Goal: Task Accomplishment & Management: Manage account settings

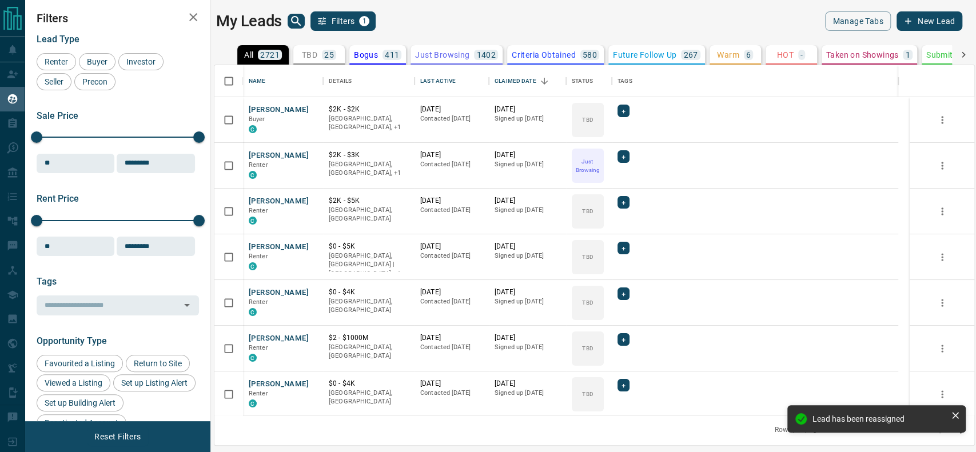
scroll to position [338, 748]
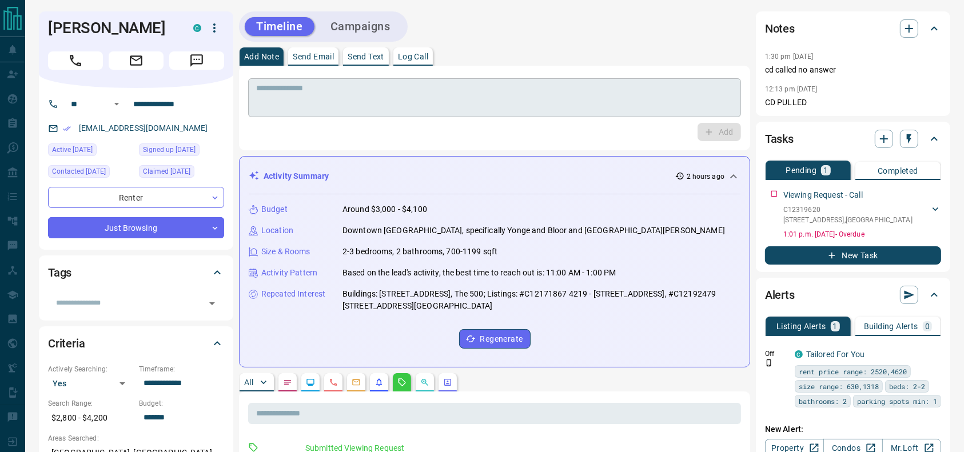
drag, startPoint x: 491, startPoint y: 82, endPoint x: 469, endPoint y: 92, distance: 23.5
click at [490, 82] on div "* ​" at bounding box center [494, 97] width 493 height 39
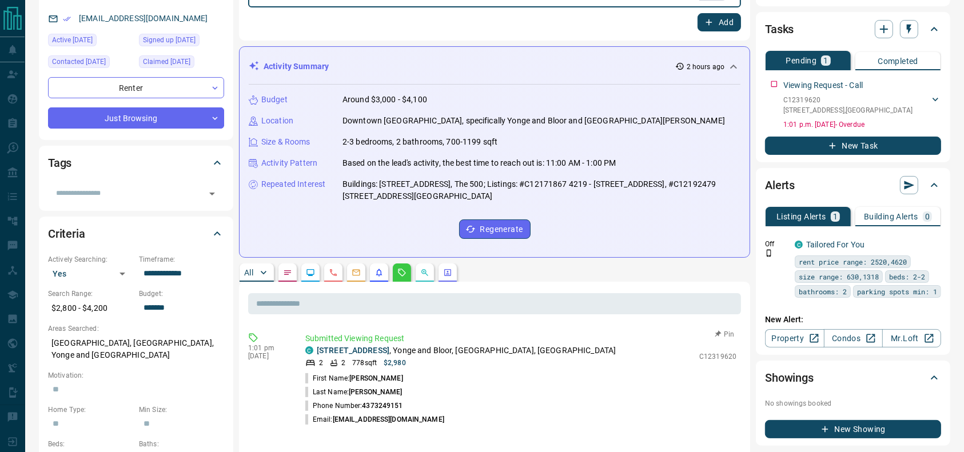
scroll to position [93, 0]
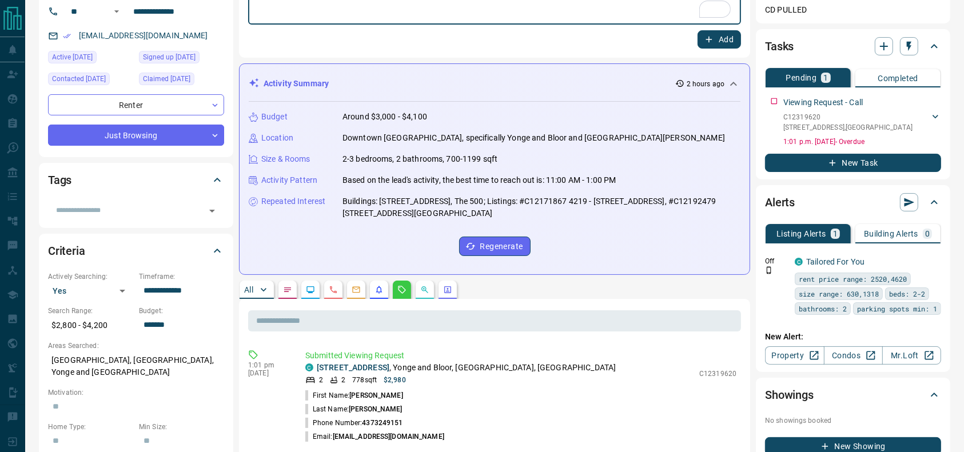
type textarea "**********"
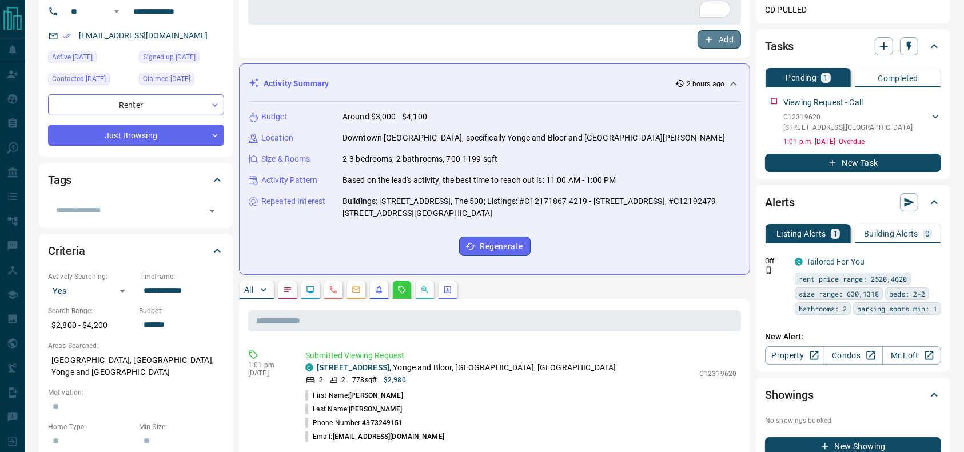
click at [717, 38] on button "Add" at bounding box center [719, 39] width 43 height 18
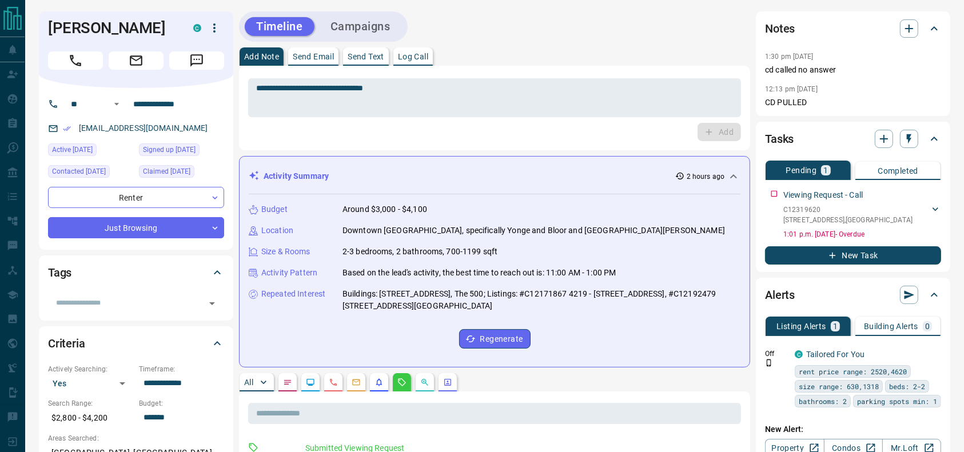
drag, startPoint x: 194, startPoint y: 132, endPoint x: 55, endPoint y: 120, distance: 139.4
click at [55, 120] on div "christellemercado08@gmail.com" at bounding box center [136, 128] width 176 height 19
copy link "christellemercado08@gmail.com"
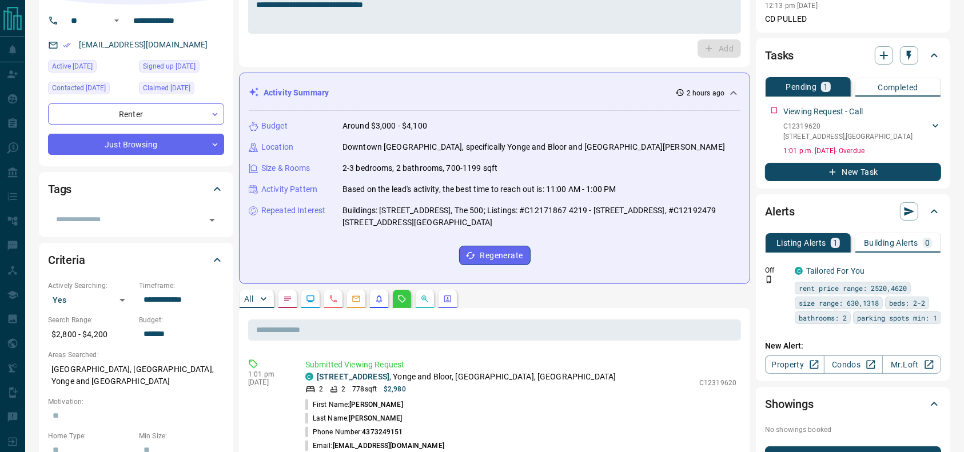
scroll to position [87, 0]
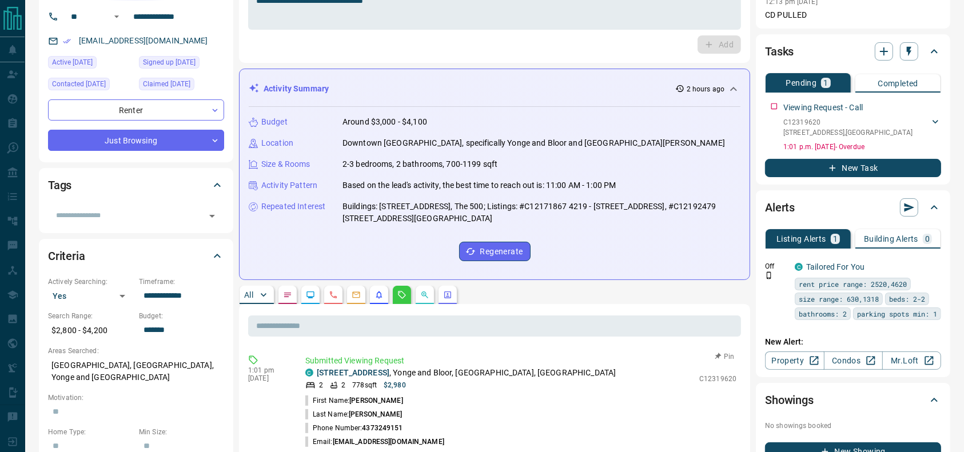
click at [472, 370] on p "808 - 575 BLOOR Street E , Yonge and Bloor, Downtown, Toronto" at bounding box center [466, 373] width 299 height 12
copy div "808 - 575 BLOOR Street E , Yonge and Bloor, Downtown, Toronto"
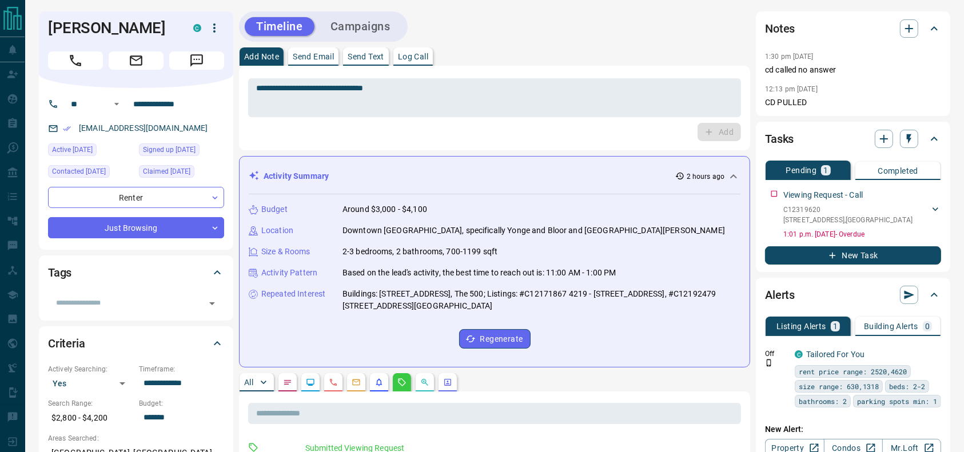
drag, startPoint x: 213, startPoint y: 129, endPoint x: 43, endPoint y: 129, distance: 170.4
click at [43, 129] on div "**********" at bounding box center [136, 169] width 194 height 162
copy link "christellemercado08@gmail.com"
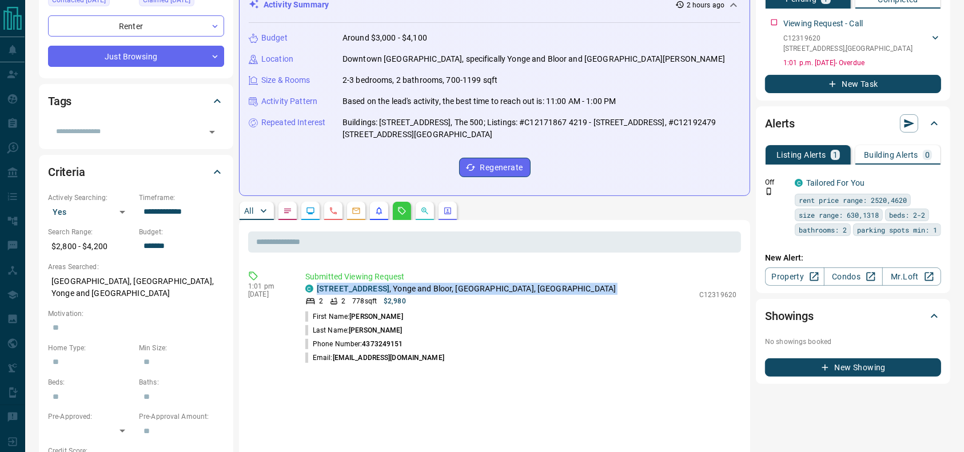
scroll to position [172, 0]
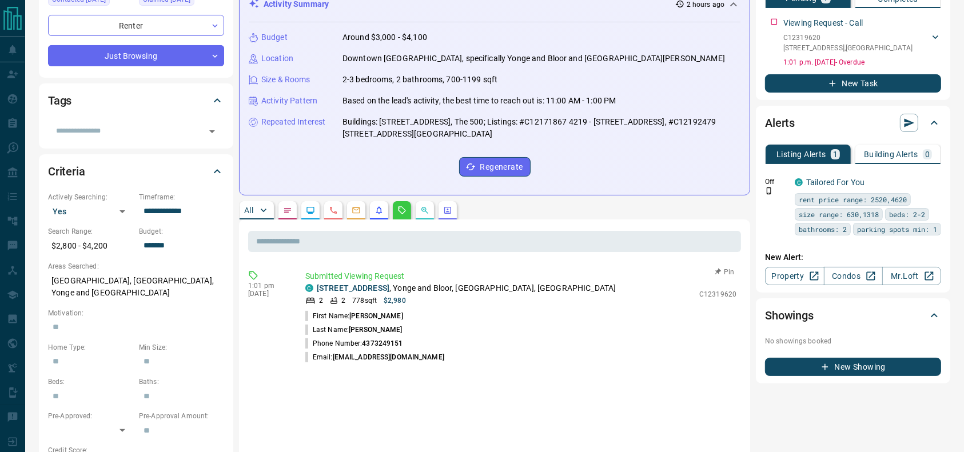
click at [447, 283] on p "808 - 575 BLOOR Street E , Yonge and Bloor, Downtown, Toronto" at bounding box center [466, 288] width 299 height 12
copy div "808 - 575 BLOOR Street E , Yonge and Bloor, Downtown, Toronto"
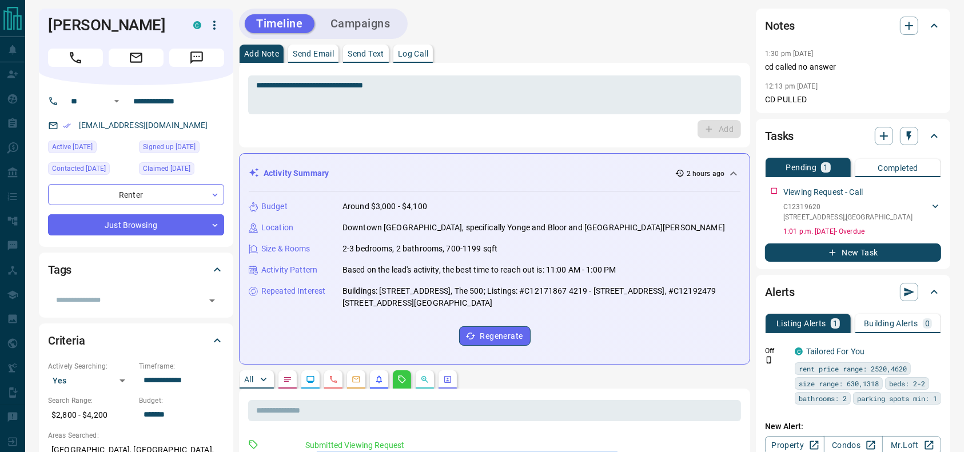
scroll to position [0, 0]
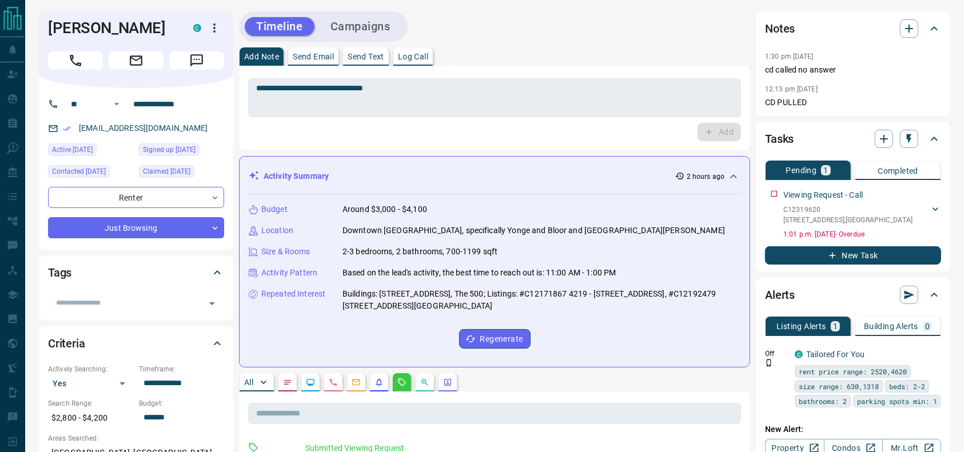
drag, startPoint x: 218, startPoint y: 134, endPoint x: 59, endPoint y: 135, distance: 158.4
click at [59, 135] on div "christellemercado08@gmail.com" at bounding box center [136, 128] width 176 height 19
copy link "christellemercado08@gmail.com"
click at [101, 38] on div "Christelle Mercado C" at bounding box center [136, 49] width 194 height 77
click at [93, 28] on h1 "Christelle Mercado" at bounding box center [112, 28] width 128 height 18
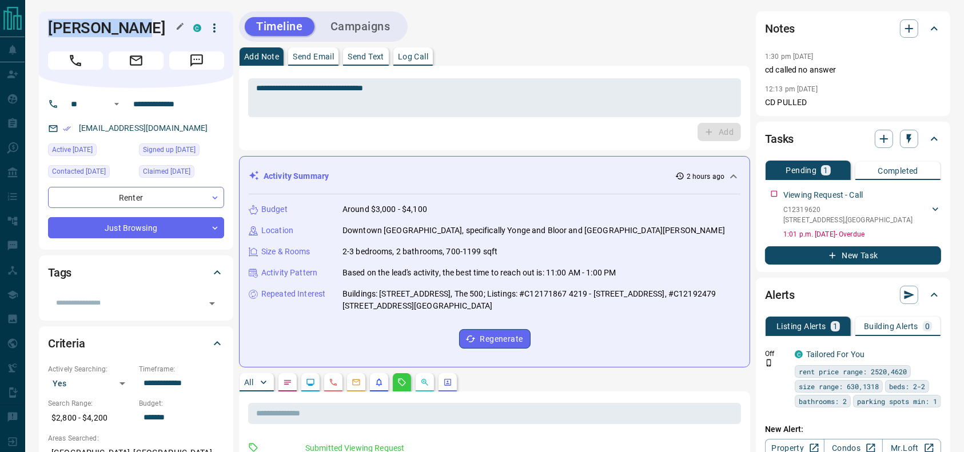
click at [93, 28] on h1 "Christelle Mercado" at bounding box center [112, 28] width 128 height 18
copy h1 "Christelle"
click at [212, 27] on icon "button" at bounding box center [215, 28] width 14 height 14
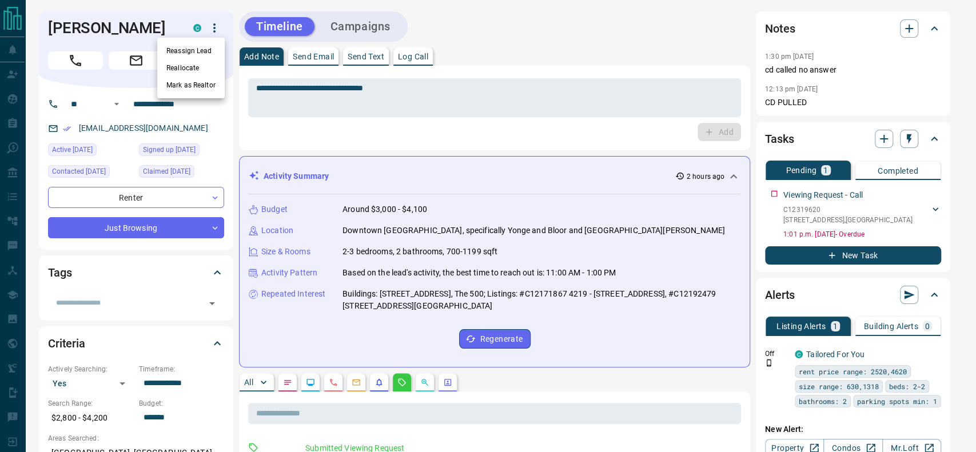
drag, startPoint x: 338, startPoint y: 46, endPoint x: 428, endPoint y: 85, distance: 98.1
click at [411, 78] on div at bounding box center [488, 226] width 976 height 452
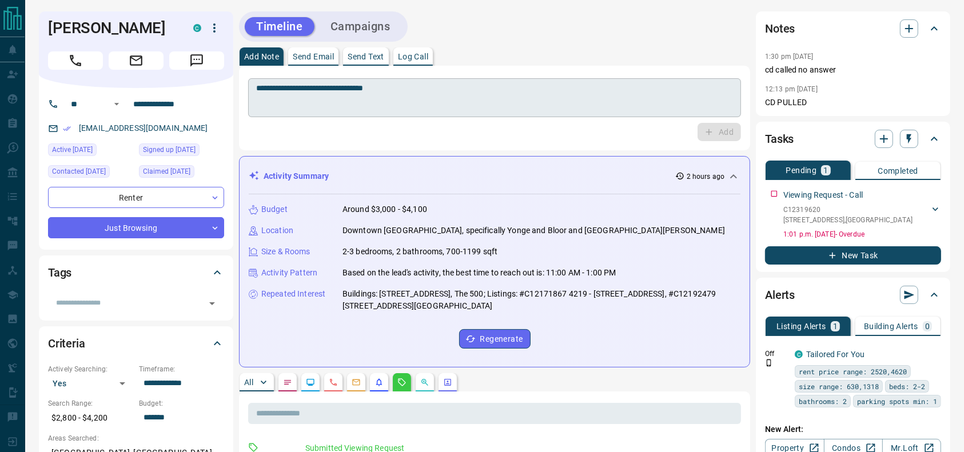
click at [436, 100] on textarea "**********" at bounding box center [494, 97] width 477 height 29
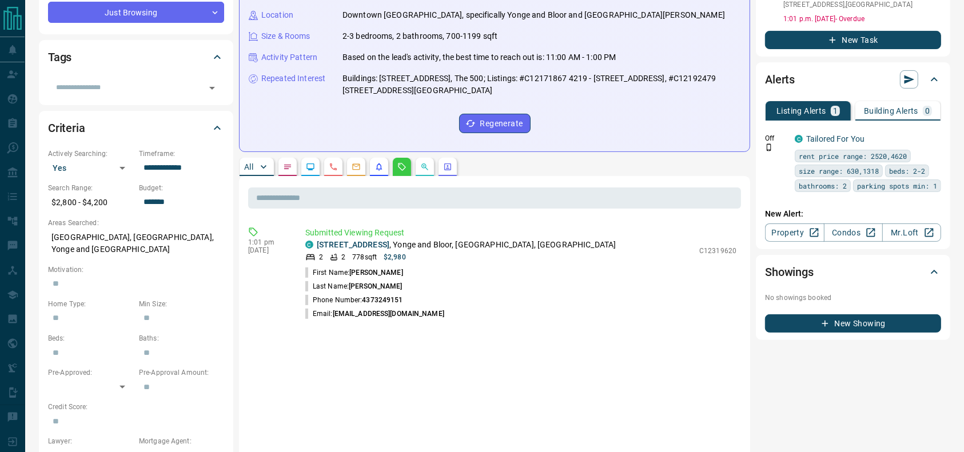
scroll to position [233, 0]
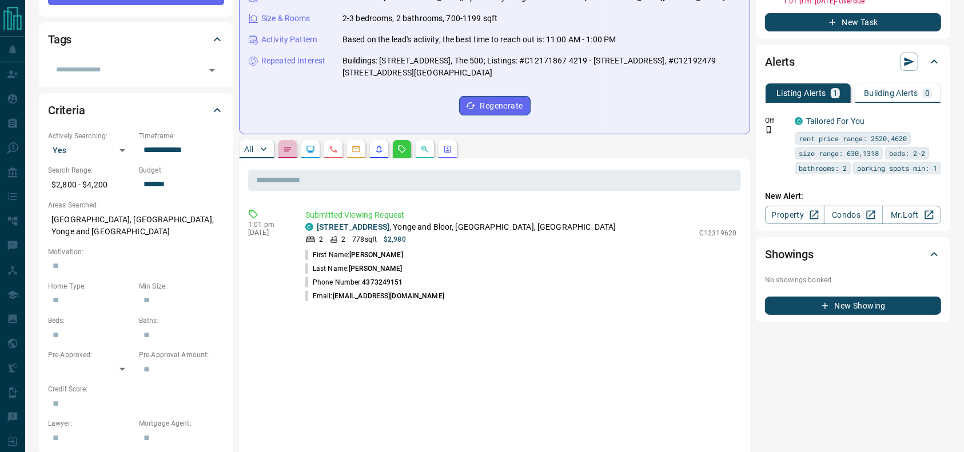
click at [286, 148] on icon "Notes" at bounding box center [287, 149] width 9 height 9
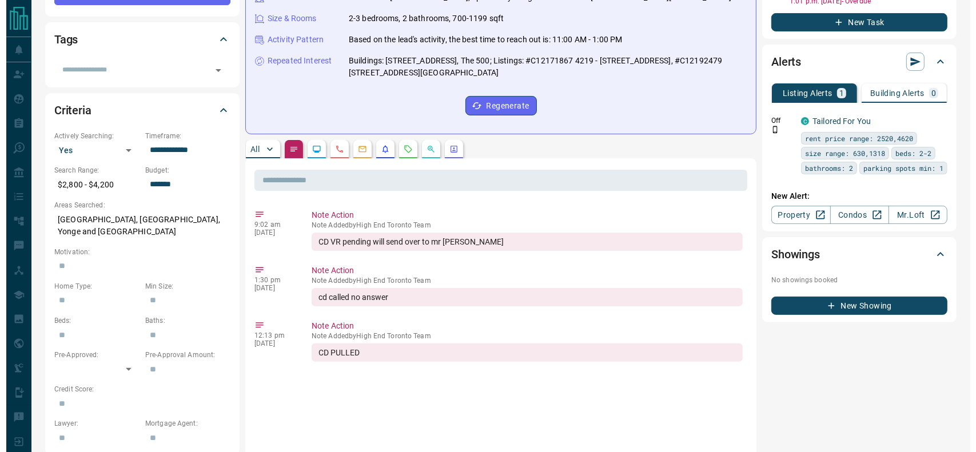
scroll to position [0, 0]
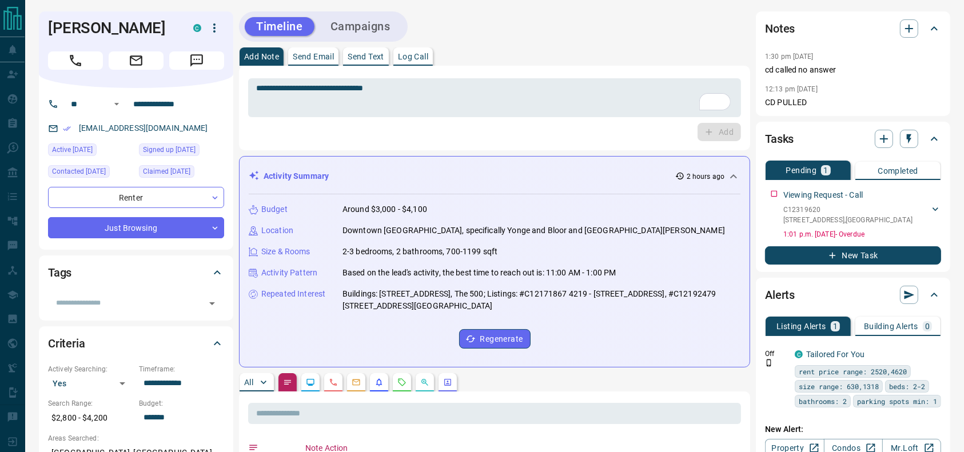
click at [134, 22] on h1 "Christelle Mercado" at bounding box center [112, 28] width 128 height 18
copy div "Christelle Mercado C"
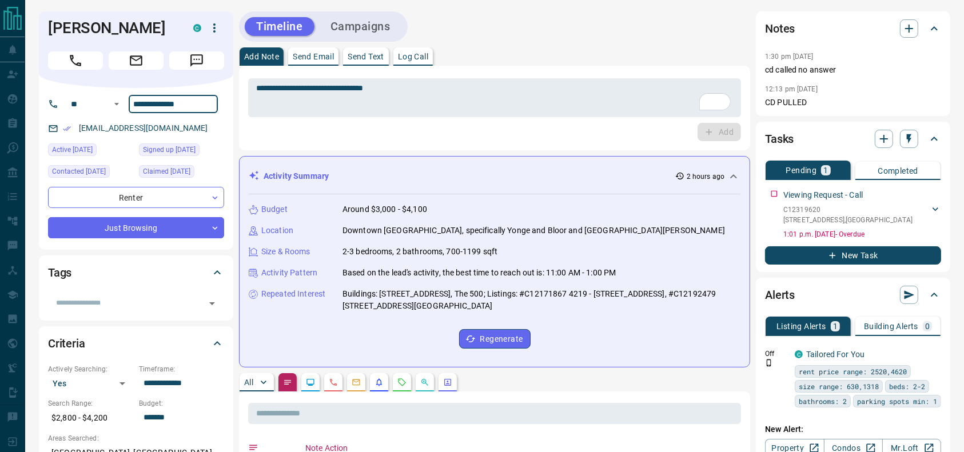
click at [178, 104] on input "**********" at bounding box center [173, 104] width 89 height 18
click at [220, 26] on icon "button" at bounding box center [215, 28] width 14 height 14
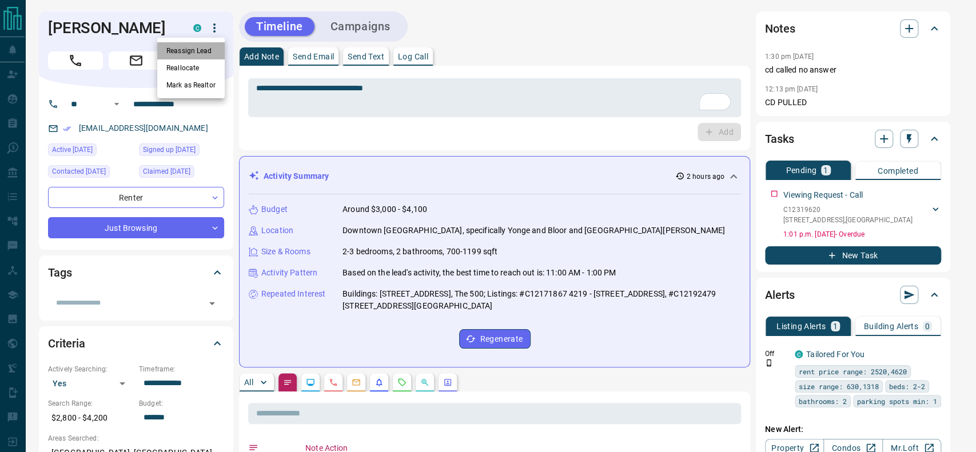
click at [200, 47] on li "Reassign Lead" at bounding box center [190, 50] width 67 height 17
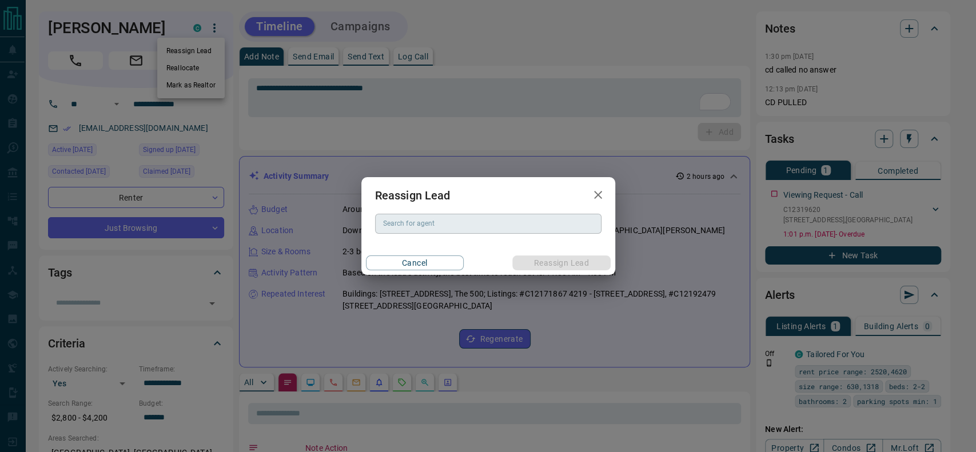
click at [426, 232] on div "Search for agent" at bounding box center [488, 223] width 226 height 19
click at [422, 250] on li "Jason Do" at bounding box center [488, 246] width 226 height 17
type input "********"
click at [578, 445] on div "Reassign Lead Search for agent ******** Search for agent Cancel Reassign Lead" at bounding box center [488, 226] width 976 height 452
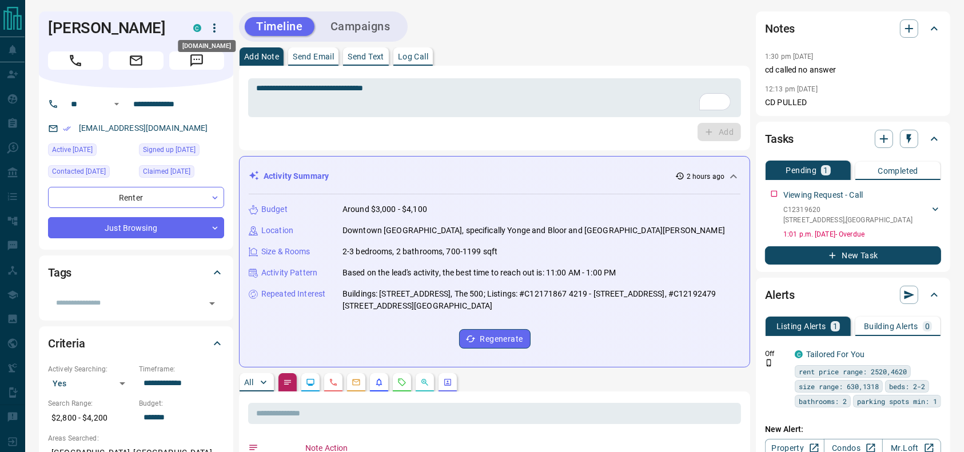
click at [198, 27] on div "C" at bounding box center [197, 28] width 8 height 8
click at [211, 28] on icon "button" at bounding box center [215, 28] width 14 height 14
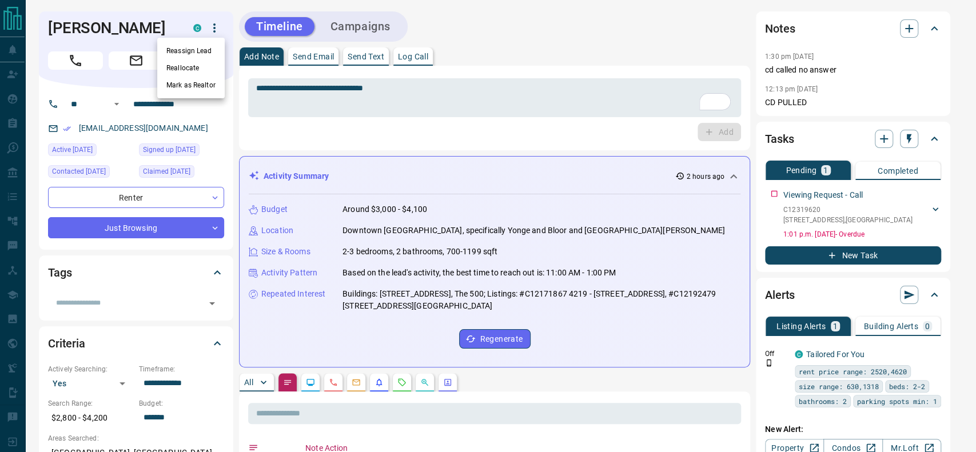
click at [210, 52] on li "Reassign Lead" at bounding box center [190, 50] width 67 height 17
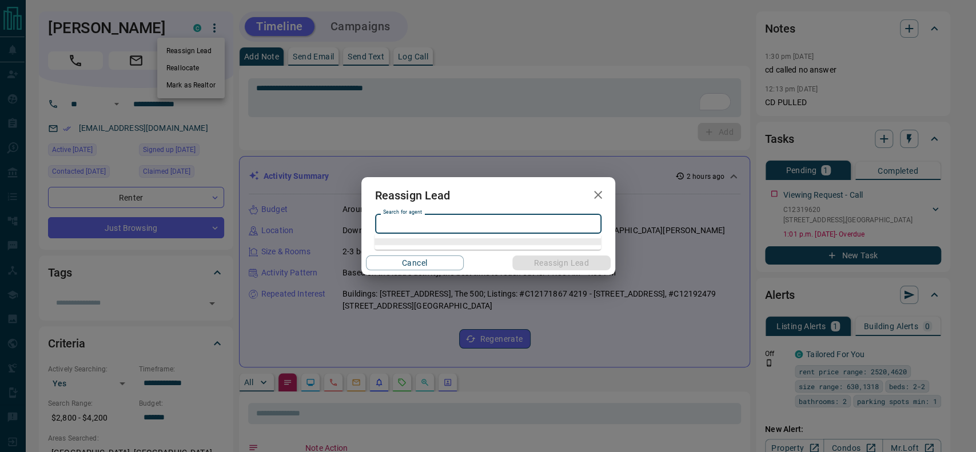
click at [425, 225] on input "Search for agent" at bounding box center [488, 223] width 218 height 13
click at [420, 242] on li "Jason Do" at bounding box center [488, 246] width 226 height 17
type input "********"
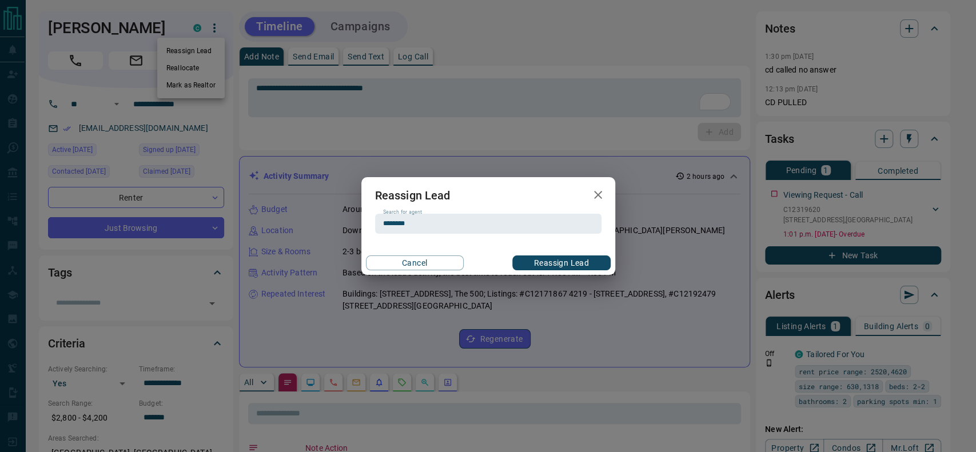
click at [517, 254] on div "Cancel Reassign Lead" at bounding box center [488, 263] width 254 height 24
click at [521, 256] on button "Reassign Lead" at bounding box center [561, 263] width 98 height 15
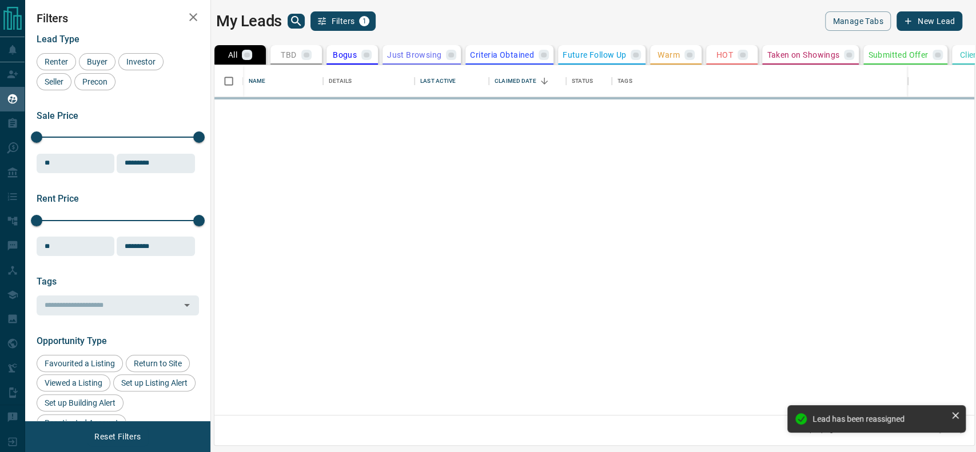
scroll to position [338, 748]
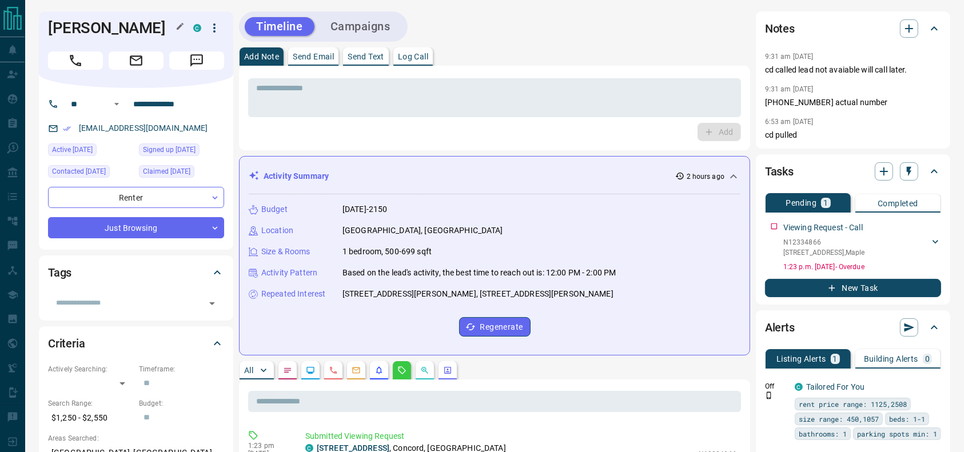
click at [103, 35] on h1 "Zafira Ahmed" at bounding box center [112, 28] width 128 height 18
copy div "Zafira Ahmed C"
drag, startPoint x: 200, startPoint y: 101, endPoint x: 96, endPoint y: 106, distance: 103.7
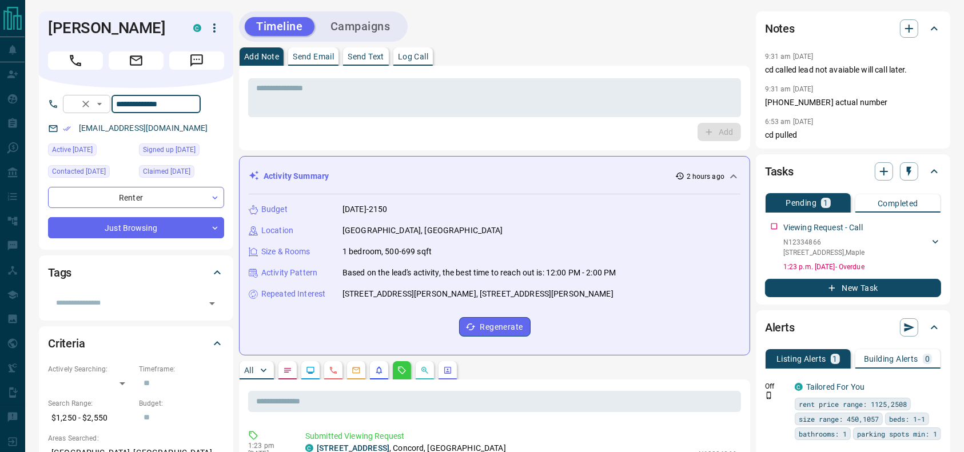
click at [96, 106] on div "**********" at bounding box center [132, 104] width 138 height 18
click at [650, 23] on div "Timeline Campaigns" at bounding box center [494, 26] width 511 height 30
click at [614, 65] on div "Add Note Send Email Send Text Log Call" at bounding box center [494, 56] width 511 height 18
drag, startPoint x: 189, startPoint y: 127, endPoint x: 46, endPoint y: 121, distance: 143.1
click at [46, 121] on div "**********" at bounding box center [136, 169] width 194 height 162
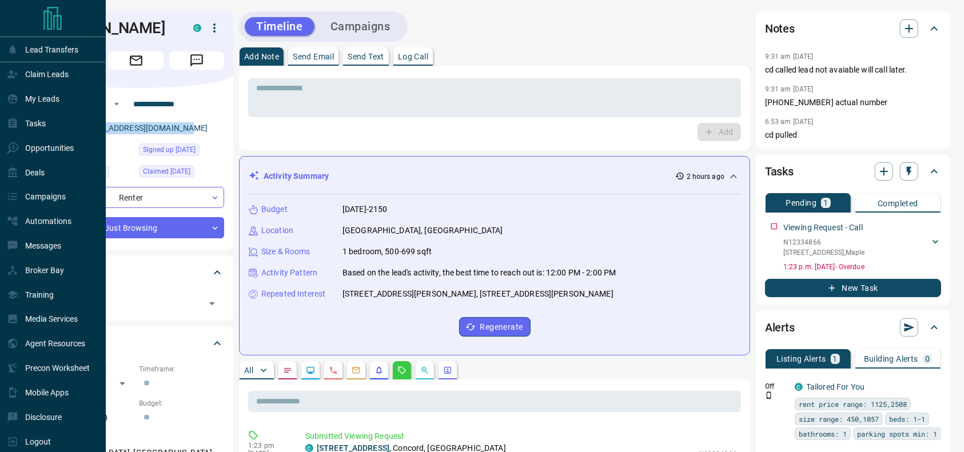
copy link "zafirasiddiqi37@gmail.com"
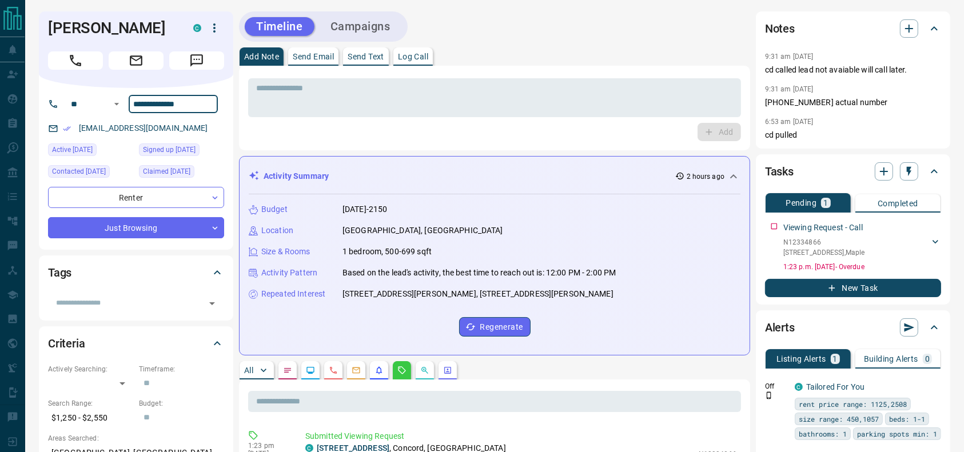
click at [197, 108] on input "**********" at bounding box center [173, 104] width 89 height 18
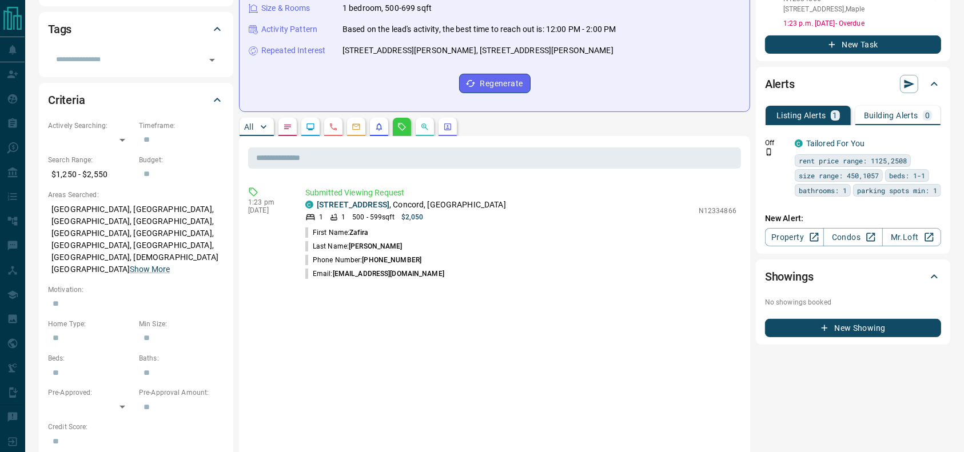
scroll to position [247, 0]
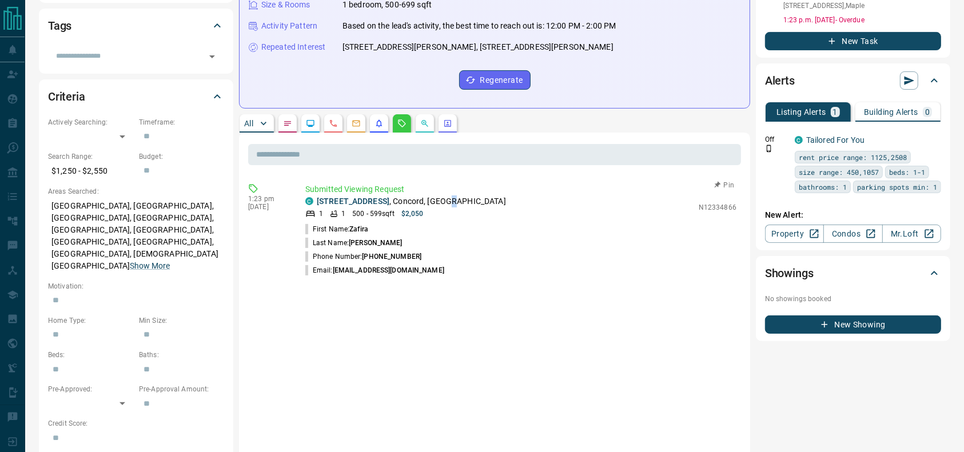
click at [477, 203] on p "610 - 2920 Highway7 Road , Concord, Vaughan" at bounding box center [411, 202] width 189 height 12
click at [476, 203] on p "610 - 2920 Highway7 Road , Concord, Vaughan" at bounding box center [411, 202] width 189 height 12
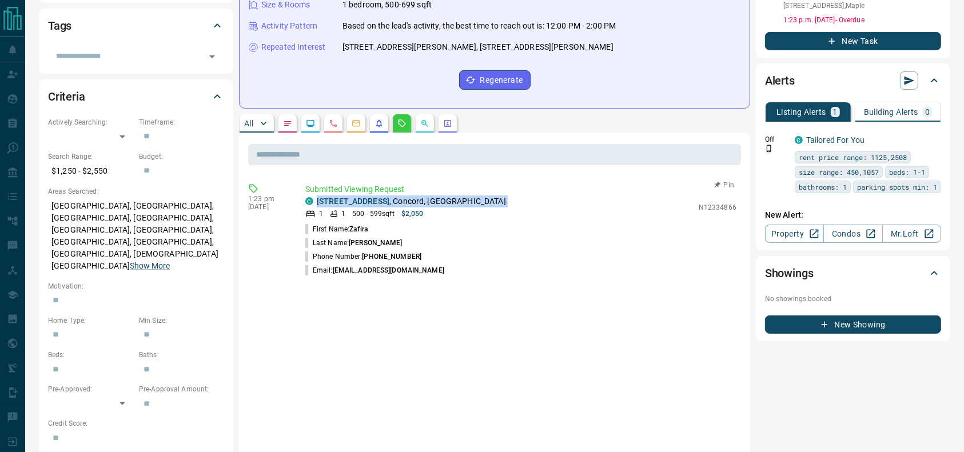
click at [476, 203] on p "610 - 2920 Highway7 Road , Concord, Vaughan" at bounding box center [411, 202] width 189 height 12
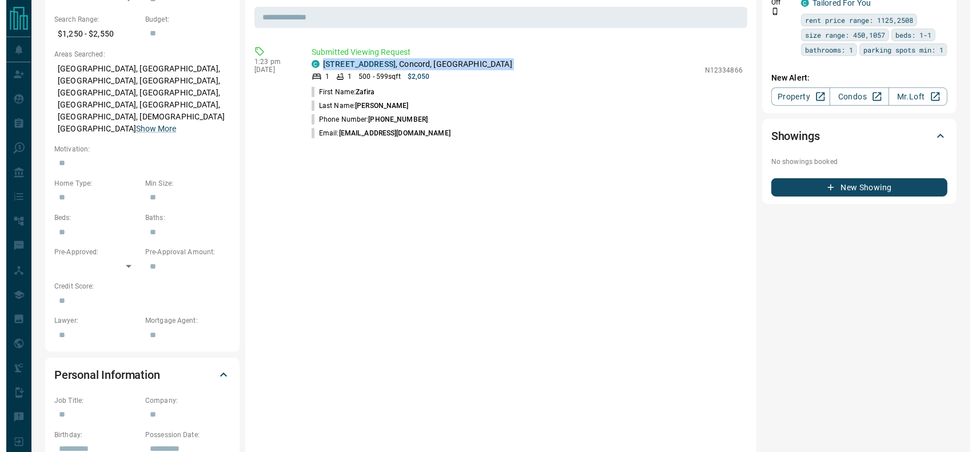
scroll to position [0, 0]
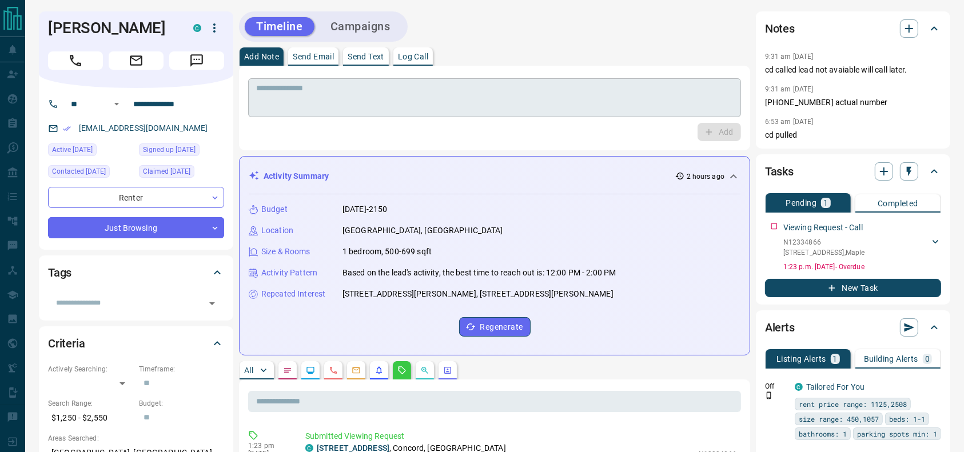
click at [389, 98] on textarea at bounding box center [494, 97] width 477 height 29
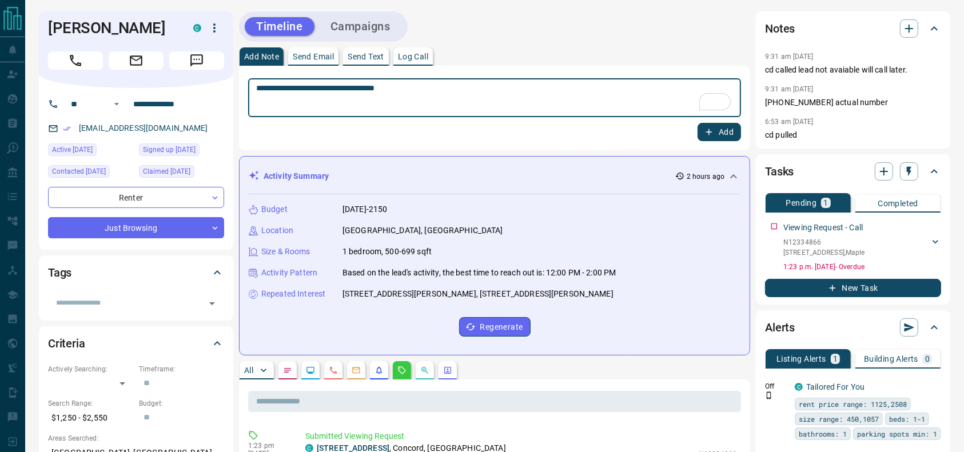
type textarea "**********"
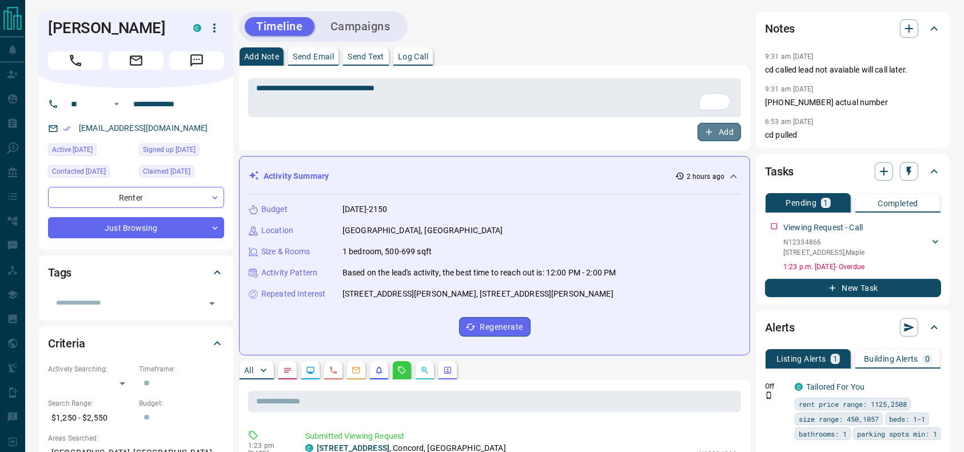
click at [718, 136] on button "Add" at bounding box center [719, 132] width 43 height 18
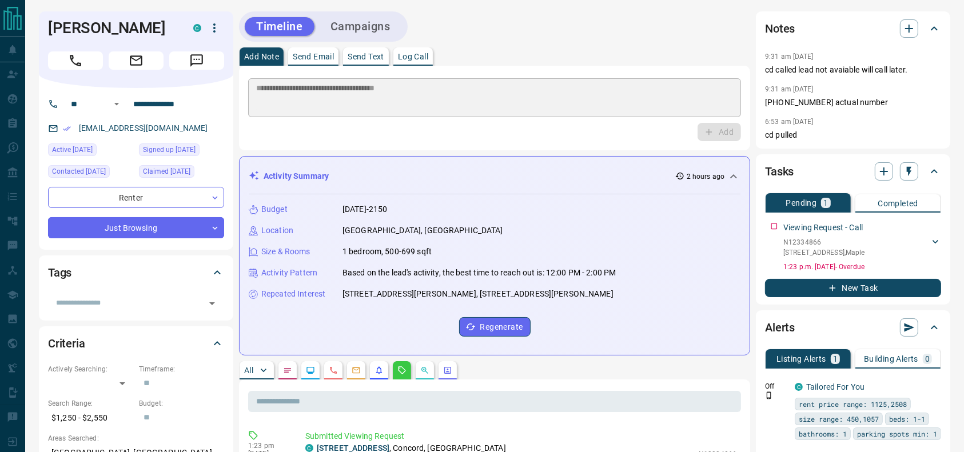
click at [222, 18] on div "C" at bounding box center [208, 27] width 31 height 19
click at [216, 21] on button "button" at bounding box center [214, 27] width 19 height 19
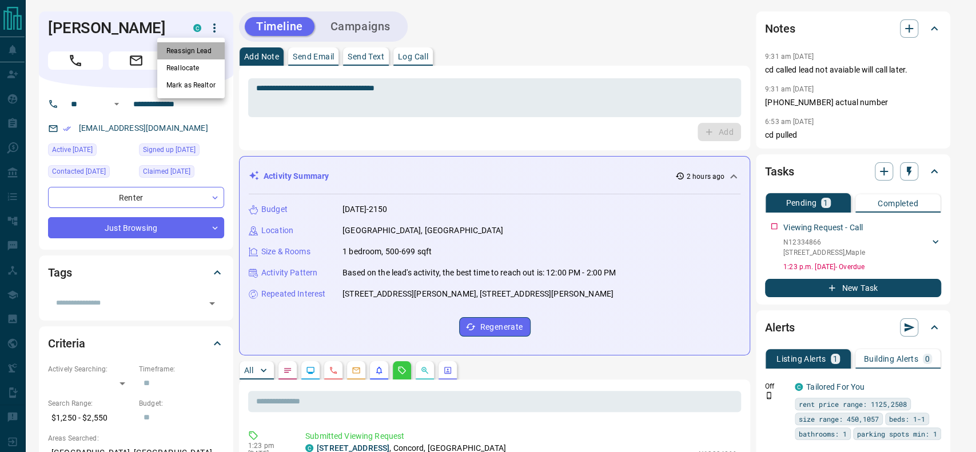
click at [204, 48] on li "Reassign Lead" at bounding box center [190, 50] width 67 height 17
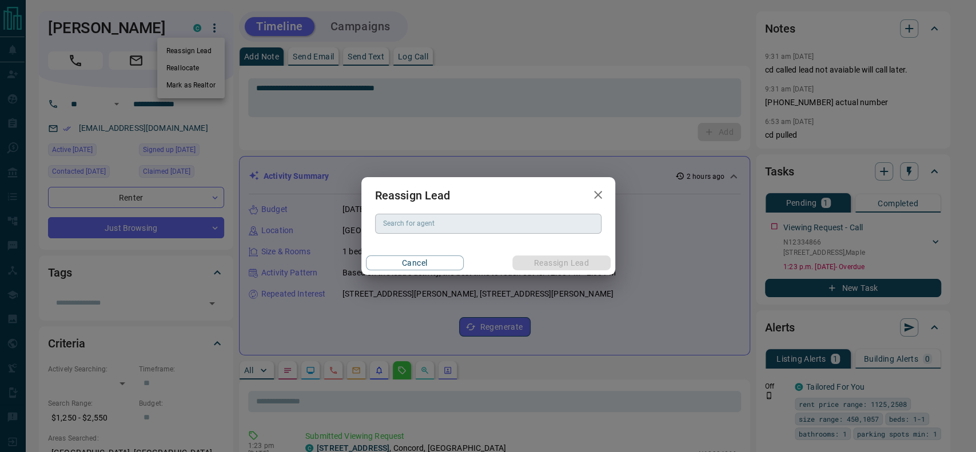
click at [434, 220] on input "Search for agent" at bounding box center [488, 223] width 218 height 13
click at [429, 249] on li "[PERSON_NAME]" at bounding box center [488, 246] width 226 height 17
type input "**********"
click at [547, 258] on button "Reassign Lead" at bounding box center [561, 263] width 98 height 15
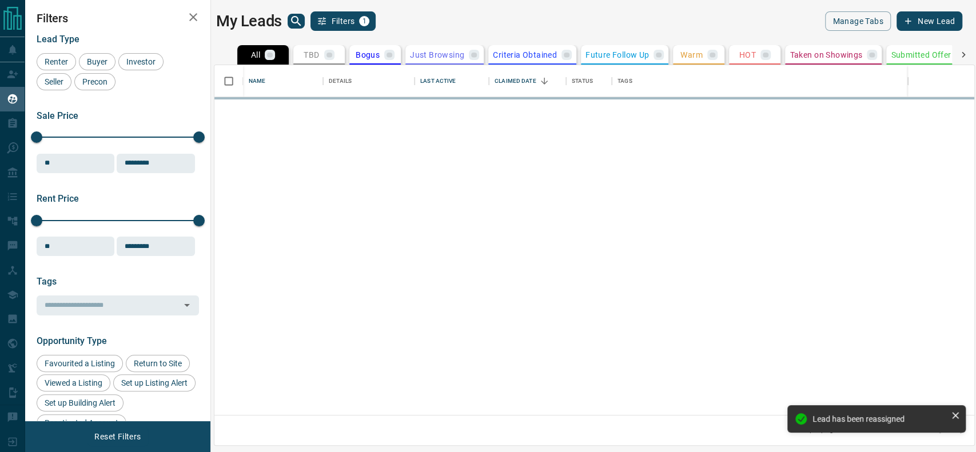
scroll to position [338, 748]
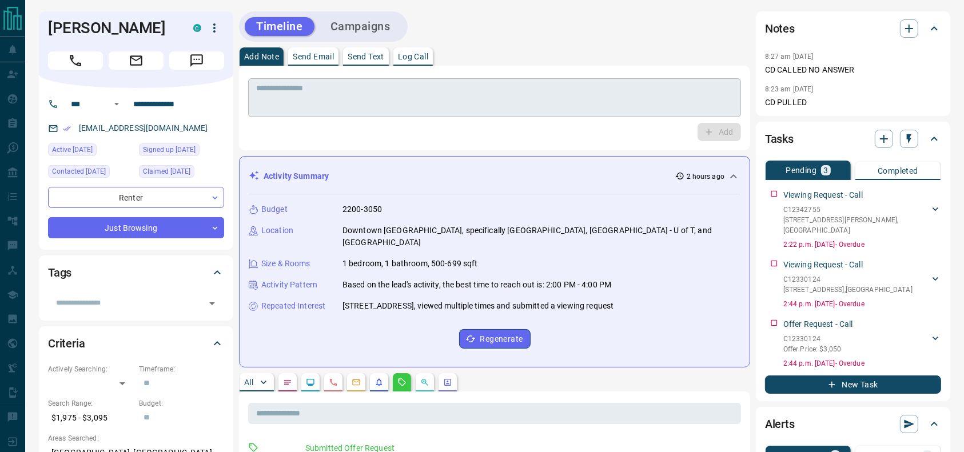
click at [366, 92] on textarea at bounding box center [494, 97] width 477 height 29
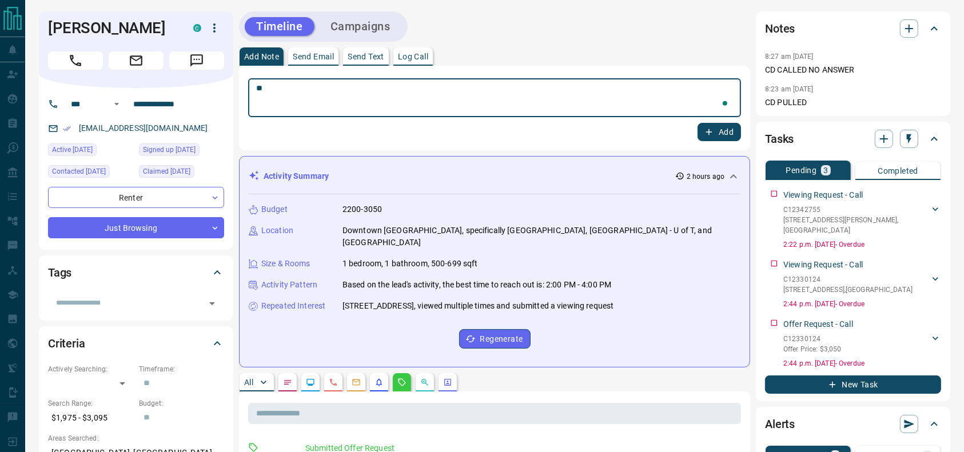
type textarea "*"
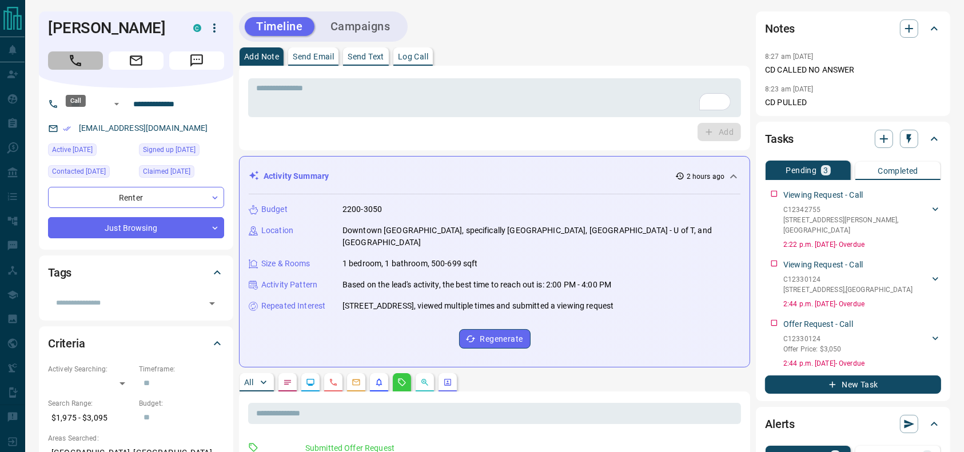
click at [85, 70] on button "Call" at bounding box center [75, 60] width 55 height 18
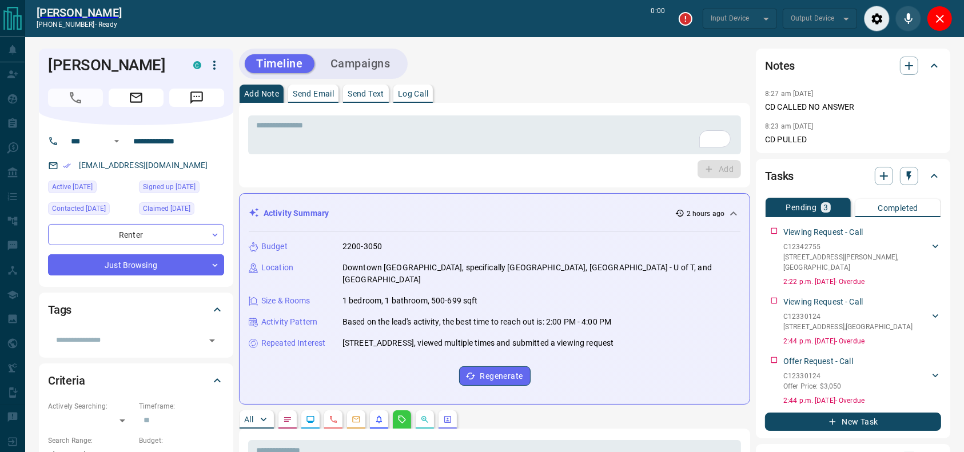
type input "*******"
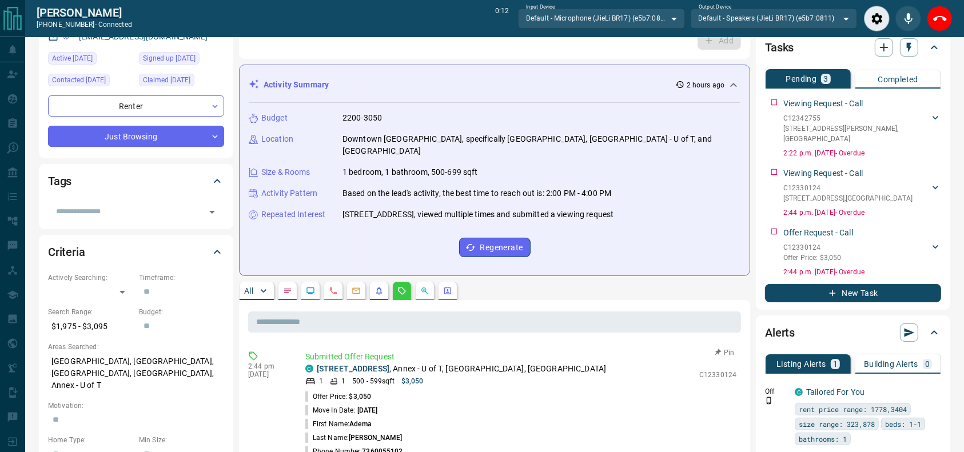
scroll to position [128, 0]
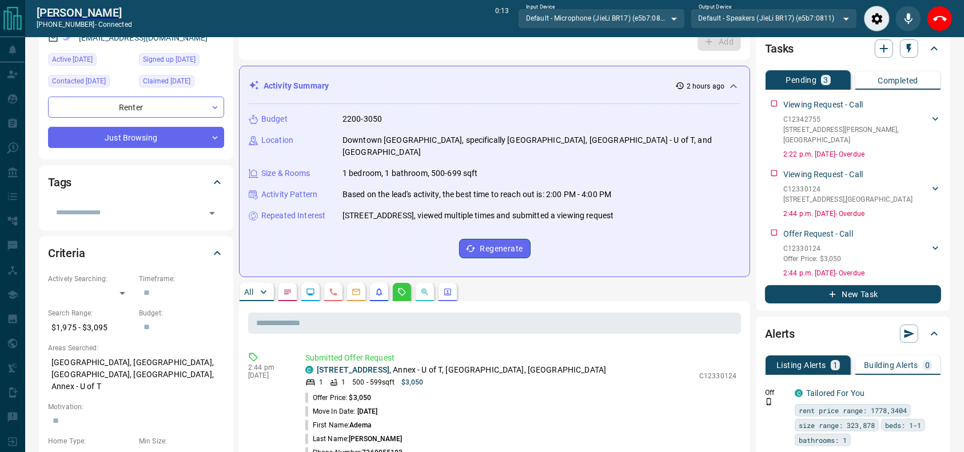
click at [520, 169] on div "Budget 2200-3050 Location Downtown Toronto, specifically King West, Annex - U o…" at bounding box center [495, 186] width 492 height 164
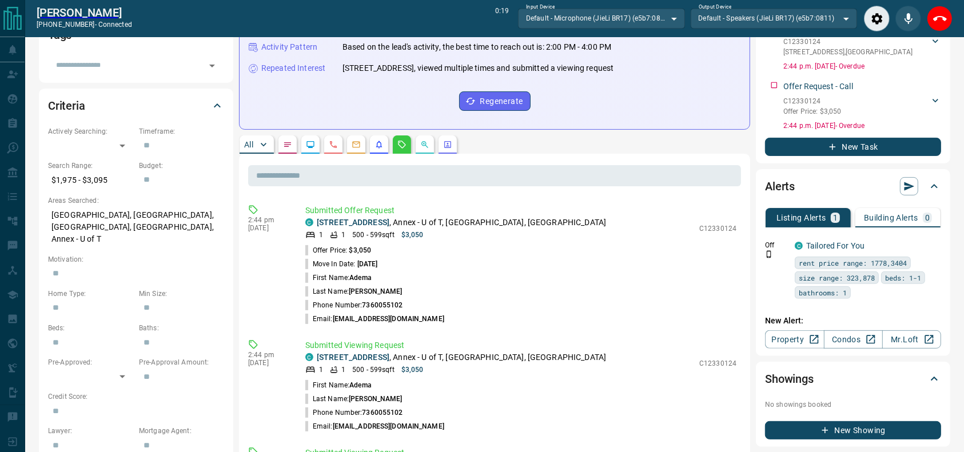
scroll to position [277, 0]
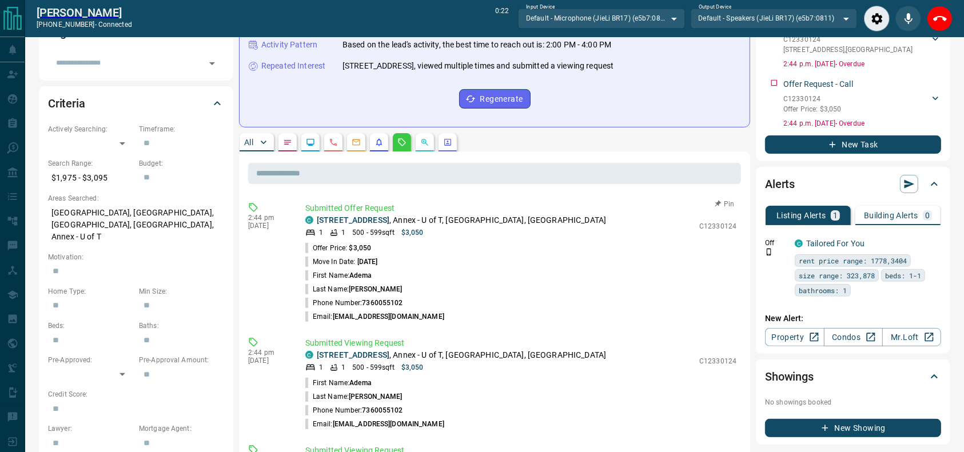
click at [592, 202] on p "Submitted Offer Request" at bounding box center [520, 208] width 431 height 12
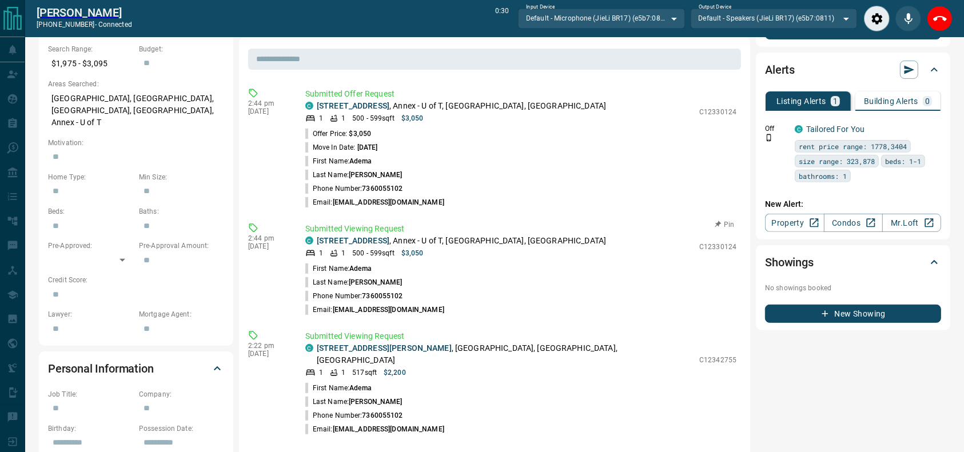
scroll to position [394, 0]
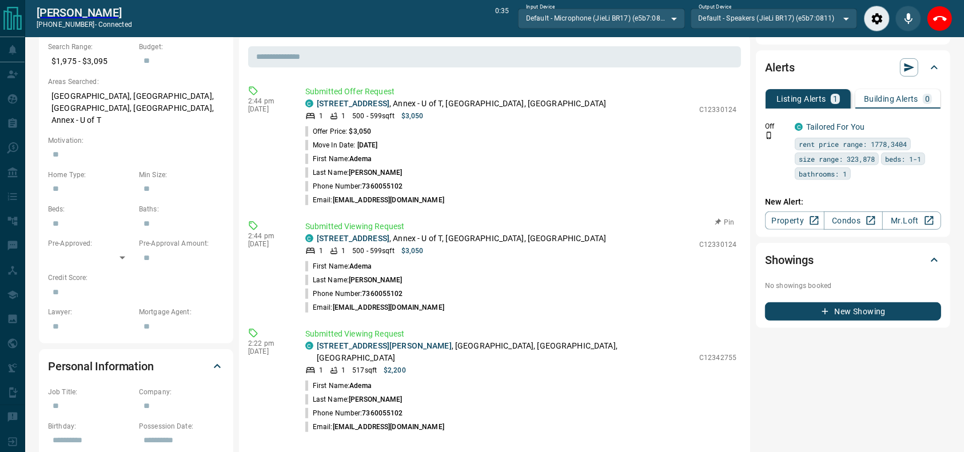
click at [536, 221] on p "Submitted Viewing Request" at bounding box center [520, 227] width 431 height 12
click at [516, 233] on p "508 - 484 Spadina Avenue , Annex - U of T, Downtown, Toronto" at bounding box center [461, 239] width 289 height 12
click at [543, 180] on li "Phone Number: 7360055102" at bounding box center [520, 187] width 431 height 14
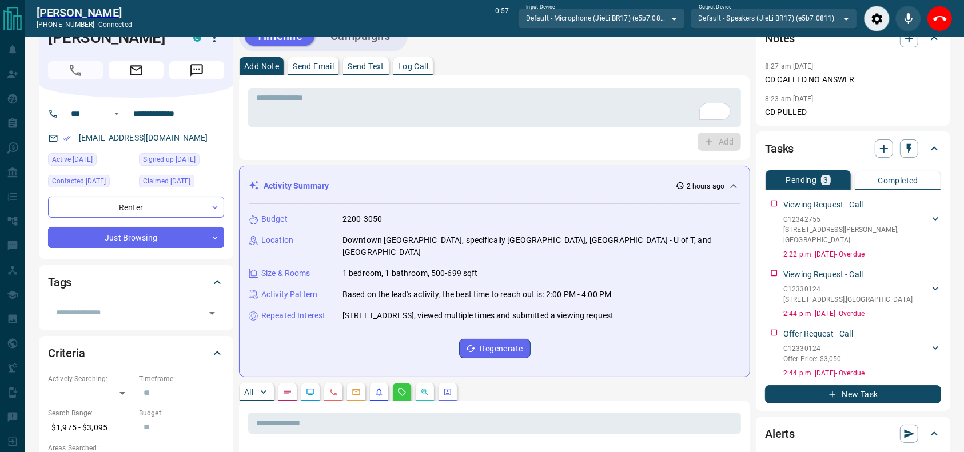
scroll to position [27, 0]
drag, startPoint x: 432, startPoint y: 110, endPoint x: 427, endPoint y: 108, distance: 6.0
click at [427, 108] on textarea "To enrich screen reader interactions, please activate Accessibility in Grammarl…" at bounding box center [494, 108] width 477 height 29
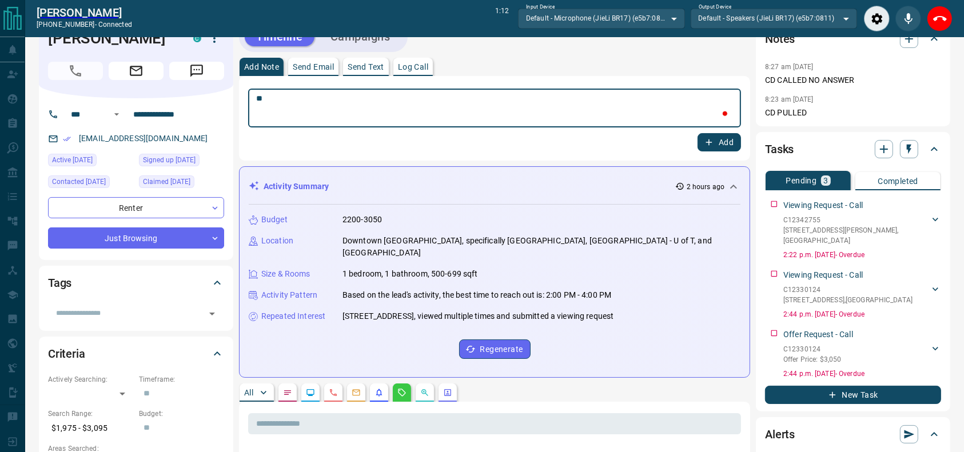
type textarea "*"
click at [516, 100] on textarea "**********" at bounding box center [494, 108] width 477 height 29
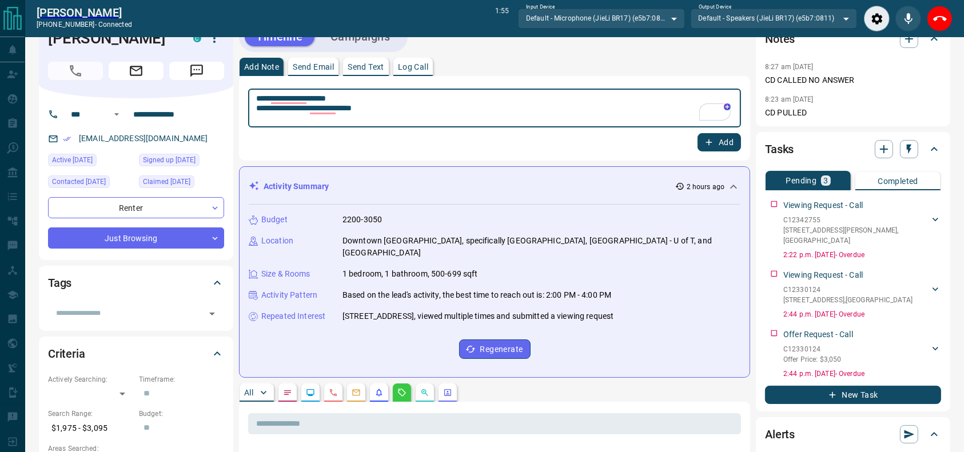
click at [503, 116] on textarea "**********" at bounding box center [494, 108] width 477 height 29
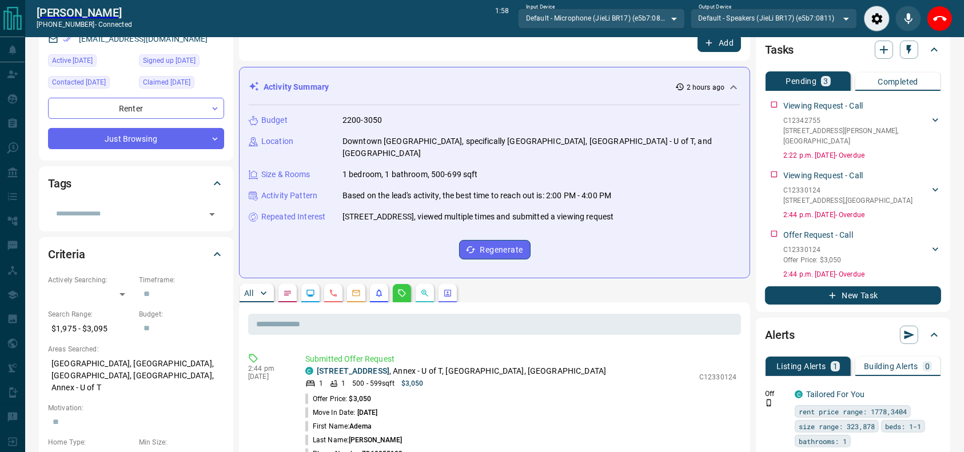
scroll to position [0, 0]
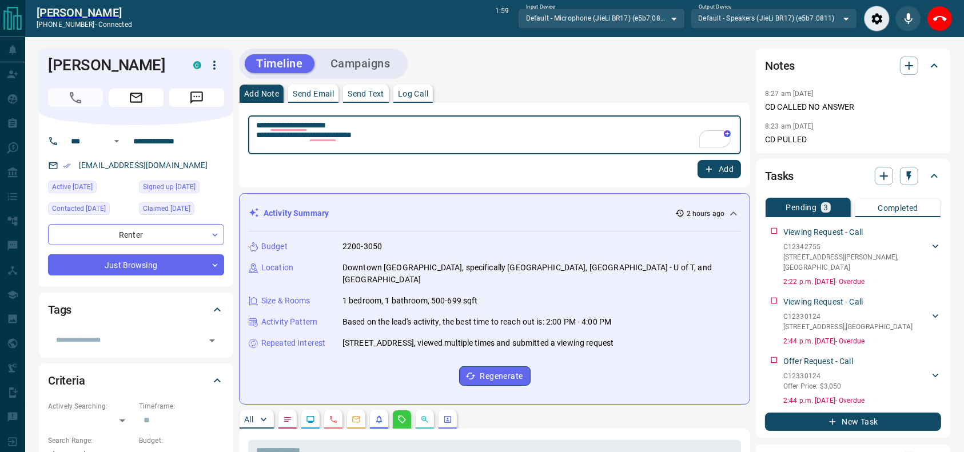
click at [452, 144] on textarea "**********" at bounding box center [494, 135] width 477 height 29
click at [437, 144] on textarea "**********" at bounding box center [494, 135] width 477 height 29
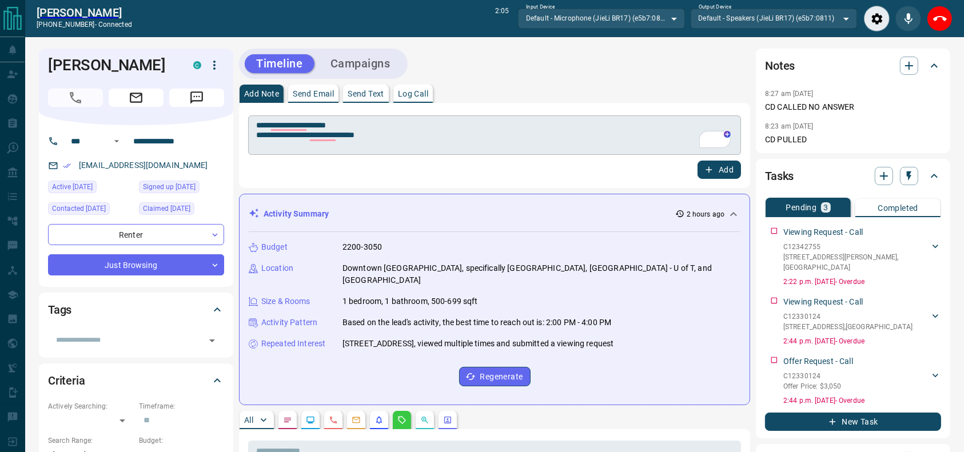
click at [413, 152] on div "**********" at bounding box center [494, 135] width 493 height 39
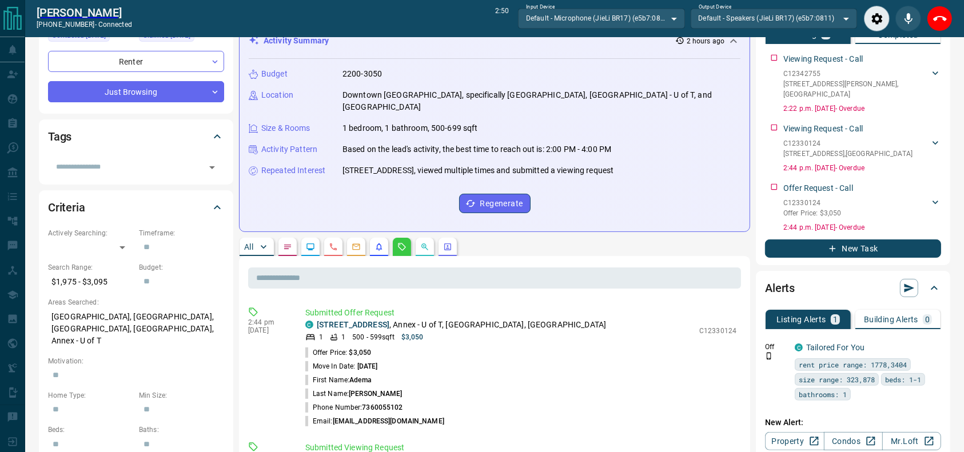
scroll to position [175, 0]
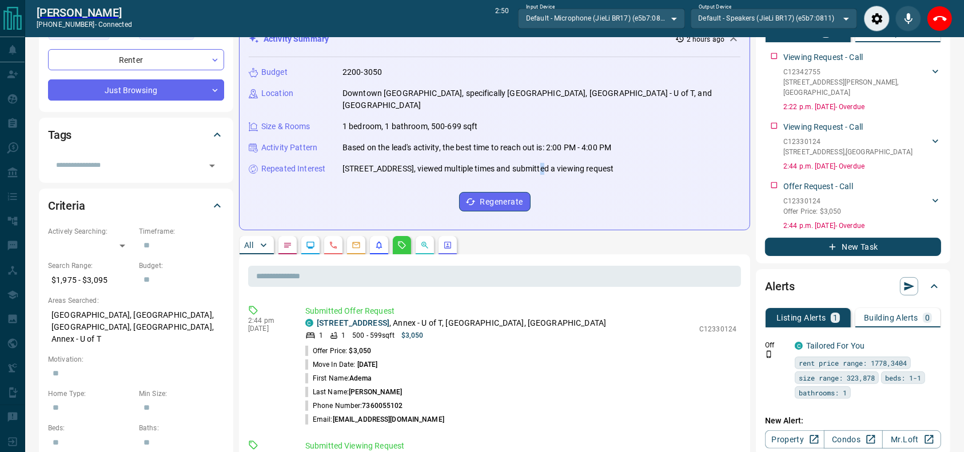
click at [536, 163] on p "508 - 484 Spadina Avenue, viewed multiple times and submitted a viewing request" at bounding box center [477, 169] width 271 height 12
click at [595, 176] on div "Budget 2200-3050 Location Downtown Toronto, specifically King West, Annex - U o…" at bounding box center [495, 139] width 492 height 164
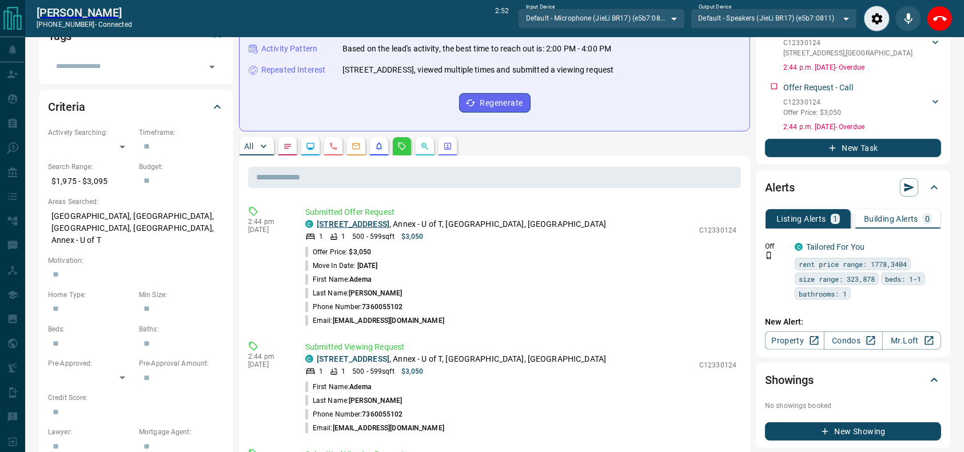
scroll to position [274, 0]
click at [346, 219] on link "508 - 484 Spadina Avenue" at bounding box center [353, 223] width 73 height 9
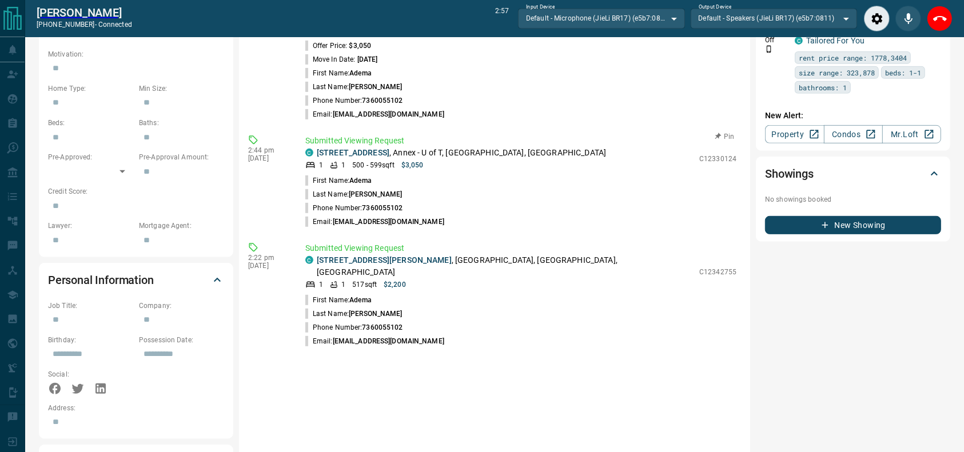
scroll to position [483, 0]
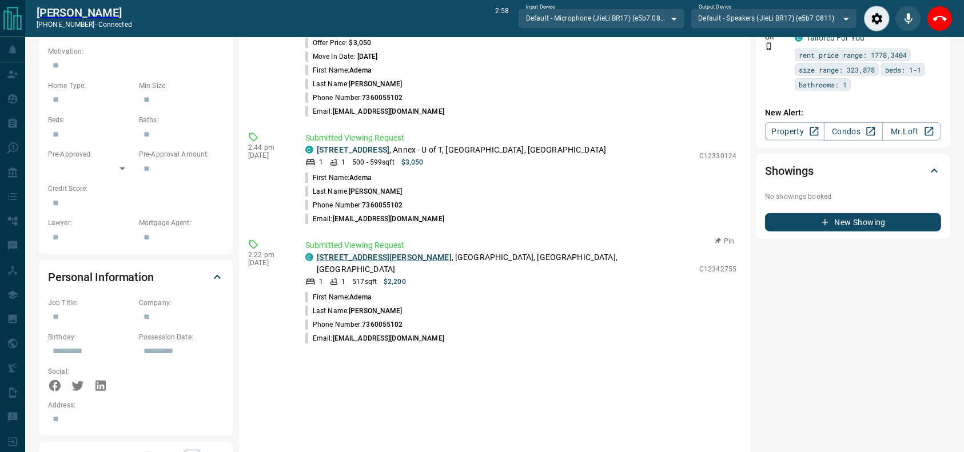
click at [400, 253] on link "3503 - 251 Jarvis Street" at bounding box center [384, 257] width 135 height 9
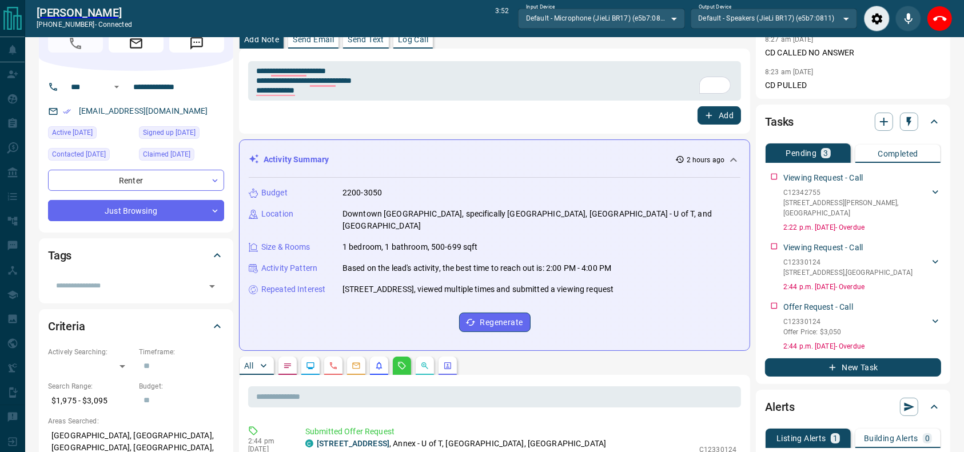
scroll to position [0, 0]
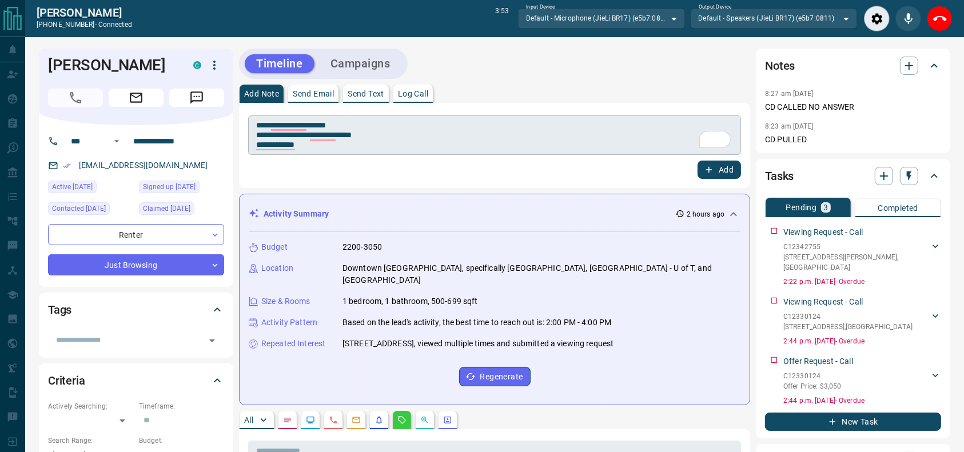
click at [556, 116] on div "**********" at bounding box center [494, 135] width 493 height 39
click at [521, 153] on div "**********" at bounding box center [494, 135] width 493 height 39
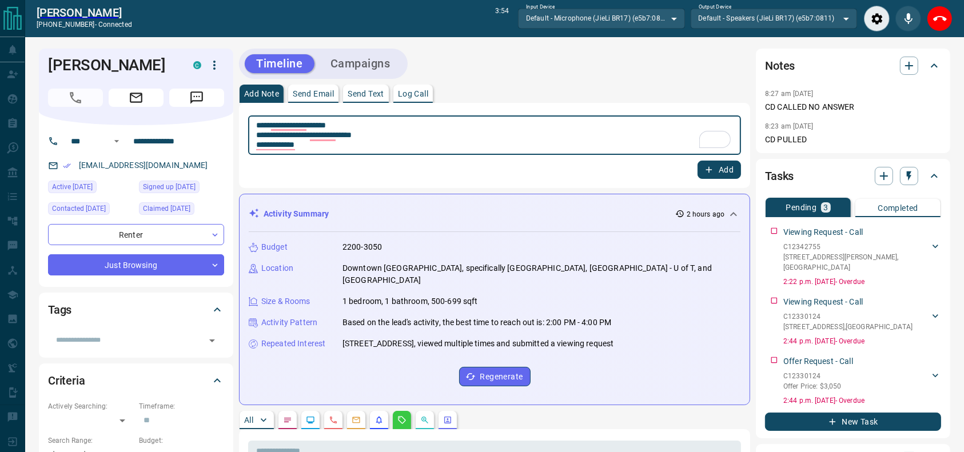
click at [516, 101] on div "Add Note Send Email Send Text Log Call" at bounding box center [494, 94] width 511 height 18
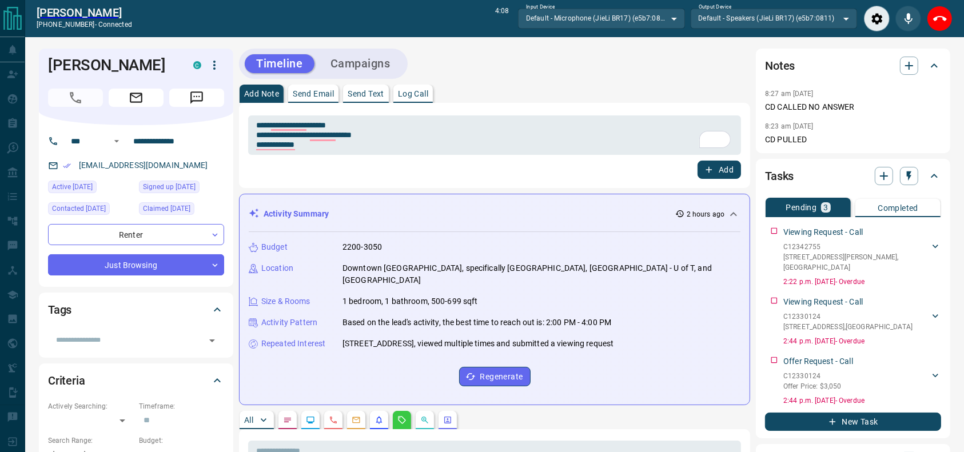
click at [537, 118] on div "**********" at bounding box center [494, 135] width 493 height 39
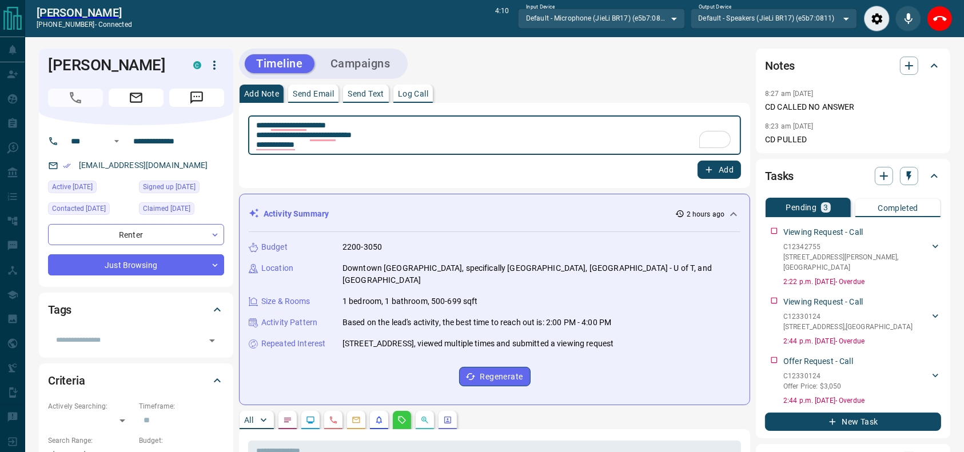
click at [519, 98] on div "Add Note Send Email Send Text Log Call" at bounding box center [494, 94] width 511 height 18
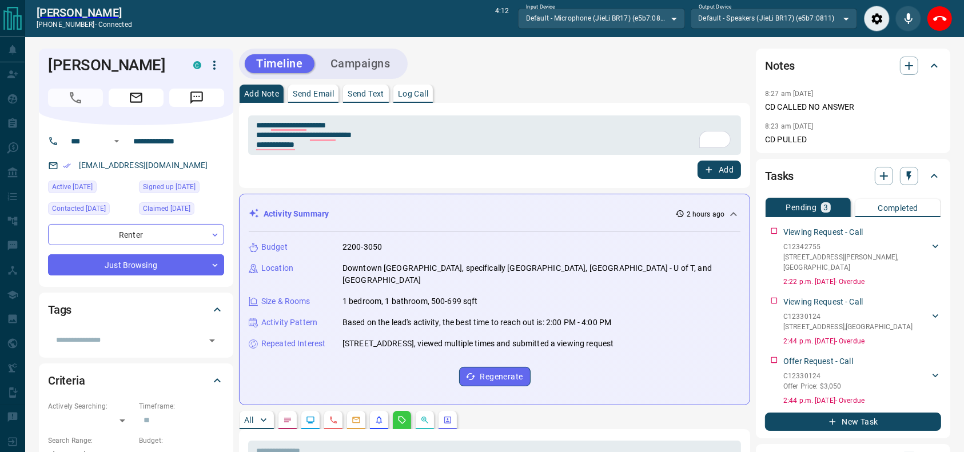
click at [519, 94] on div "Add Note Send Email Send Text Log Call" at bounding box center [494, 94] width 511 height 18
click at [519, 86] on div "Add Note Send Email Send Text Log Call" at bounding box center [494, 94] width 511 height 18
click at [526, 86] on div "Add Note Send Email Send Text Log Call" at bounding box center [494, 94] width 511 height 18
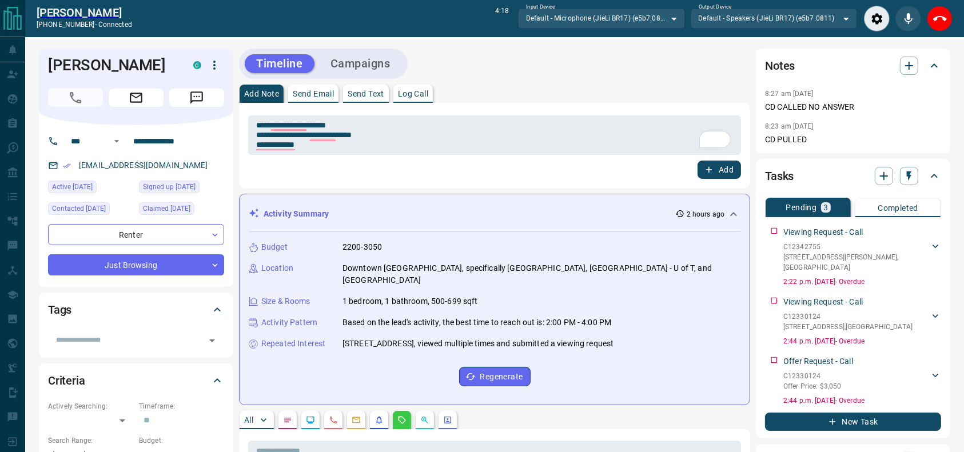
drag, startPoint x: 578, startPoint y: 88, endPoint x: 585, endPoint y: 89, distance: 7.5
click at [584, 89] on div "Add Note Send Email Send Text Log Call" at bounding box center [494, 94] width 511 height 18
click at [552, 104] on div "**********" at bounding box center [494, 145] width 511 height 85
click at [515, 88] on div "Add Note Send Email Send Text Log Call" at bounding box center [494, 94] width 511 height 18
click at [927, 21] on button "End Call" at bounding box center [940, 19] width 26 height 26
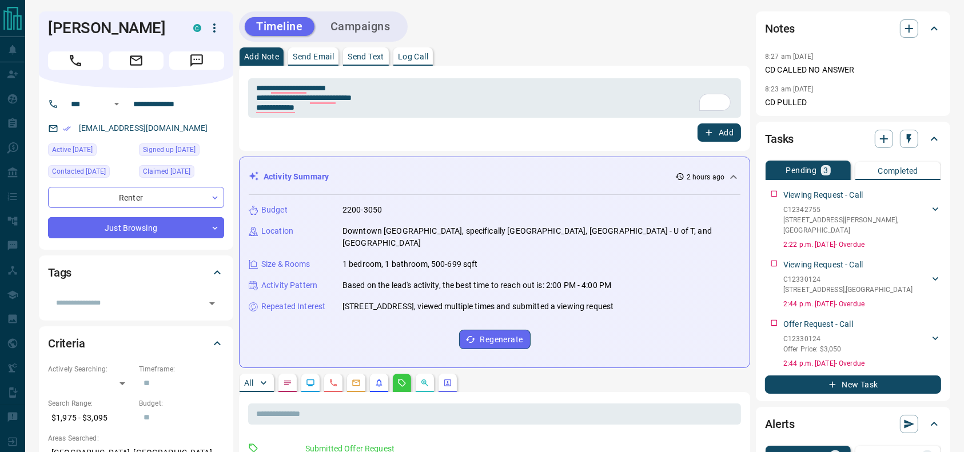
click at [423, 167] on div "Activity Summary 2 hours ago" at bounding box center [495, 176] width 492 height 21
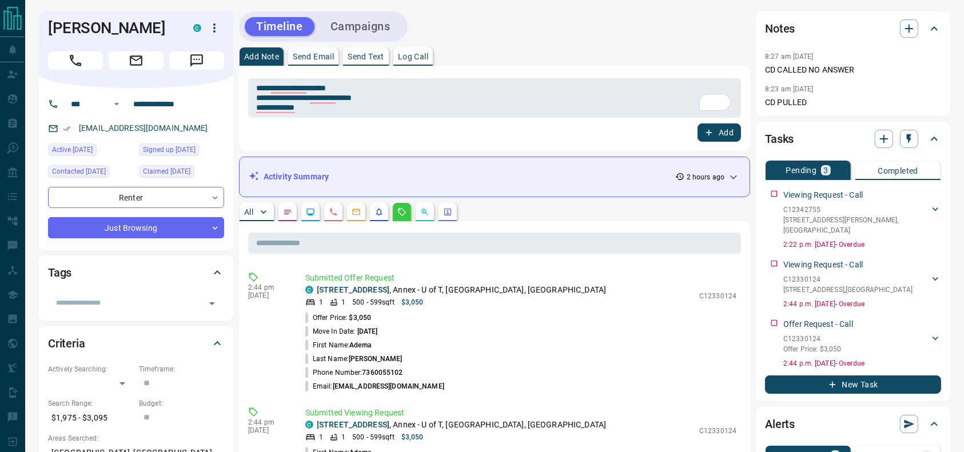
click at [432, 126] on div "Add" at bounding box center [494, 133] width 493 height 18
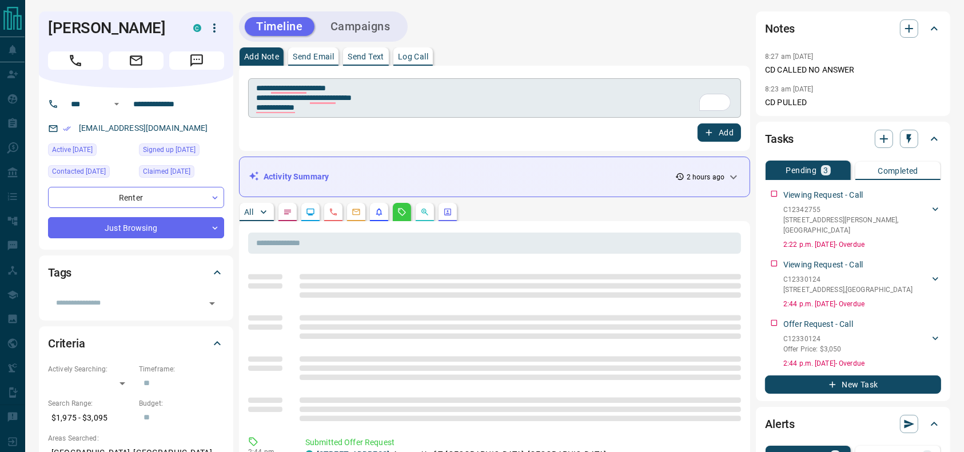
click at [437, 113] on div "**********" at bounding box center [494, 97] width 493 height 39
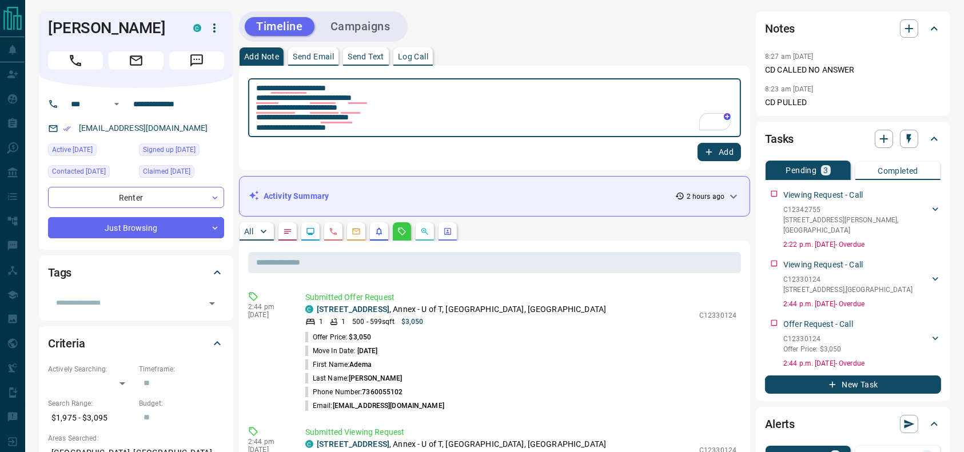
type textarea "**********"
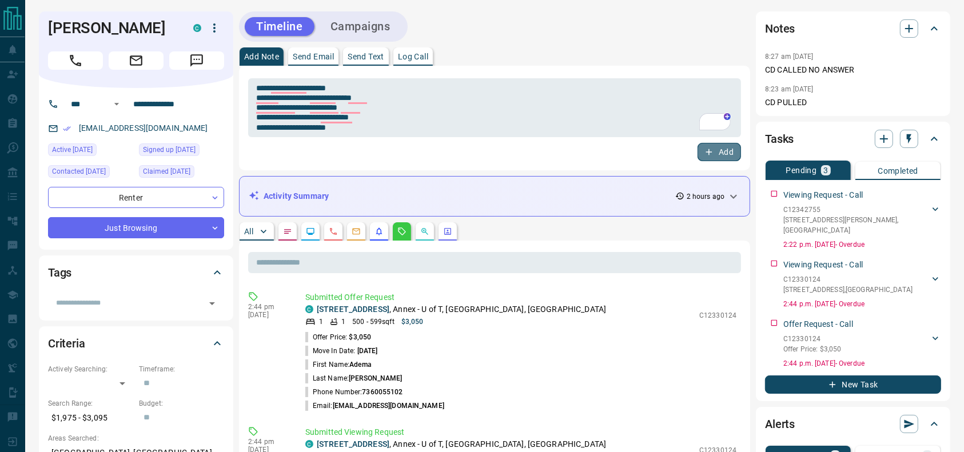
click at [711, 155] on icon "button" at bounding box center [709, 152] width 10 height 10
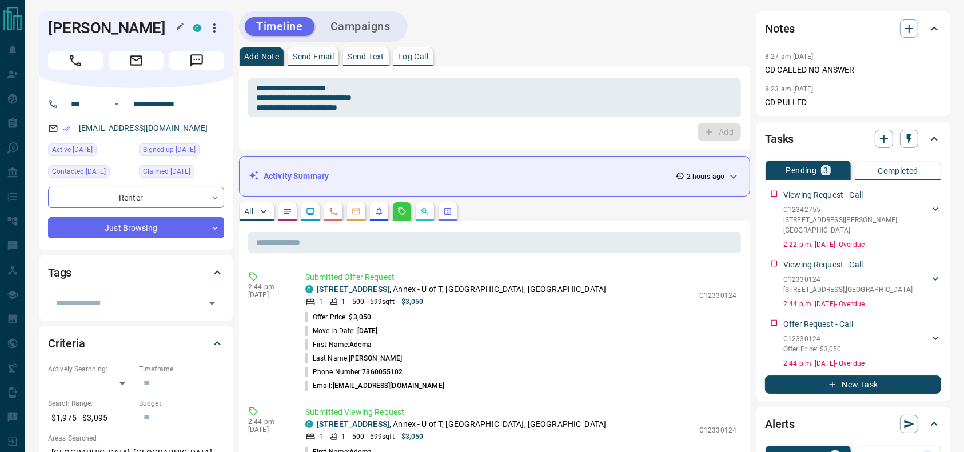
click at [99, 27] on h1 "Adema Turarbekova" at bounding box center [112, 28] width 128 height 18
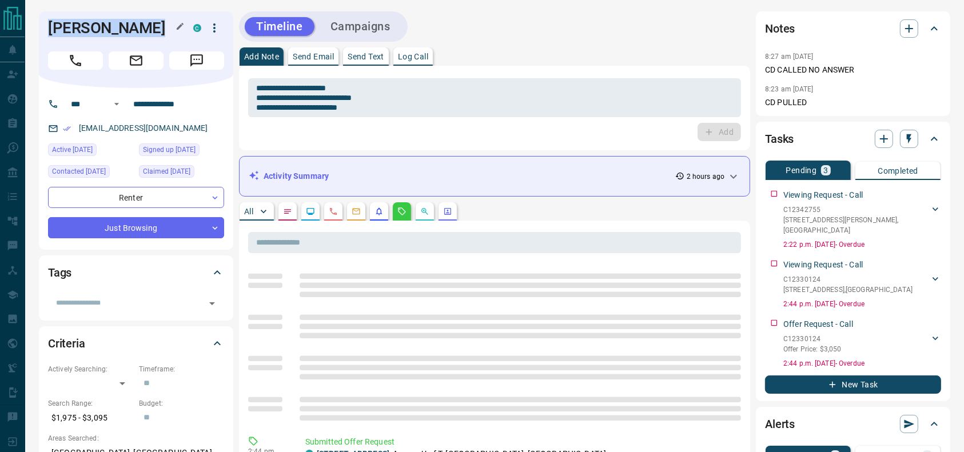
click at [99, 27] on h1 "Adema Turarbekova" at bounding box center [112, 28] width 128 height 18
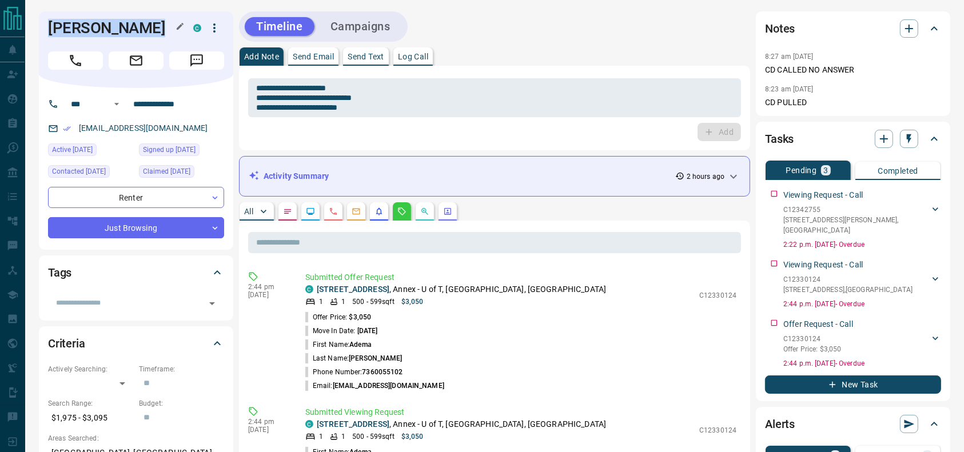
copy div "Adema Turarbekova C"
click at [151, 113] on input "**********" at bounding box center [173, 104] width 89 height 18
click at [96, 37] on h1 "Adema Turarbekova" at bounding box center [112, 28] width 128 height 18
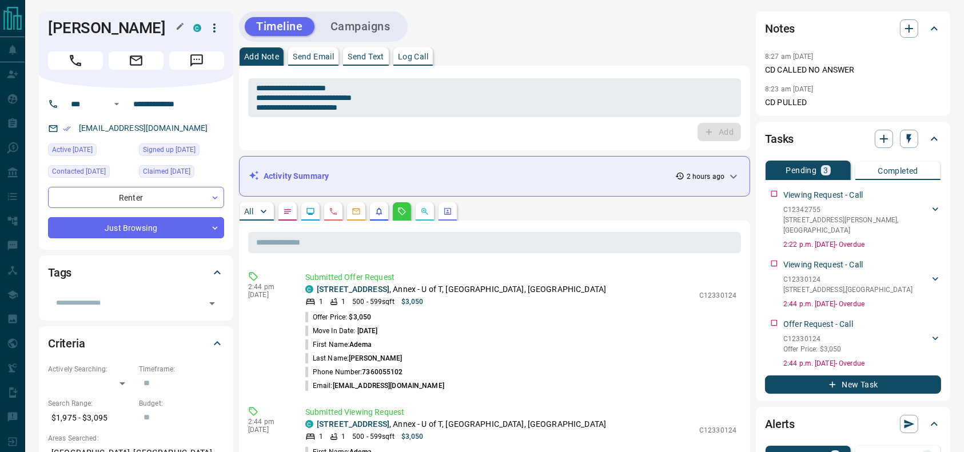
click at [96, 37] on h1 "Adema Turarbekova" at bounding box center [112, 28] width 128 height 18
copy div "Adema Turarbekova C"
drag, startPoint x: 174, startPoint y: 141, endPoint x: 74, endPoint y: 148, distance: 99.8
click at [74, 138] on div "ademattnn@gmail.com" at bounding box center [136, 128] width 176 height 19
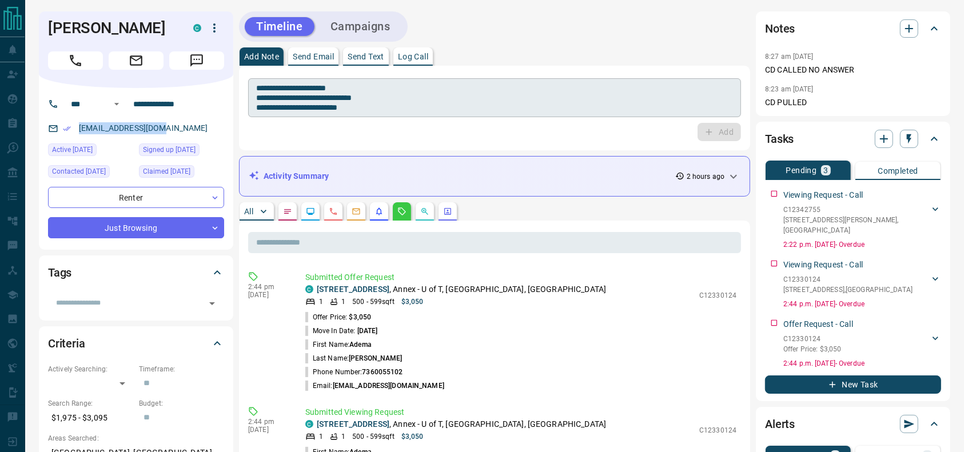
copy link "ademattnn@gmail.com"
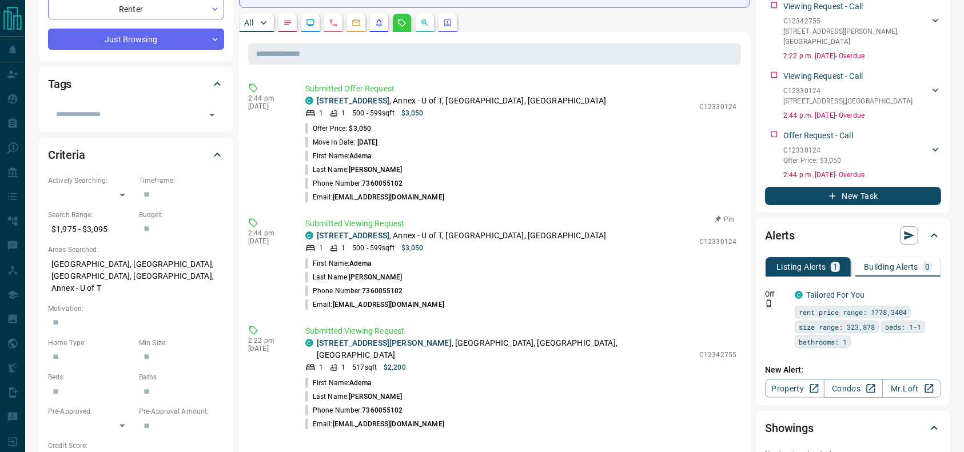
scroll to position [195, 0]
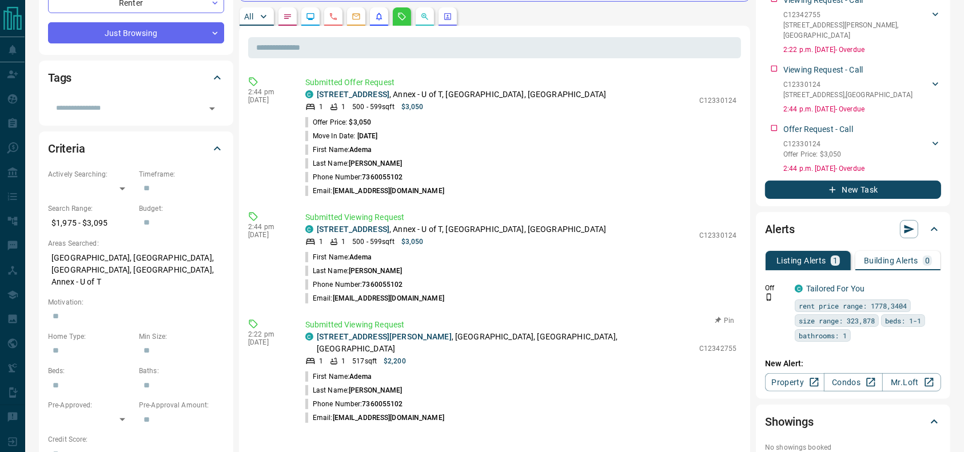
click at [472, 340] on p "3503 - 251 Jarvis Street , Cabbagetown, Downtown, Toronto" at bounding box center [505, 343] width 377 height 24
click at [467, 342] on p "3503 - 251 Jarvis Street , Cabbagetown, Downtown, Toronto" at bounding box center [505, 343] width 377 height 24
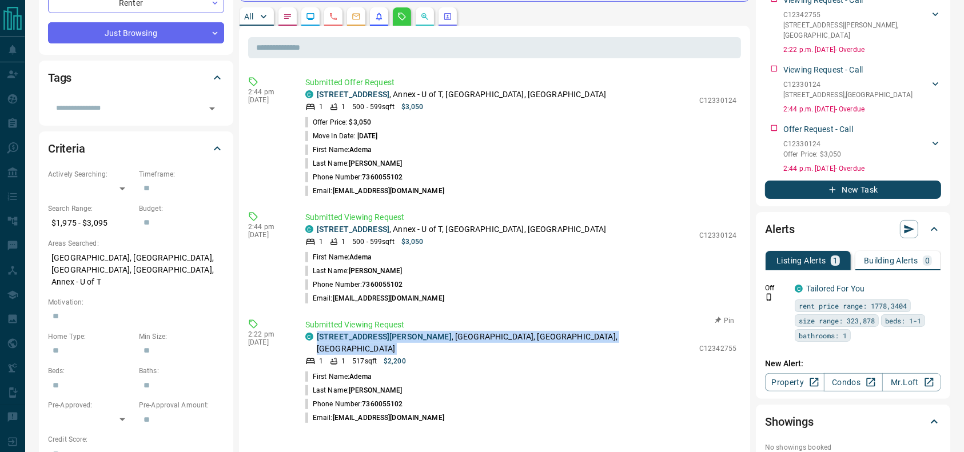
click at [467, 342] on p "3503 - 251 Jarvis Street , Cabbagetown, Downtown, Toronto" at bounding box center [505, 343] width 377 height 24
copy div "3503 - 251 Jarvis Street , Cabbagetown, Downtown, Toronto"
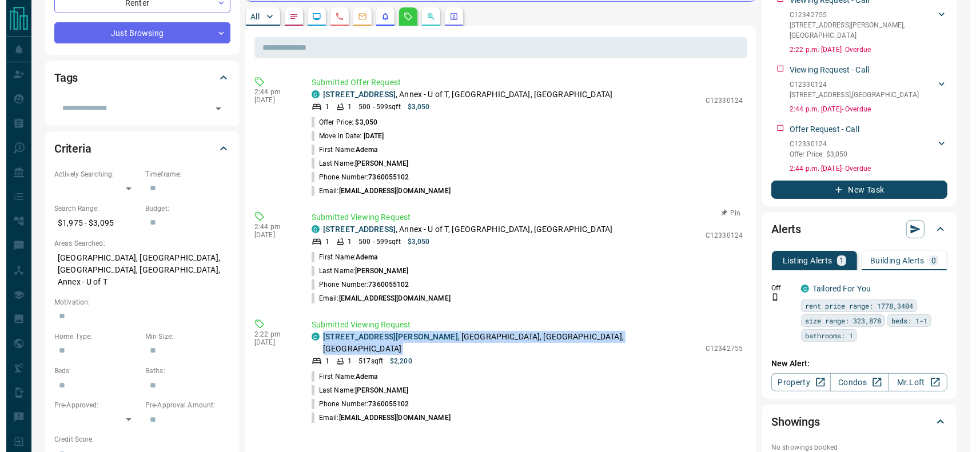
scroll to position [0, 0]
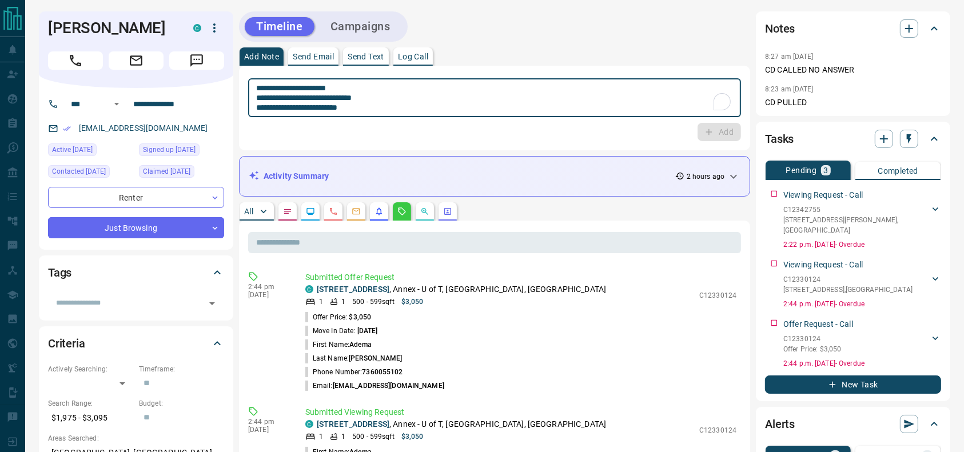
click at [293, 100] on textarea "**********" at bounding box center [494, 97] width 477 height 29
type textarea "**********"
click at [288, 204] on button "button" at bounding box center [287, 211] width 18 height 18
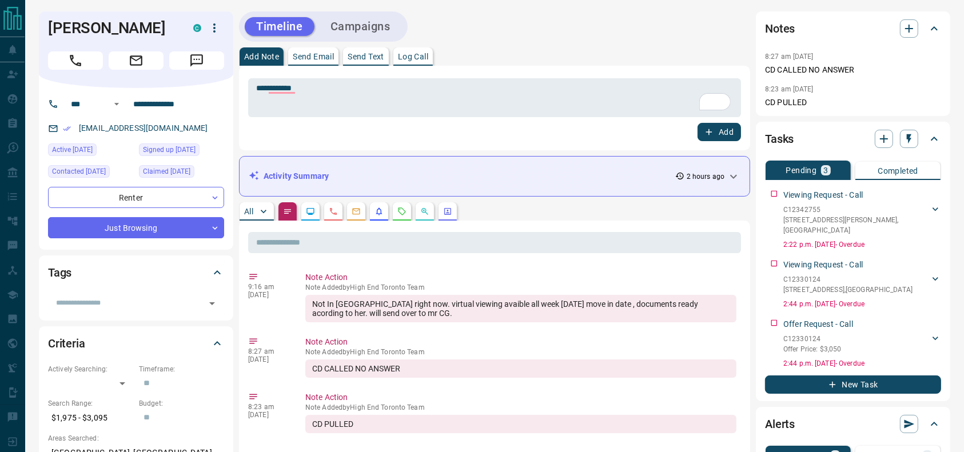
click at [218, 25] on icon "button" at bounding box center [215, 28] width 14 height 14
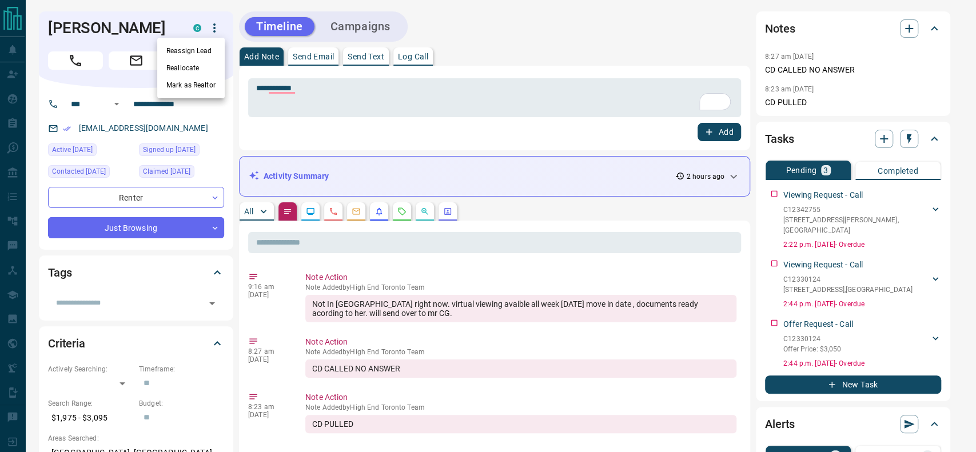
click at [191, 48] on li "Reassign Lead" at bounding box center [190, 50] width 67 height 17
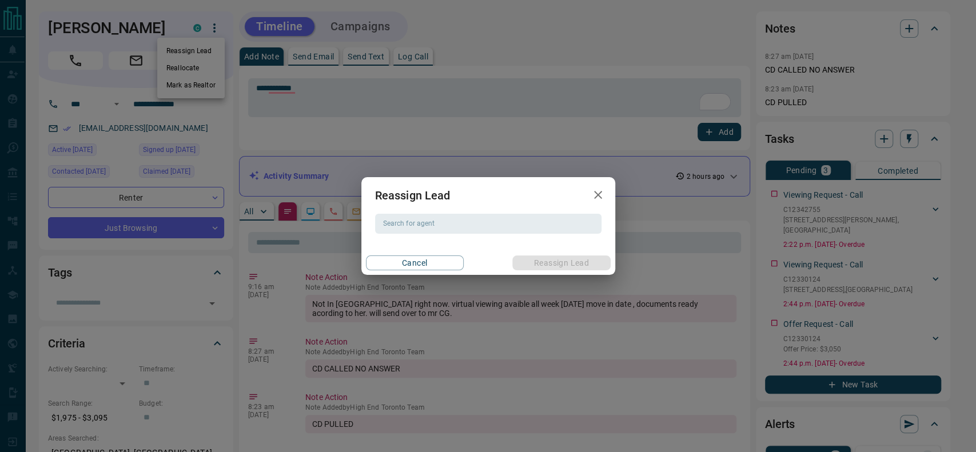
click at [393, 234] on div "Reassign Lead Search for agent Search for agent Cancel Reassign Lead" at bounding box center [488, 225] width 254 height 97
click at [393, 231] on div "Search for agent" at bounding box center [488, 223] width 226 height 19
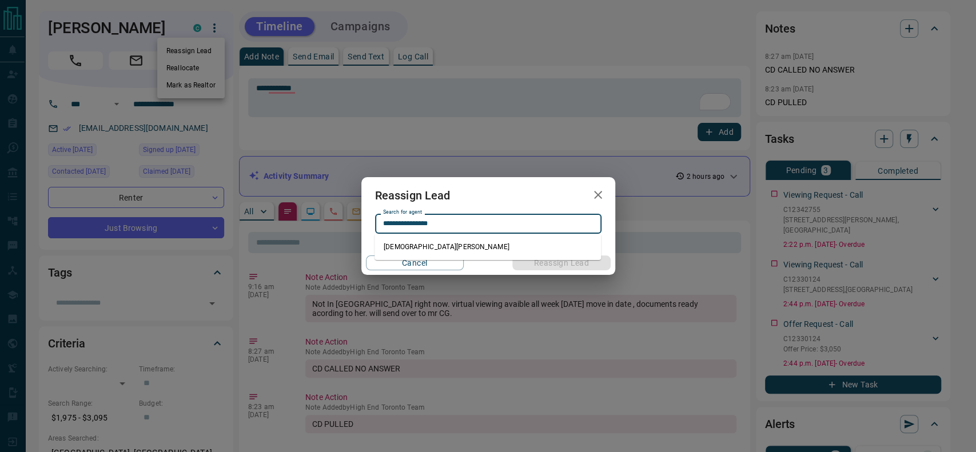
click at [395, 248] on li "Christian Garcia" at bounding box center [488, 246] width 226 height 17
type input "**********"
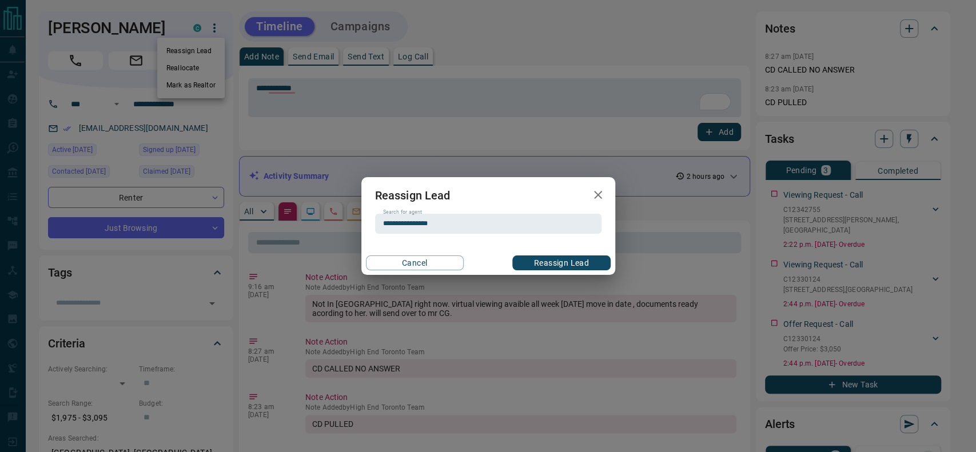
click at [572, 257] on button "Reassign Lead" at bounding box center [561, 263] width 98 height 15
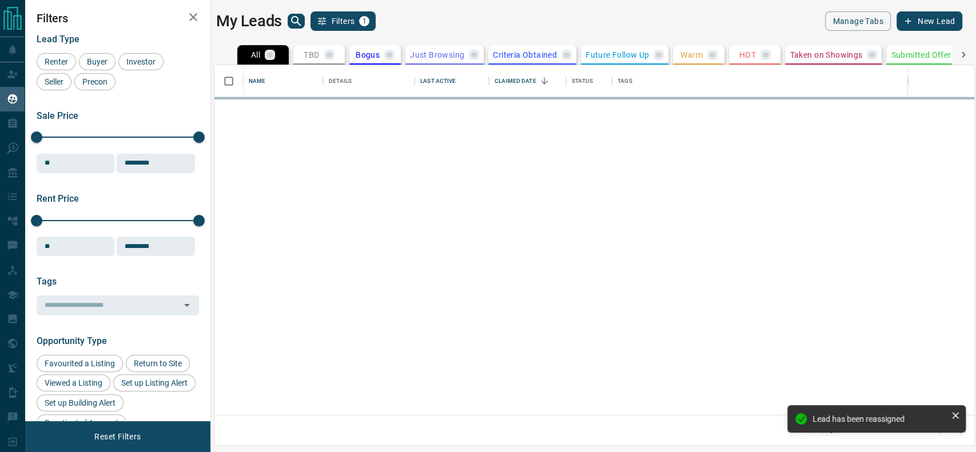
scroll to position [338, 748]
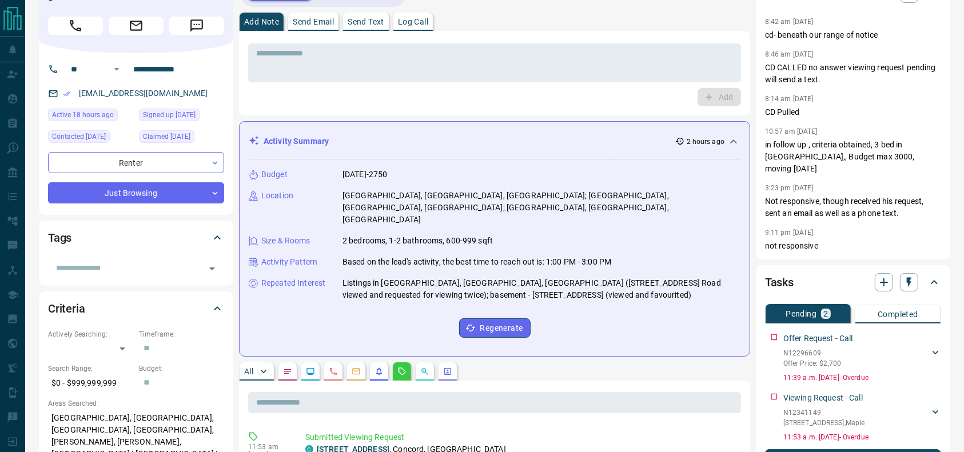
scroll to position [31, 0]
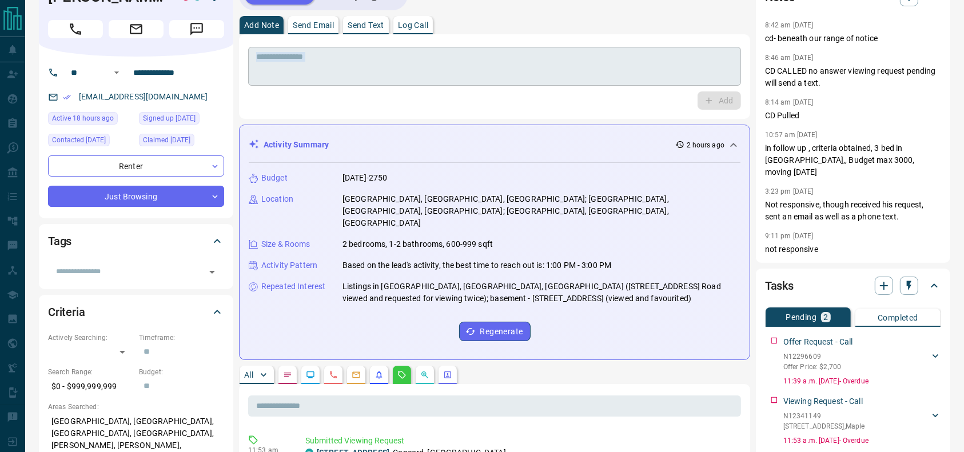
click at [463, 85] on div "* ​ Add" at bounding box center [494, 76] width 493 height 66
click at [463, 81] on div "* ​" at bounding box center [494, 66] width 493 height 39
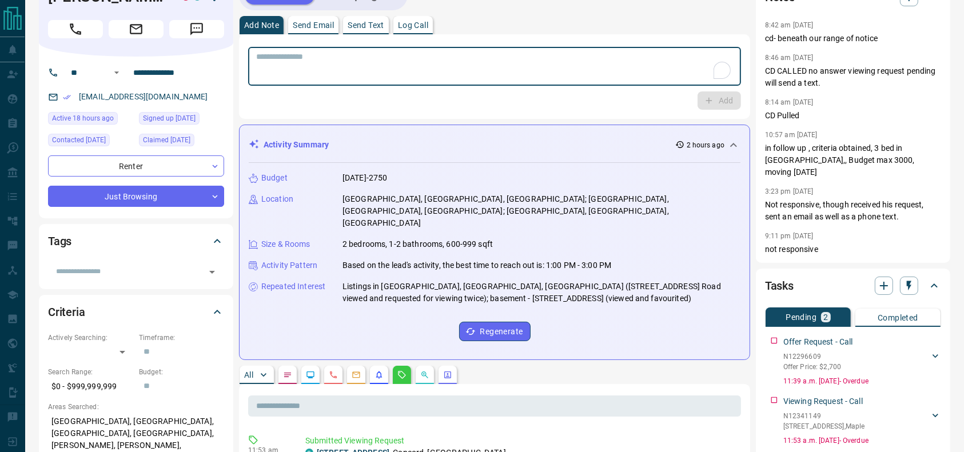
click at [463, 79] on textarea "To enrich screen reader interactions, please activate Accessibility in Grammarl…" at bounding box center [494, 66] width 477 height 29
type textarea "*"
type textarea "**********"
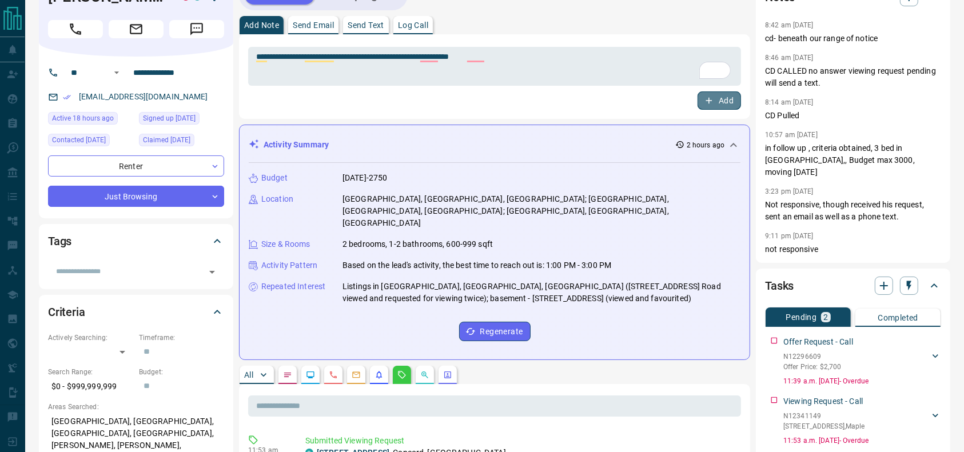
click at [720, 109] on button "Add" at bounding box center [719, 100] width 43 height 18
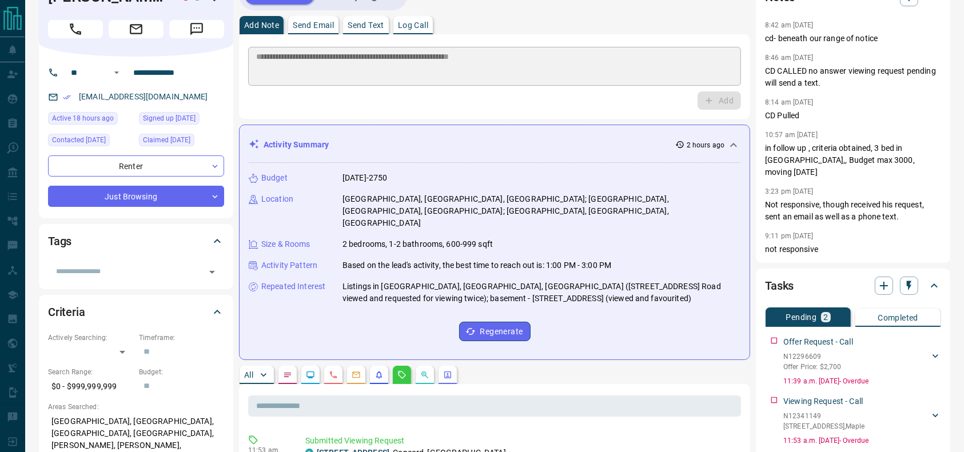
scroll to position [0, 0]
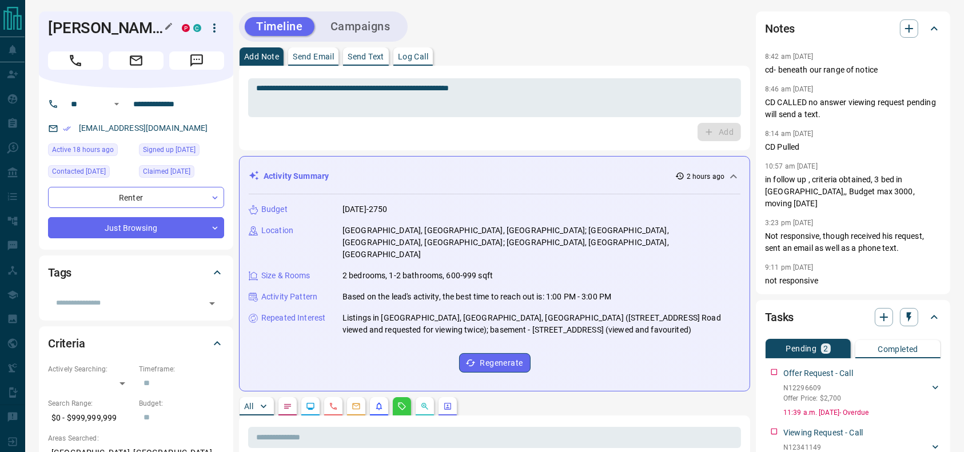
click at [101, 30] on h1 "[PERSON_NAME]" at bounding box center [106, 28] width 117 height 18
copy div "[PERSON_NAME] P C"
click at [181, 109] on input "**********" at bounding box center [173, 104] width 89 height 18
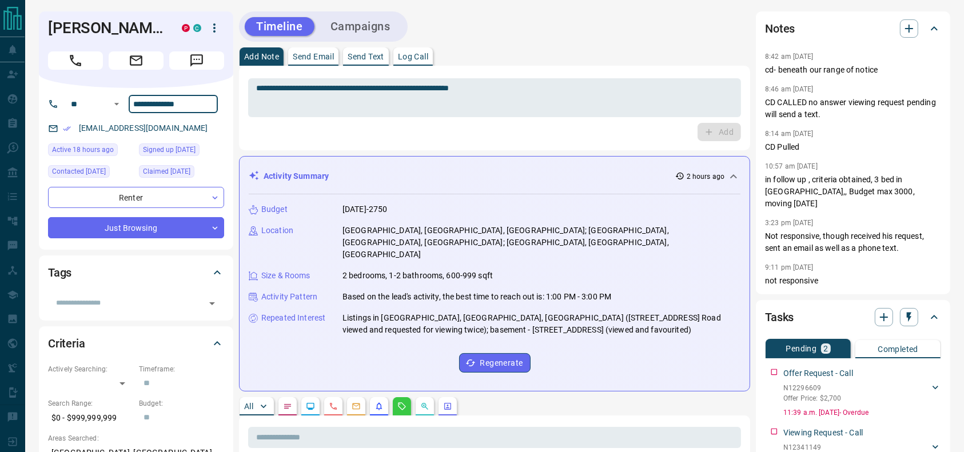
click at [181, 109] on input "**********" at bounding box center [173, 104] width 89 height 18
drag, startPoint x: 172, startPoint y: 127, endPoint x: 57, endPoint y: 128, distance: 115.5
click at [57, 128] on div "[EMAIL_ADDRESS][DOMAIN_NAME]" at bounding box center [136, 128] width 176 height 19
copy link "[EMAIL_ADDRESS][DOMAIN_NAME]"
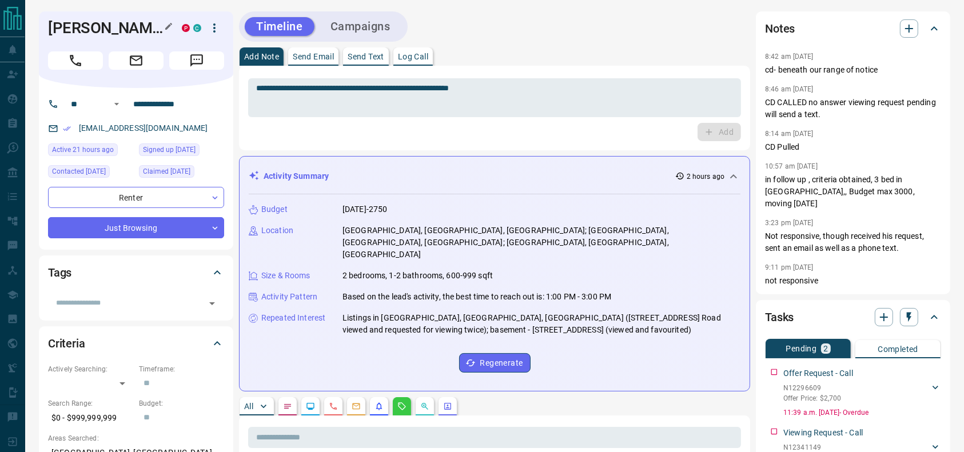
click at [83, 27] on h1 "Teslim Adebiyi" at bounding box center [106, 28] width 117 height 18
copy h1 "Teslim"
drag, startPoint x: 187, startPoint y: 132, endPoint x: 69, endPoint y: 126, distance: 118.5
click at [69, 126] on div "elfarabi07@gmail.com" at bounding box center [136, 128] width 176 height 19
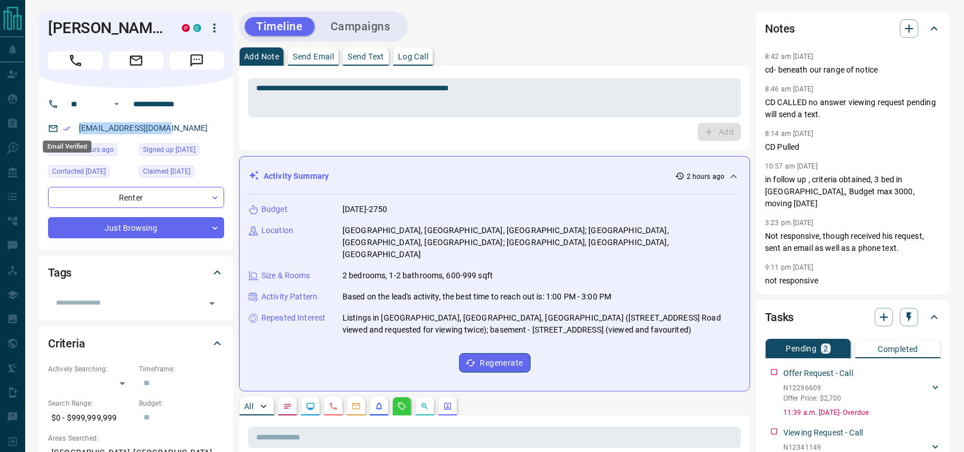
copy link "elfarabi07@gmail.com"
click at [73, 27] on h1 "Teslim Adebiyi" at bounding box center [106, 28] width 117 height 18
copy h1 "Teslim"
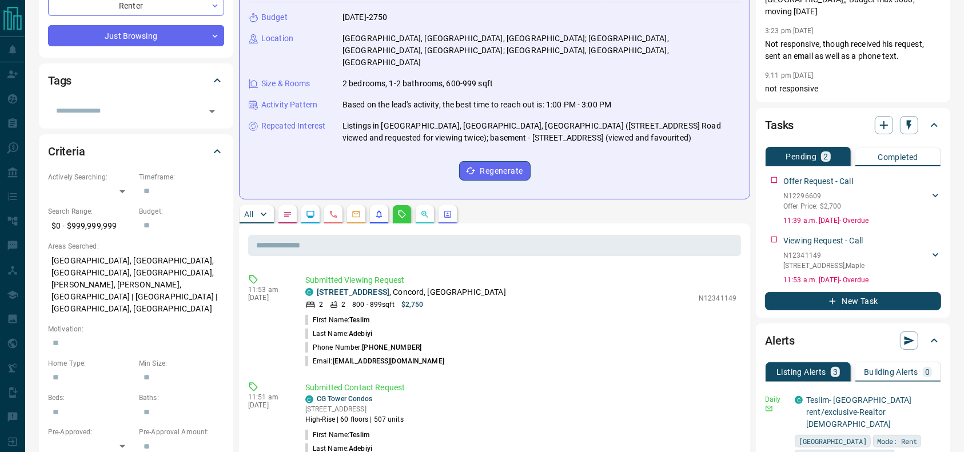
scroll to position [202, 0]
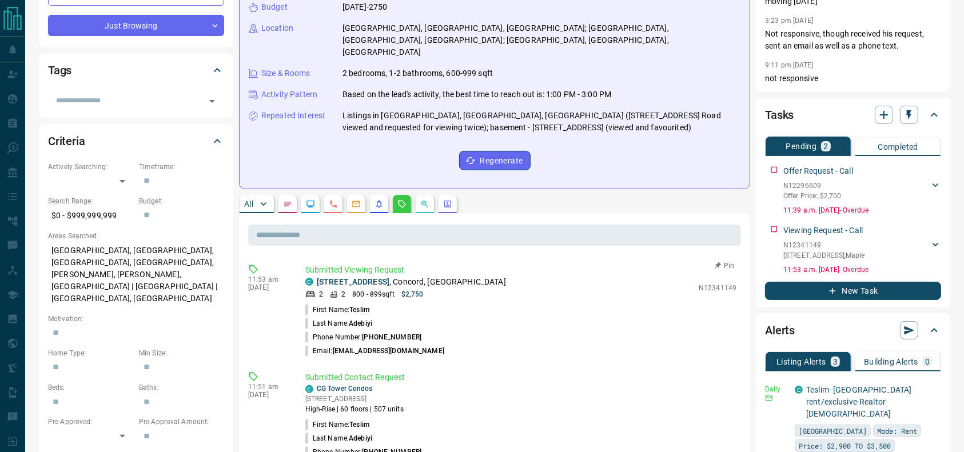
click at [463, 276] on p "4105 - 2920 Highway 7 , Concord, Vaughan" at bounding box center [411, 282] width 189 height 12
copy div "4105 - 2920 Highway 7 , Concord, Vaughan"
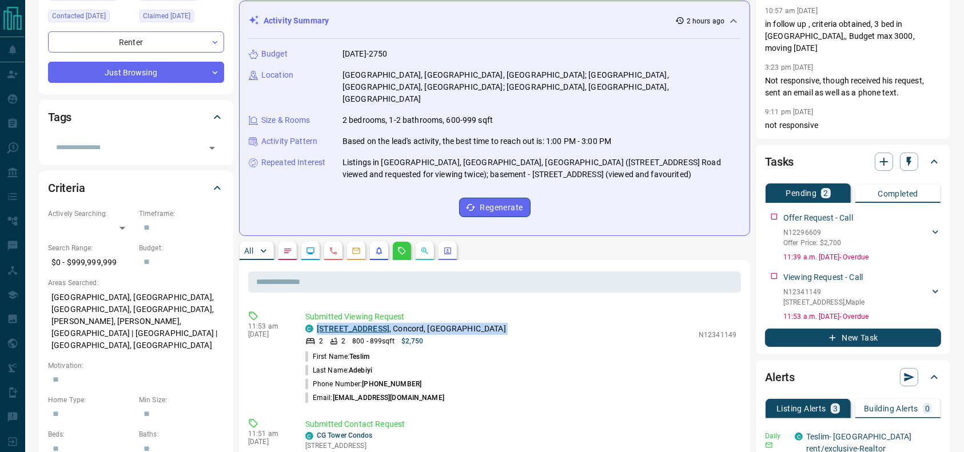
scroll to position [161, 0]
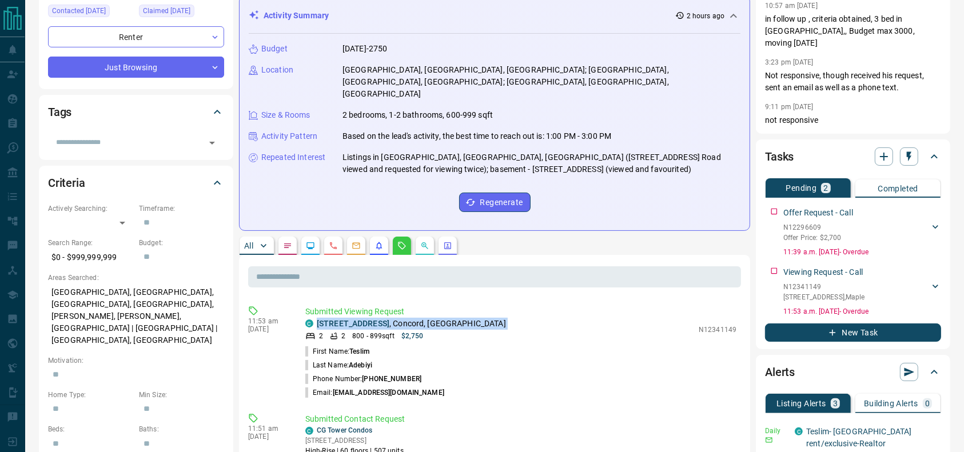
click at [284, 237] on button "button" at bounding box center [287, 246] width 18 height 18
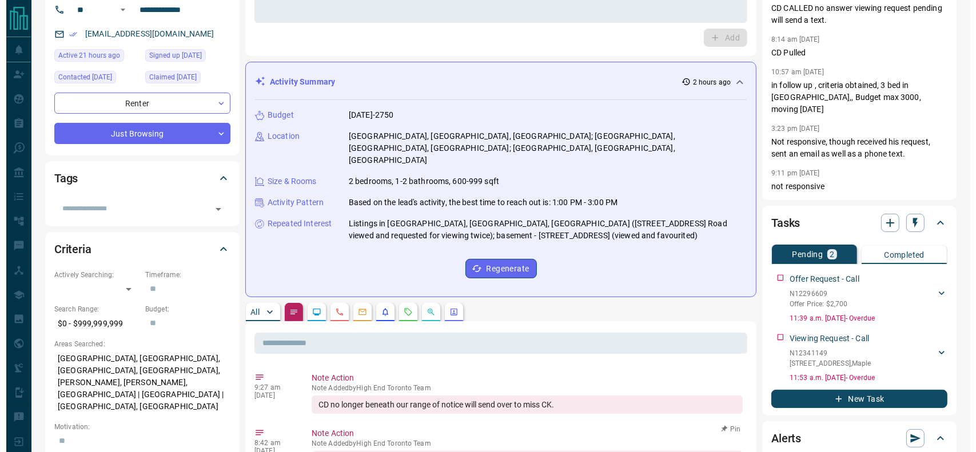
scroll to position [0, 0]
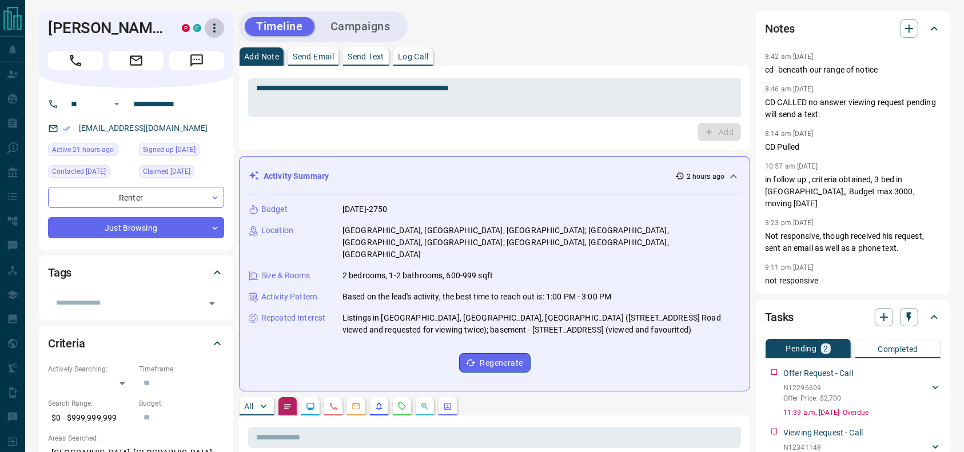
click at [218, 29] on icon "button" at bounding box center [215, 28] width 14 height 14
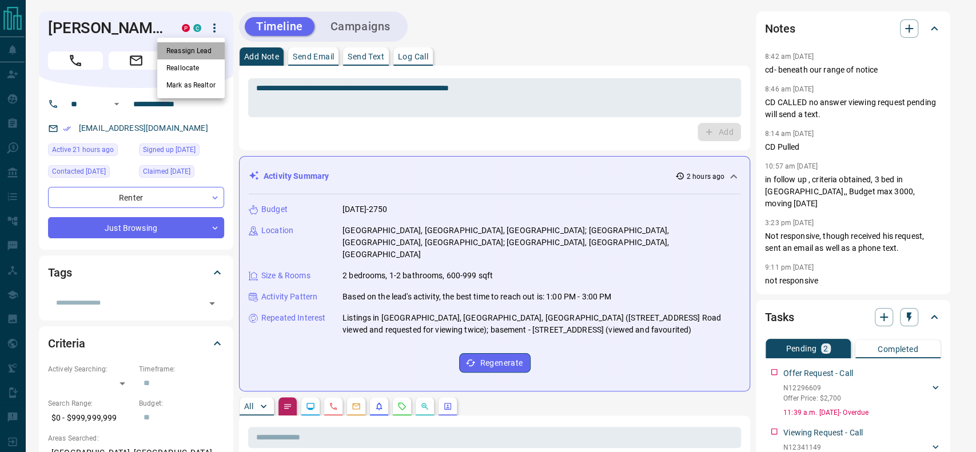
click at [205, 49] on li "Reassign Lead" at bounding box center [190, 50] width 67 height 17
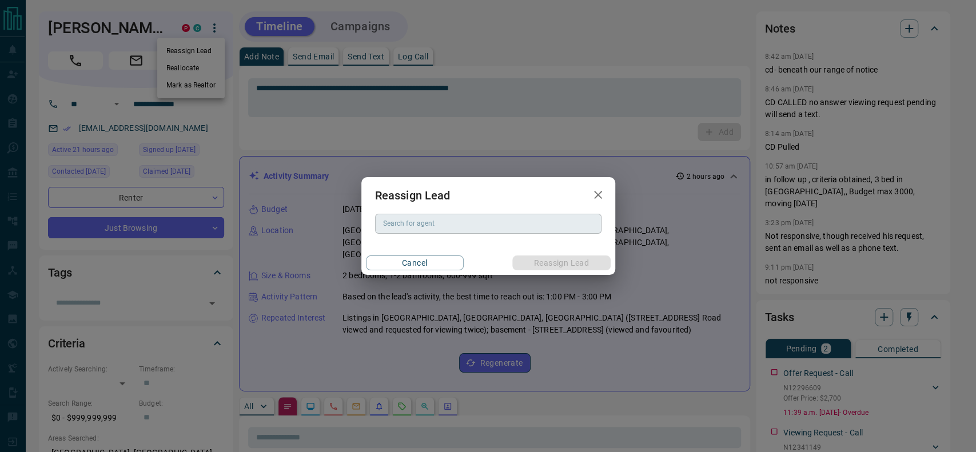
click at [441, 218] on div "Search for agent" at bounding box center [488, 223] width 226 height 19
click at [423, 248] on li "Chelsea Kaplivsky" at bounding box center [488, 246] width 226 height 17
type input "**********"
click at [536, 265] on button "Reassign Lead" at bounding box center [561, 263] width 98 height 15
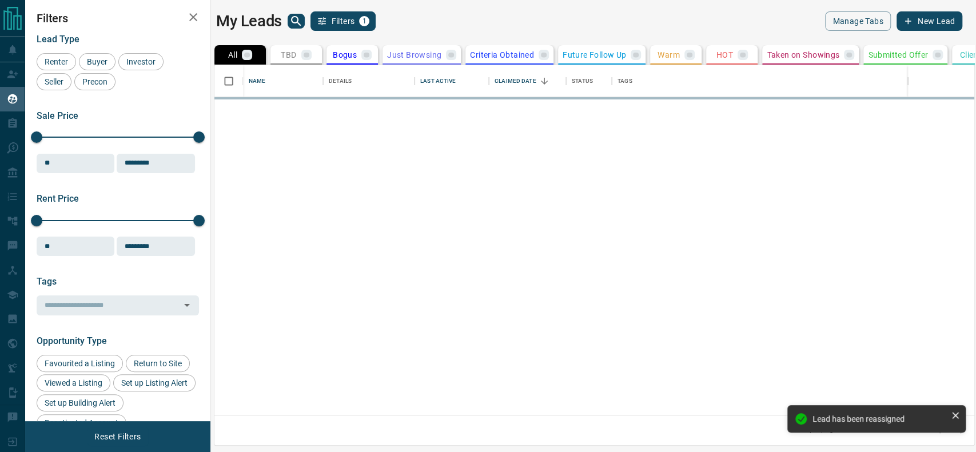
scroll to position [338, 748]
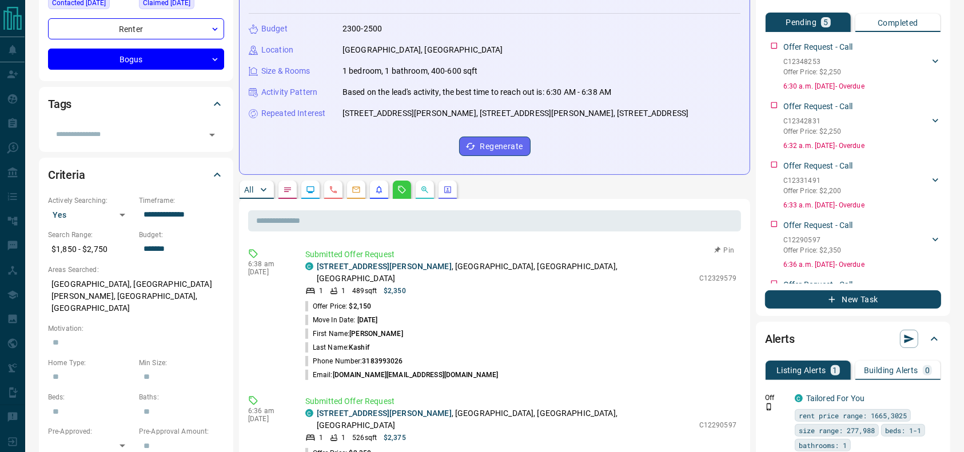
scroll to position [3, 0]
click at [469, 262] on p "[STREET_ADDRESS][PERSON_NAME]" at bounding box center [505, 271] width 377 height 24
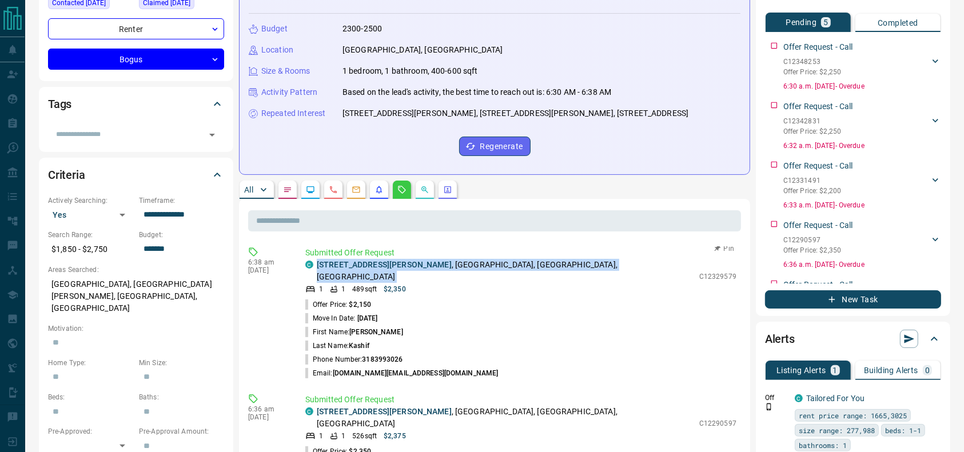
click at [469, 262] on p "[STREET_ADDRESS][PERSON_NAME]" at bounding box center [505, 271] width 377 height 24
copy div "[STREET_ADDRESS][PERSON_NAME]"
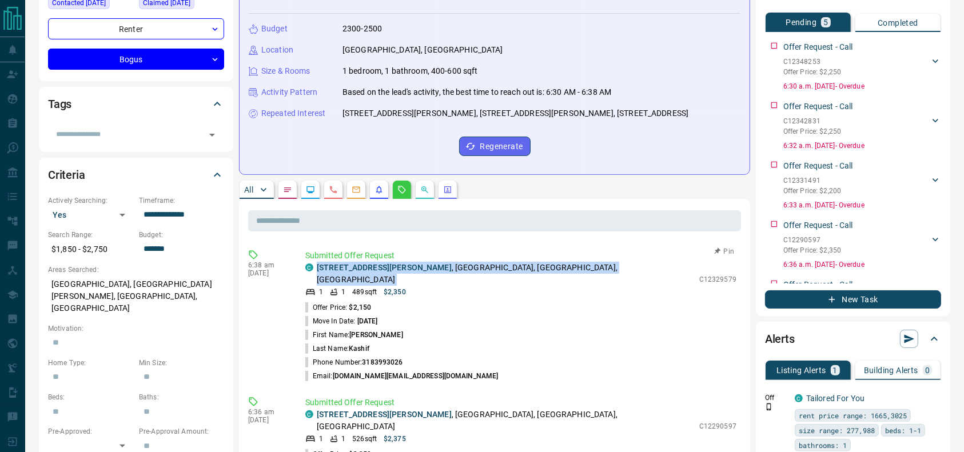
scroll to position [0, 0]
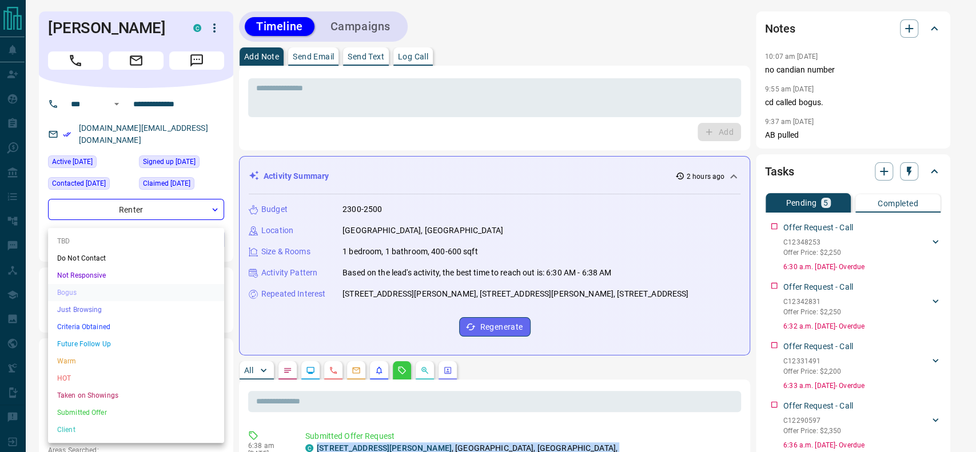
click at [139, 310] on li "Just Browsing" at bounding box center [136, 309] width 176 height 17
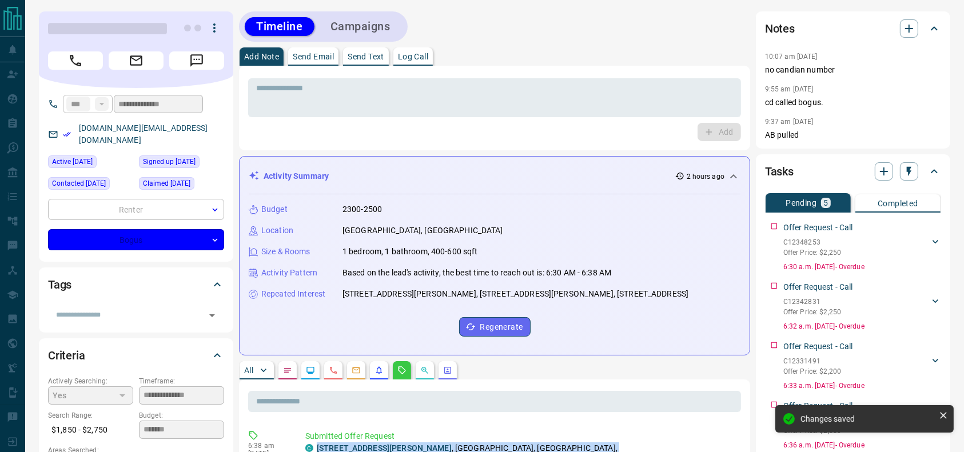
click at [329, 77] on div "* ​" at bounding box center [494, 96] width 493 height 42
type input "**********"
type input "*"
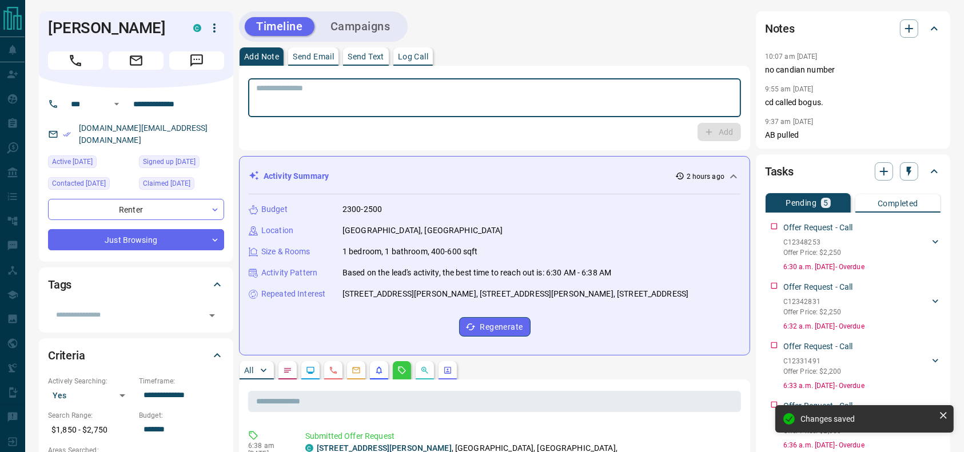
click at [314, 91] on textarea at bounding box center [494, 97] width 477 height 29
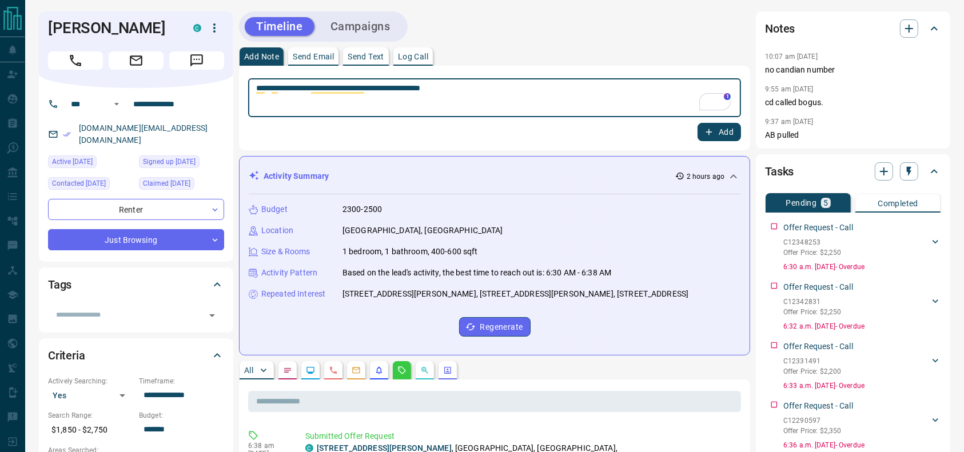
type textarea "**********"
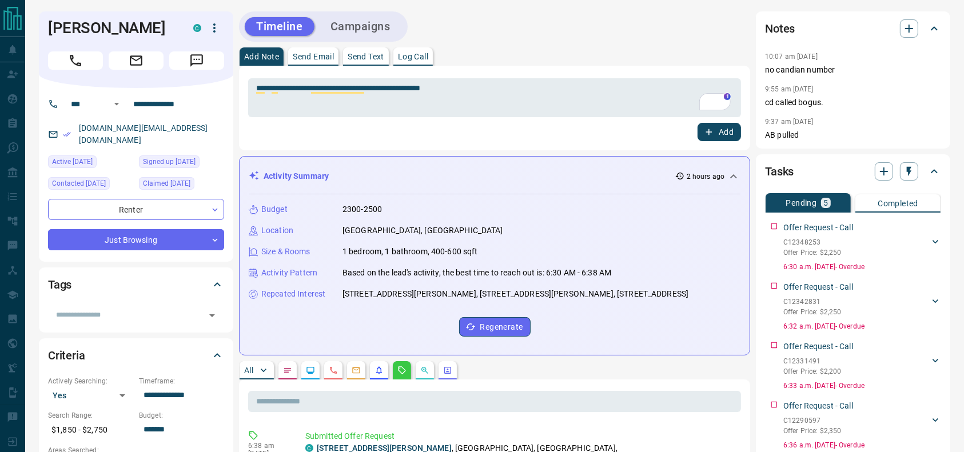
click at [693, 132] on div "Add" at bounding box center [494, 132] width 493 height 18
click at [706, 136] on icon "button" at bounding box center [709, 132] width 10 height 10
drag, startPoint x: 209, startPoint y: 134, endPoint x: 54, endPoint y: 133, distance: 155.5
click at [52, 133] on div "[DOMAIN_NAME][EMAIL_ADDRESS][DOMAIN_NAME]" at bounding box center [136, 134] width 176 height 31
copy link "[DOMAIN_NAME][EMAIL_ADDRESS][DOMAIN_NAME]"
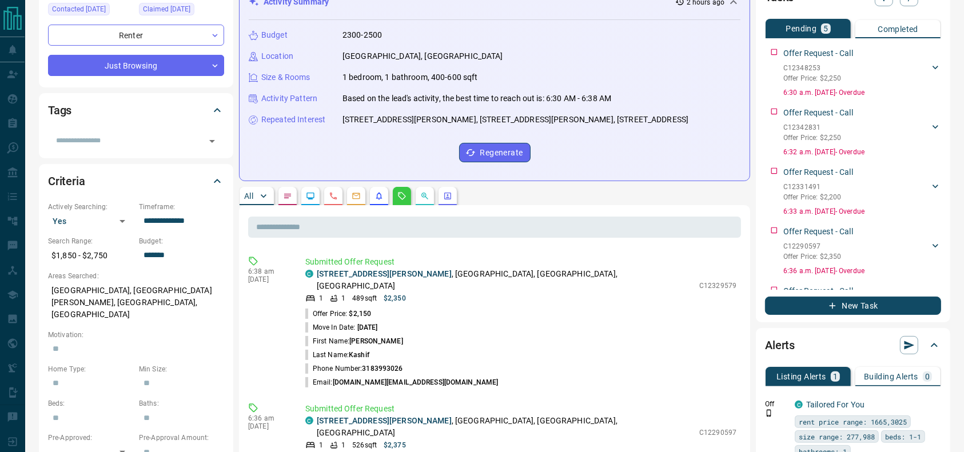
scroll to position [182, 0]
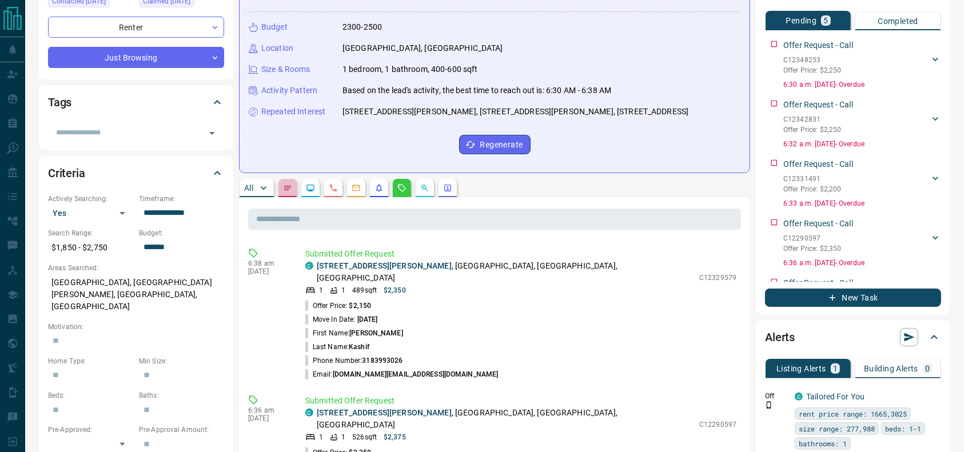
click at [282, 194] on button "button" at bounding box center [287, 188] width 18 height 18
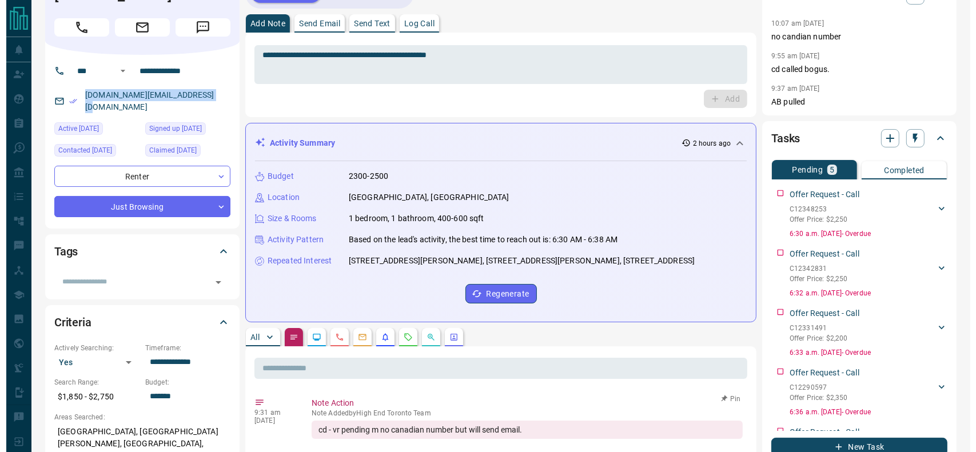
scroll to position [0, 0]
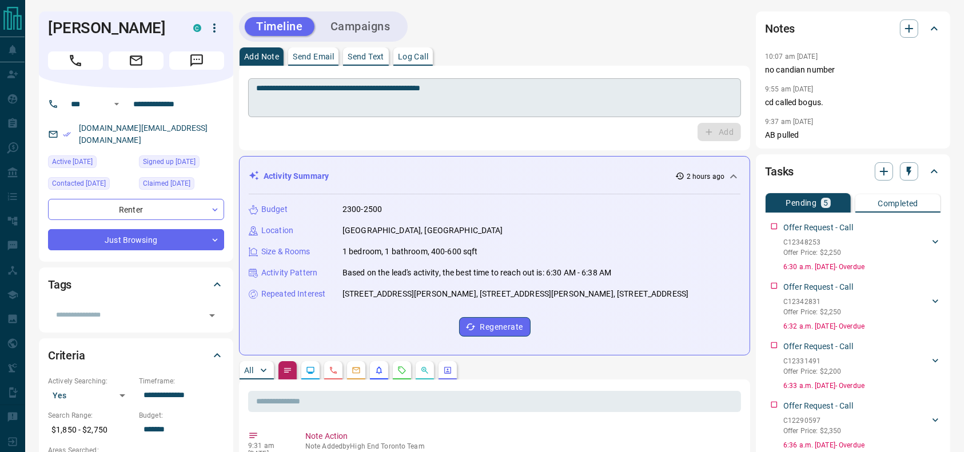
click at [397, 116] on div "**********" at bounding box center [494, 108] width 493 height 66
click at [384, 106] on textarea "**********" at bounding box center [494, 97] width 477 height 29
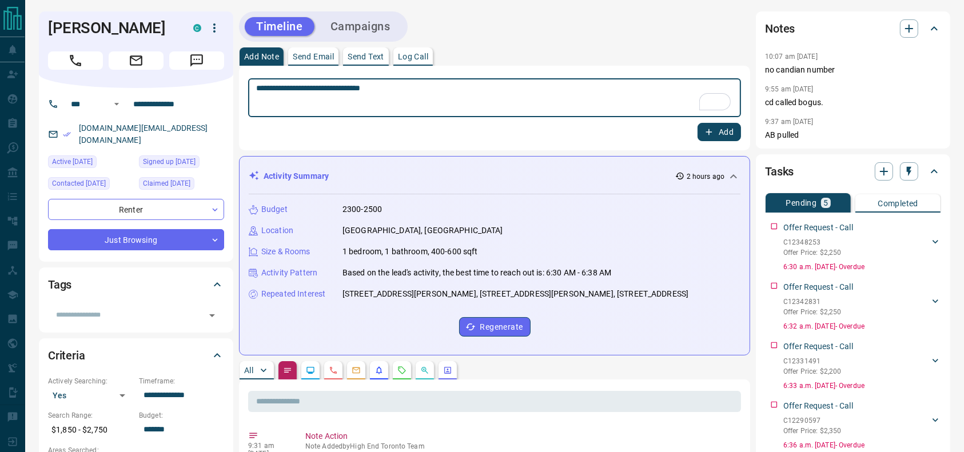
type textarea "**********"
click at [726, 141] on button "Add" at bounding box center [719, 132] width 43 height 18
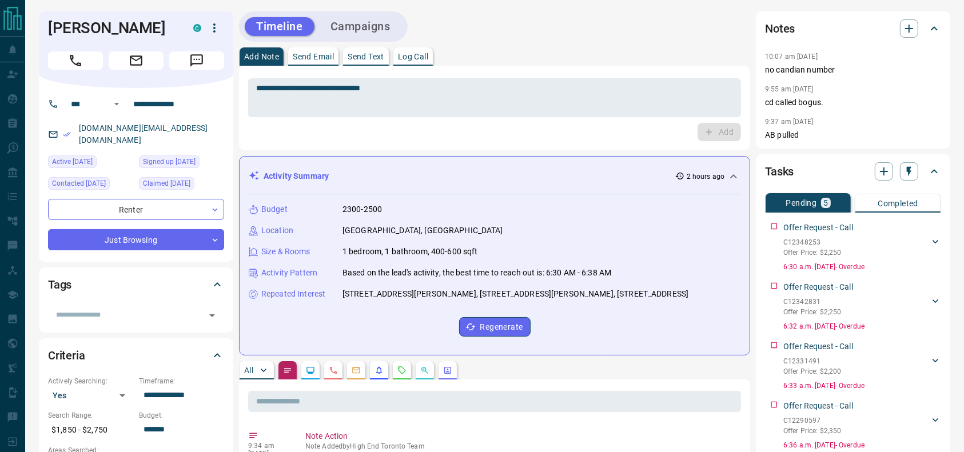
click at [93, 47] on div at bounding box center [136, 58] width 176 height 23
click at [93, 25] on h1 "Mustafa Kashif" at bounding box center [112, 28] width 128 height 18
copy div "Mustafa Kashif C"
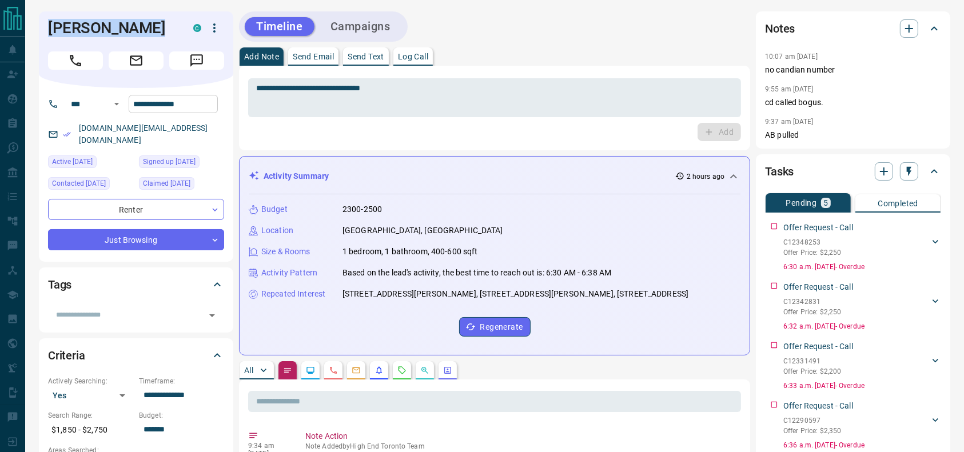
click at [190, 106] on input "**********" at bounding box center [173, 104] width 89 height 18
drag, startPoint x: 262, startPoint y: 131, endPoint x: 275, endPoint y: 132, distance: 13.2
click at [274, 132] on div "Add" at bounding box center [494, 132] width 493 height 18
click at [277, 132] on div "Add" at bounding box center [494, 132] width 493 height 18
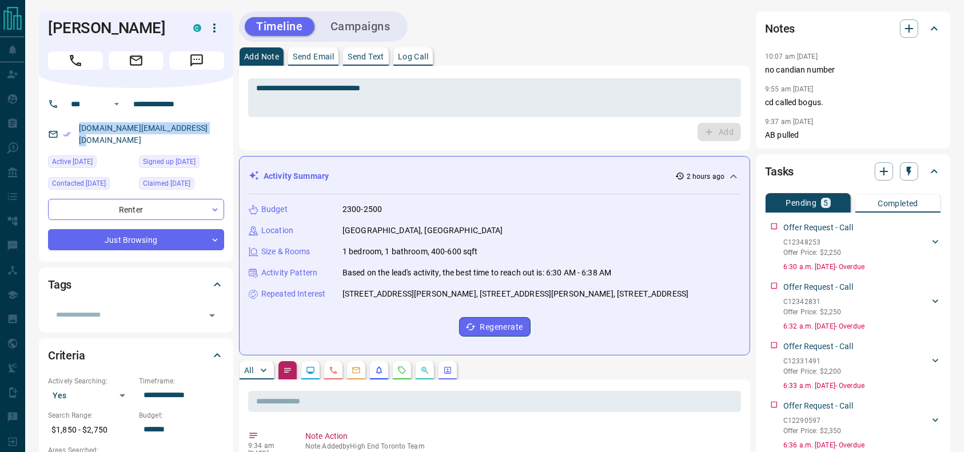
drag, startPoint x: 210, startPoint y: 125, endPoint x: 59, endPoint y: 126, distance: 151.0
click at [59, 126] on div "mustafakashif2006.pk@gmail.com" at bounding box center [136, 134] width 176 height 31
copy link "mustafakashif2006.pk@gmail.com"
click at [172, 105] on input "**********" at bounding box center [173, 104] width 89 height 18
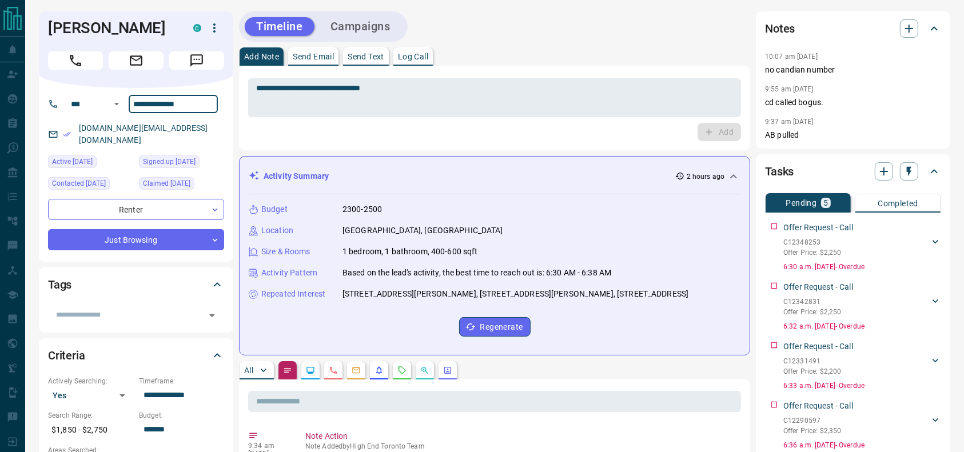
click at [172, 105] on input "**********" at bounding box center [173, 104] width 89 height 18
click at [218, 30] on icon "button" at bounding box center [215, 28] width 14 height 14
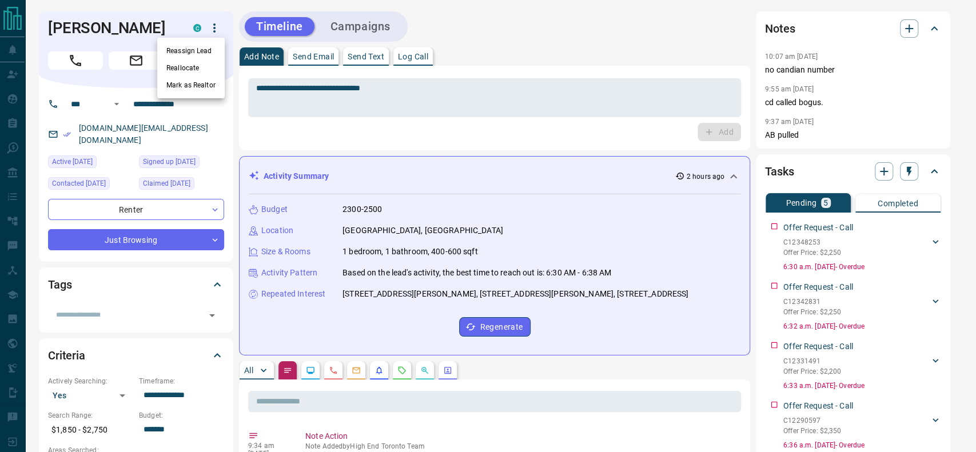
click at [195, 42] on li "Reassign Lead" at bounding box center [190, 50] width 67 height 17
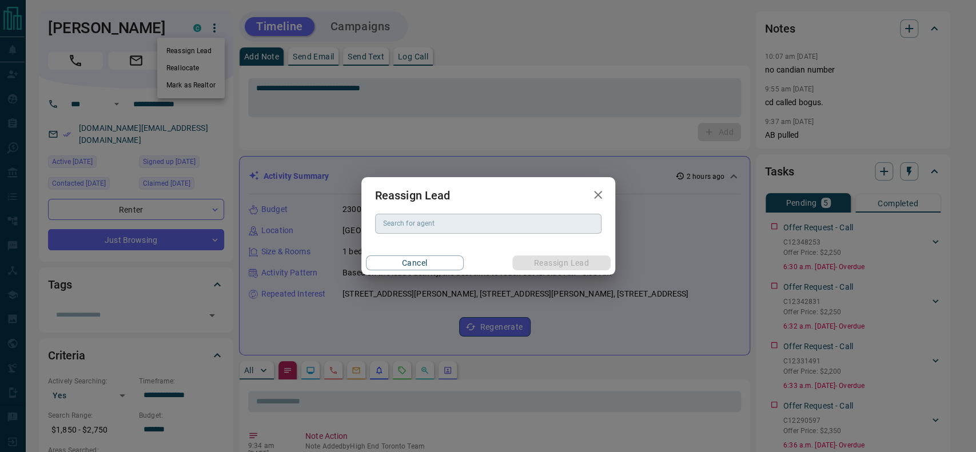
click at [387, 216] on div "Search for agent" at bounding box center [488, 223] width 226 height 19
click at [423, 250] on li "Rachel Litvinenko" at bounding box center [488, 246] width 226 height 17
type input "**********"
click at [534, 265] on button "Reassign Lead" at bounding box center [561, 263] width 98 height 15
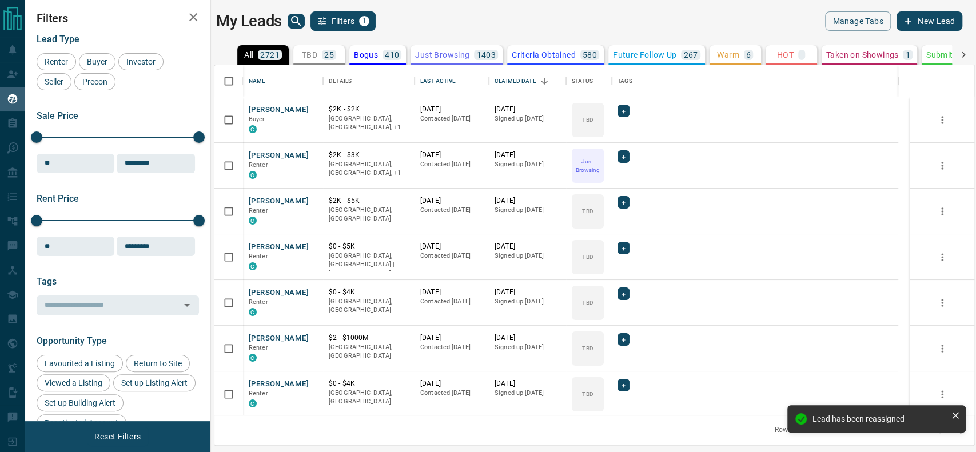
scroll to position [338, 748]
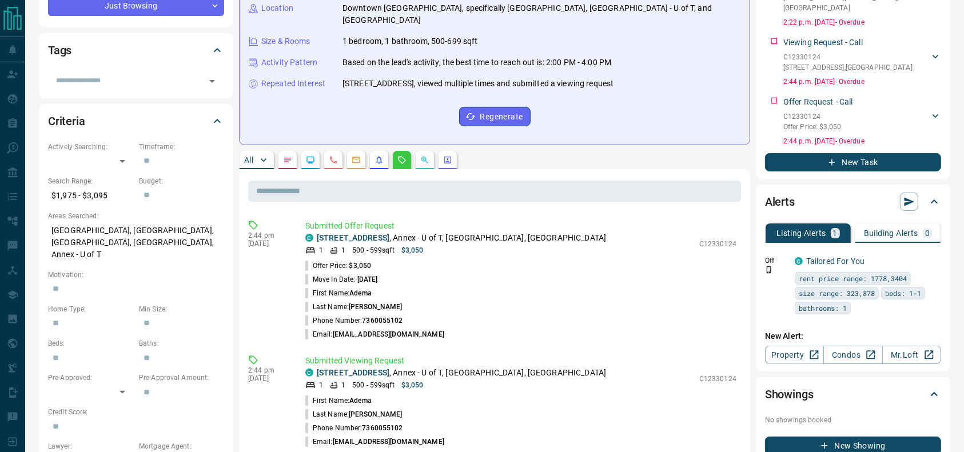
scroll to position [234, 0]
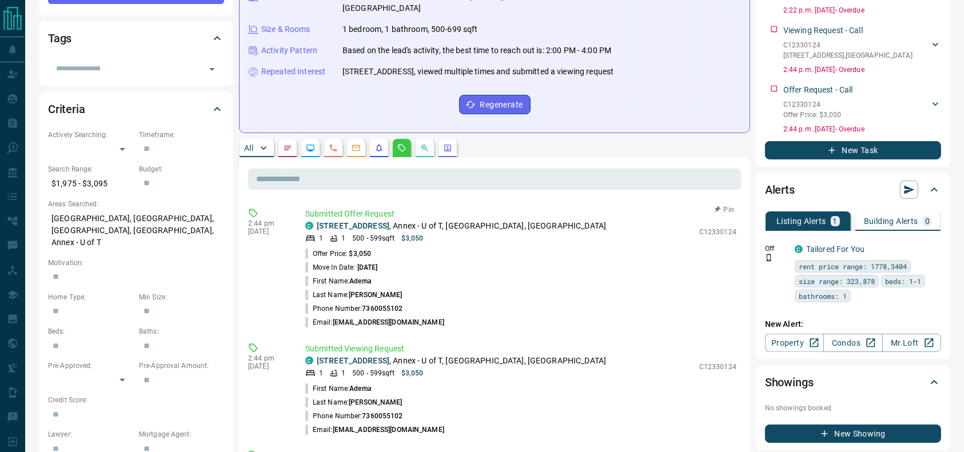
click at [495, 220] on p "508 - 484 Spadina Avenue , Annex - U of T, Downtown, Toronto" at bounding box center [461, 226] width 289 height 12
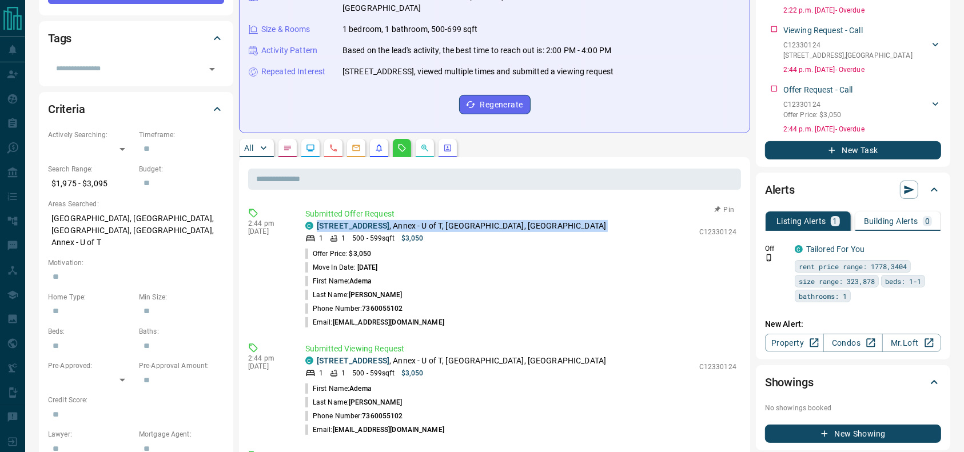
click at [495, 220] on p "508 - 484 Spadina Avenue , Annex - U of T, Downtown, Toronto" at bounding box center [461, 226] width 289 height 12
copy div "508 - 484 Spadina Avenue , Annex - U of T, Downtown, Toronto"
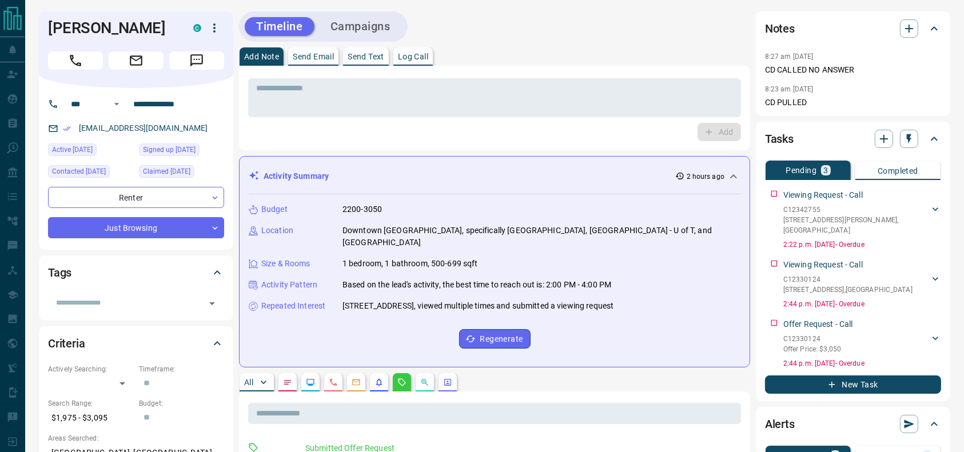
click at [71, 68] on icon "Call" at bounding box center [75, 60] width 15 height 15
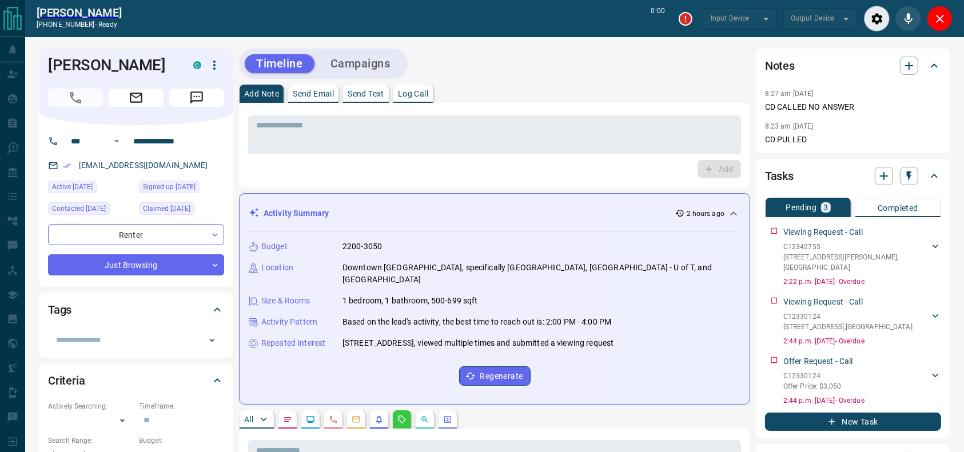
type input "*******"
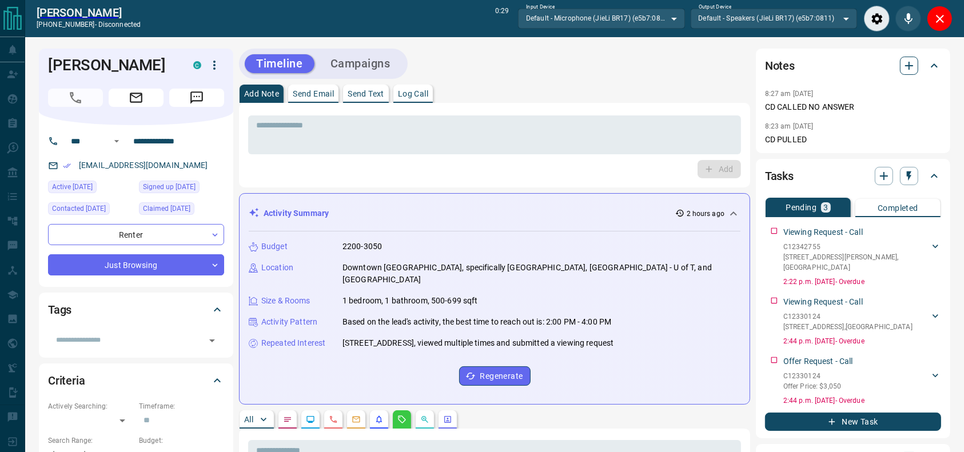
drag, startPoint x: 933, startPoint y: 18, endPoint x: 909, endPoint y: 21, distance: 24.8
click at [933, 18] on icon "Close" at bounding box center [940, 19] width 14 height 14
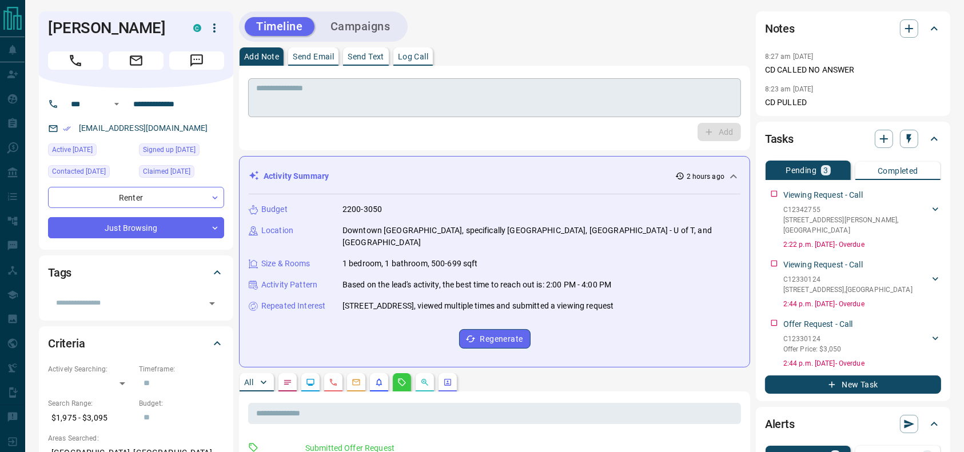
click at [563, 90] on textarea at bounding box center [494, 97] width 477 height 29
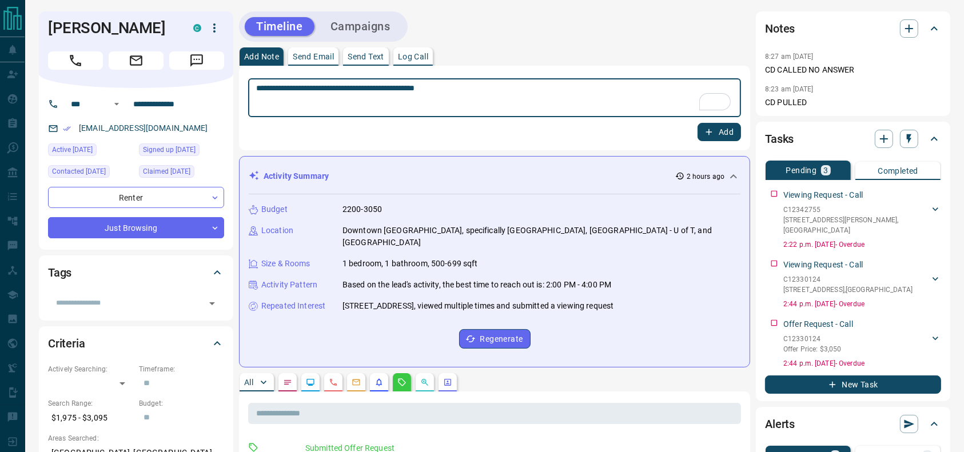
type textarea "**********"
click at [735, 125] on button "Add" at bounding box center [719, 132] width 43 height 18
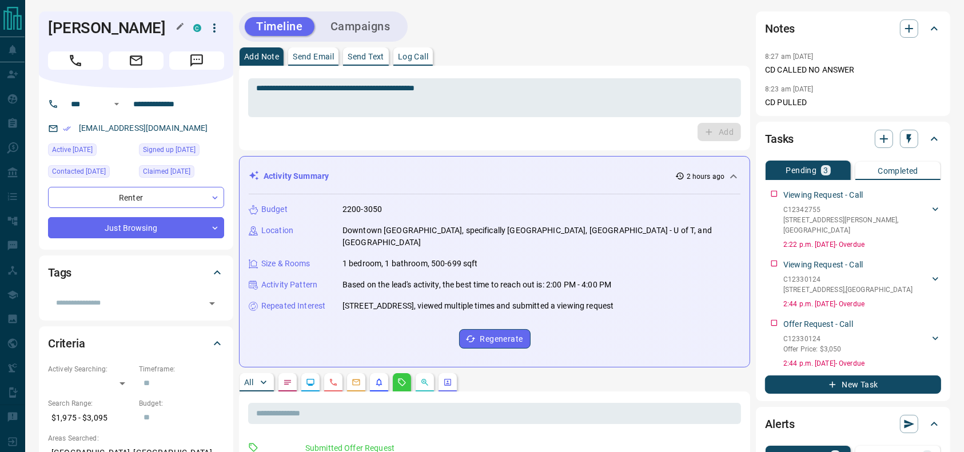
click at [72, 24] on h1 "Adema Turarbekova" at bounding box center [112, 28] width 128 height 18
copy div "Adema Turarbekova C"
drag, startPoint x: 172, startPoint y: 142, endPoint x: 78, endPoint y: 140, distance: 93.8
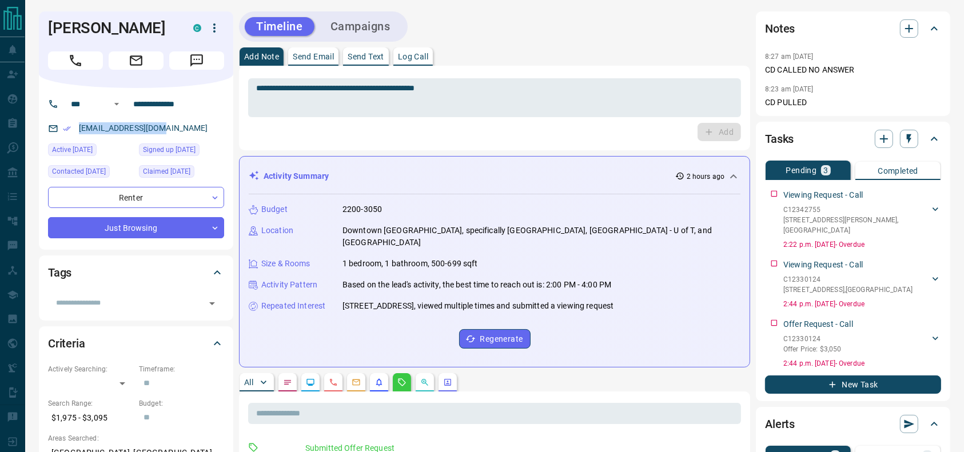
click at [78, 138] on div "ademattnn@gmail.com" at bounding box center [136, 128] width 176 height 19
drag, startPoint x: 133, startPoint y: 42, endPoint x: 14, endPoint y: 21, distance: 121.4
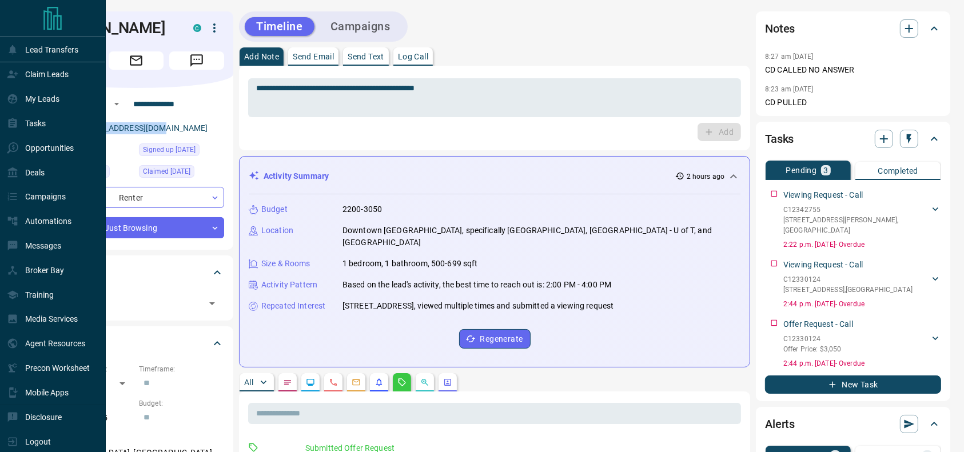
copy div "Lead Transfers Claim Leads My Leads Tasks Opportunities Deals Campaigns Automat…"
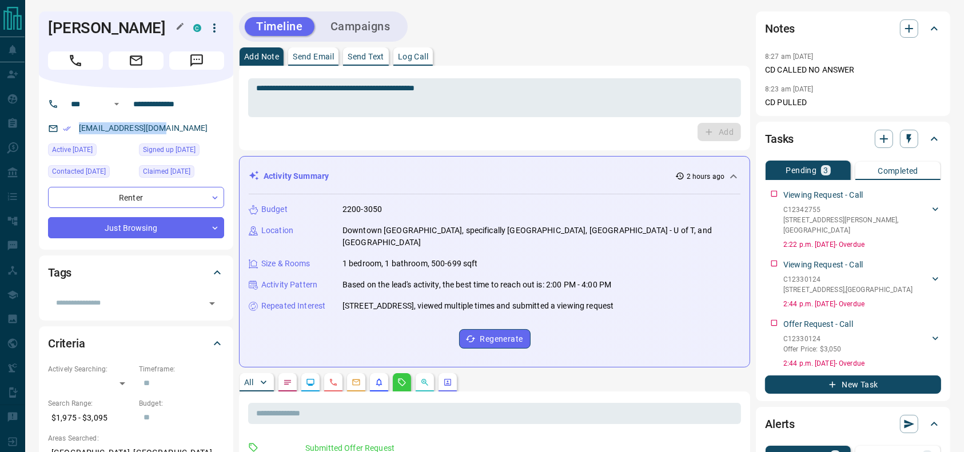
click at [170, 37] on h1 "Adema Turarbekova" at bounding box center [112, 28] width 128 height 18
click at [165, 113] on input "**********" at bounding box center [173, 104] width 89 height 18
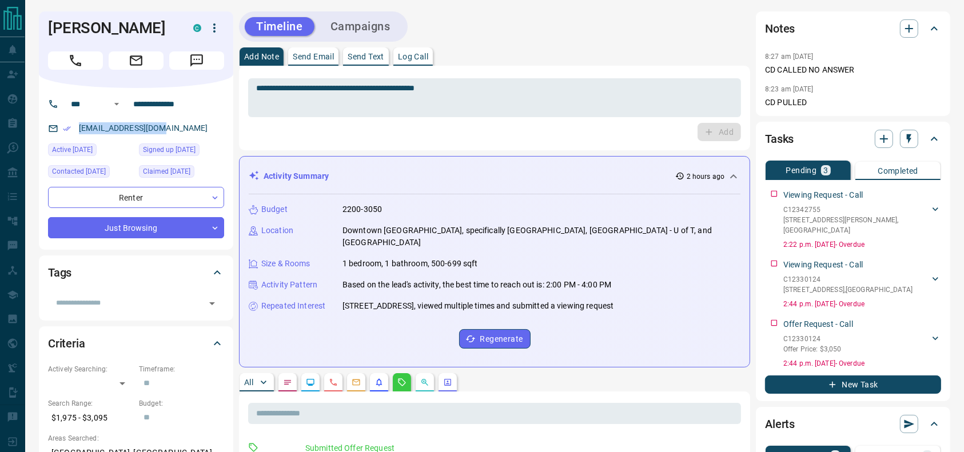
drag, startPoint x: 168, startPoint y: 145, endPoint x: 65, endPoint y: 141, distance: 103.0
click at [65, 138] on div "ademattnn@gmail.com" at bounding box center [136, 128] width 176 height 19
copy link "ademattnn@gmail.com"
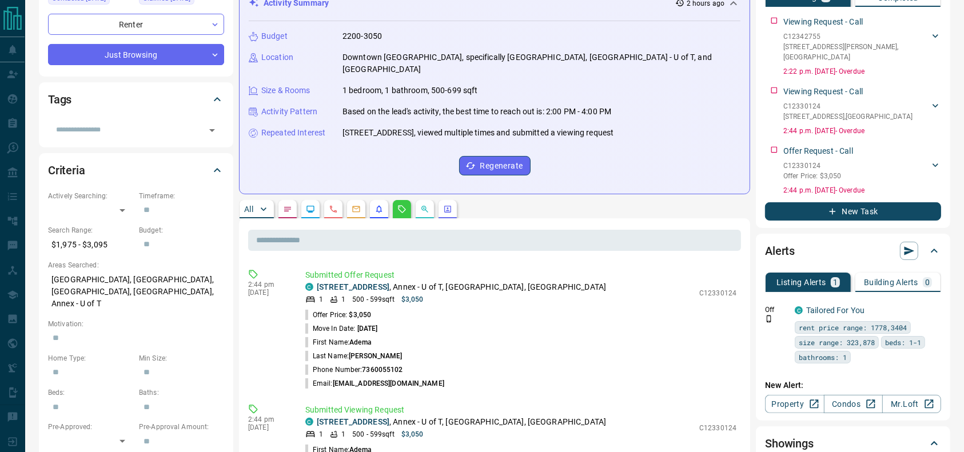
scroll to position [174, 0]
click at [488, 281] on p "508 - 484 Spadina Avenue , Annex - U of T, Downtown, Toronto" at bounding box center [461, 287] width 289 height 12
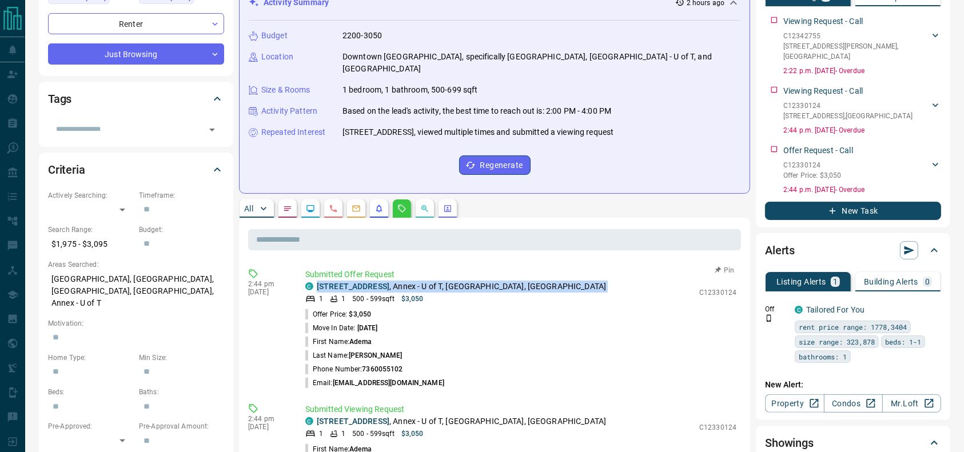
click at [488, 281] on p "508 - 484 Spadina Avenue , Annex - U of T, Downtown, Toronto" at bounding box center [461, 287] width 289 height 12
copy div "508 - 484 Spadina Avenue , Annex - U of T, Downtown, Toronto"
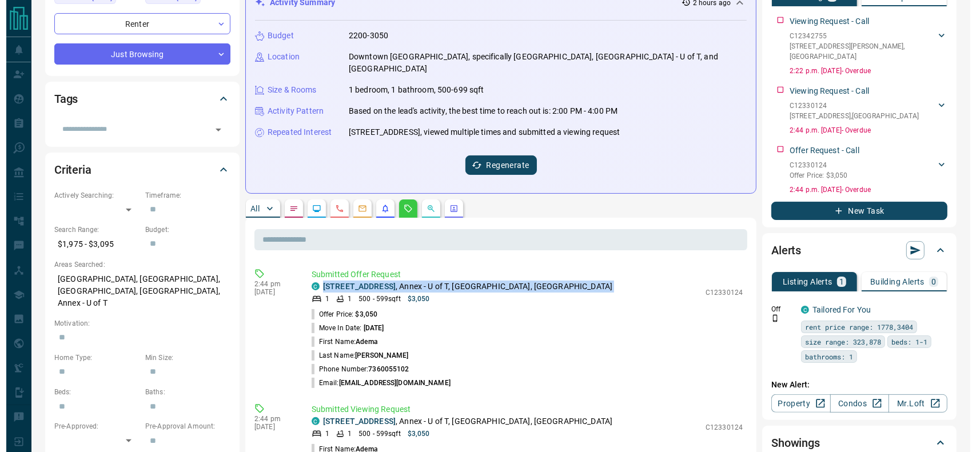
scroll to position [0, 0]
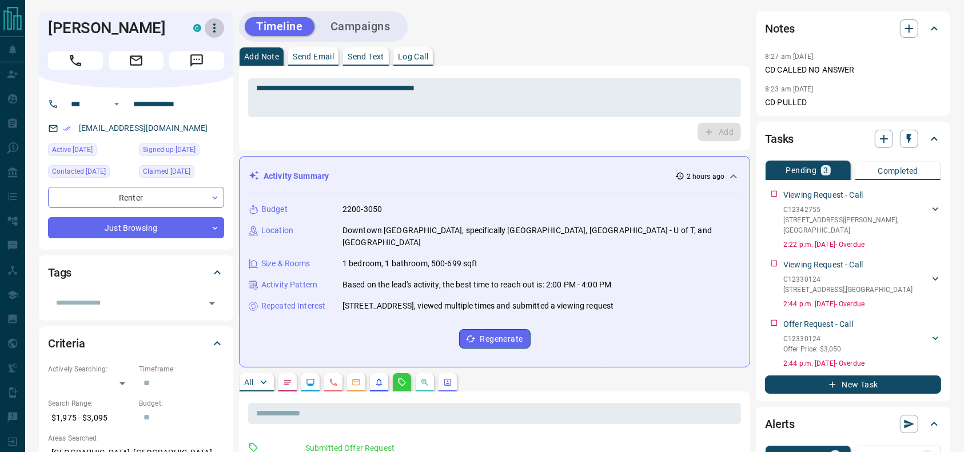
click at [217, 31] on icon "button" at bounding box center [215, 28] width 14 height 14
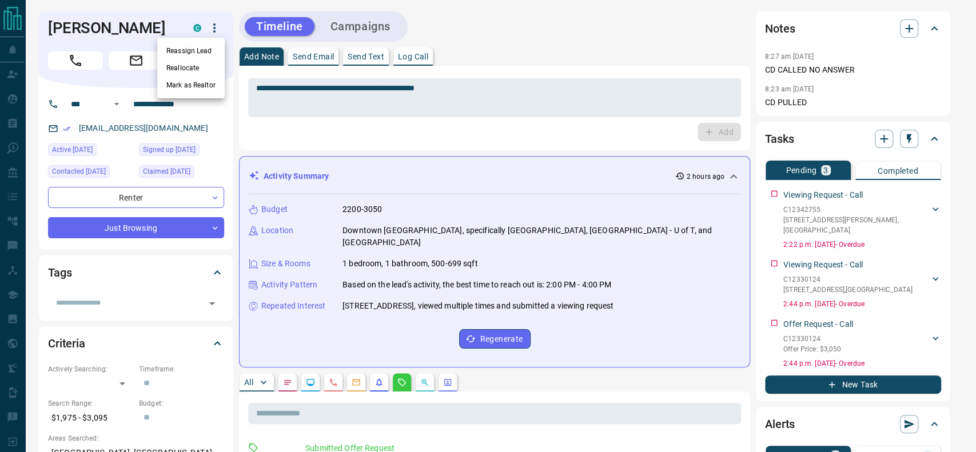
click at [202, 46] on li "Reassign Lead" at bounding box center [190, 50] width 67 height 17
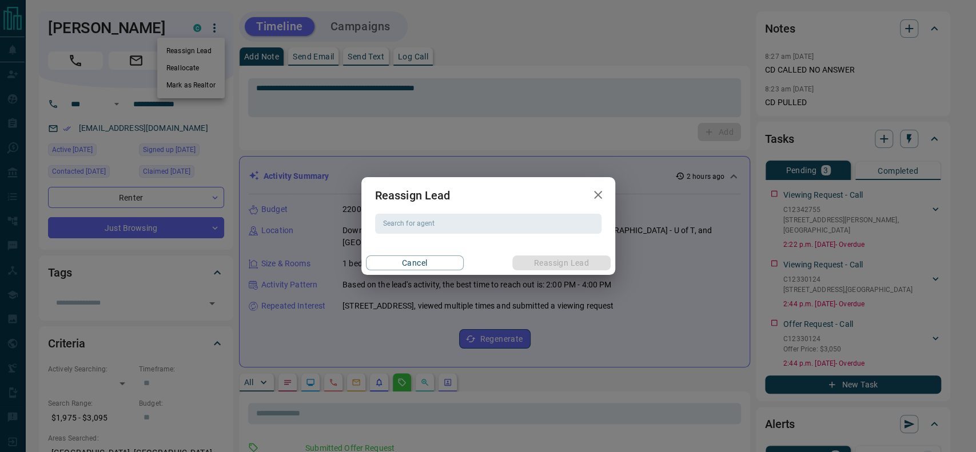
click at [463, 136] on div "Reassign Lead Search for agent Search for agent Cancel Reassign Lead" at bounding box center [488, 226] width 976 height 452
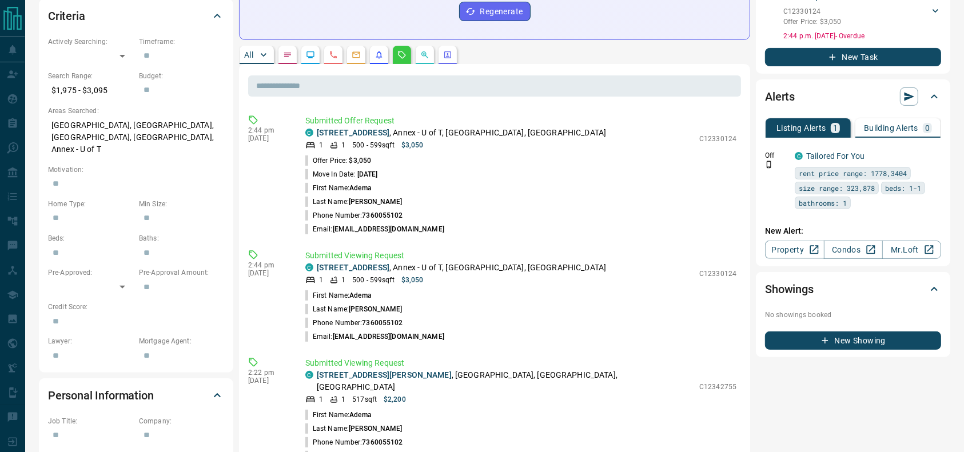
scroll to position [338, 0]
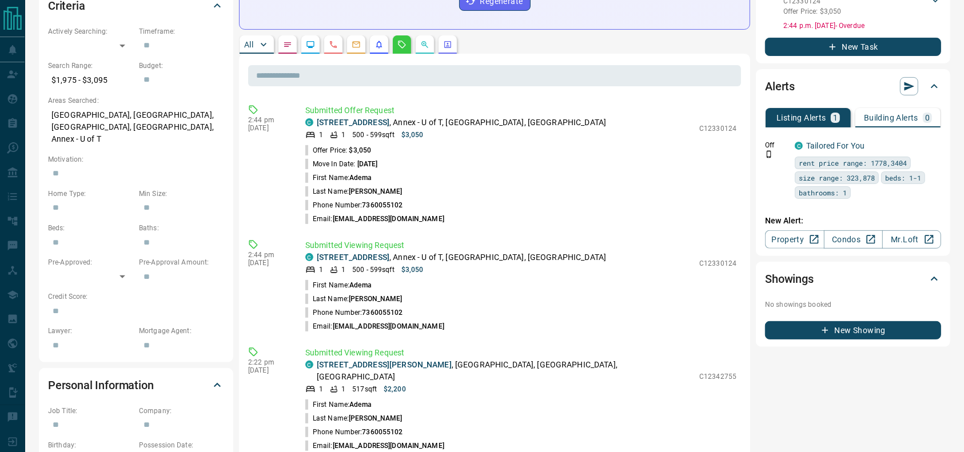
click at [289, 40] on icon "Notes" at bounding box center [287, 44] width 9 height 9
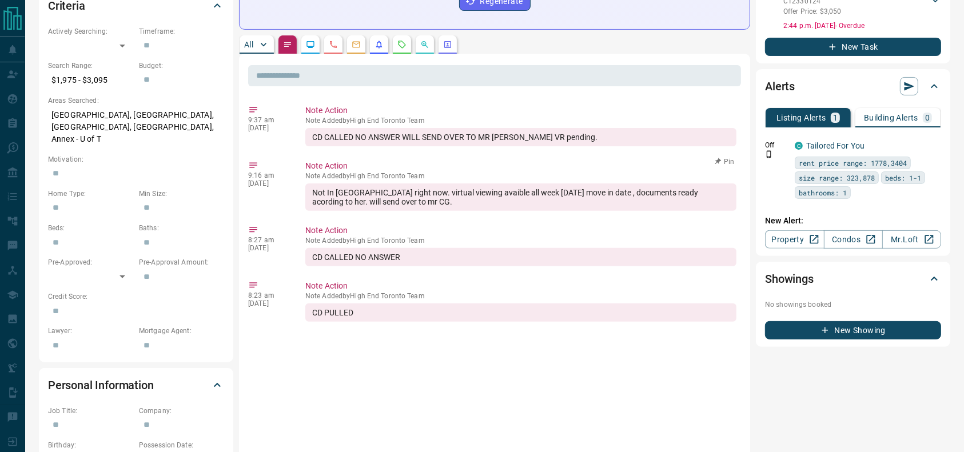
scroll to position [0, 0]
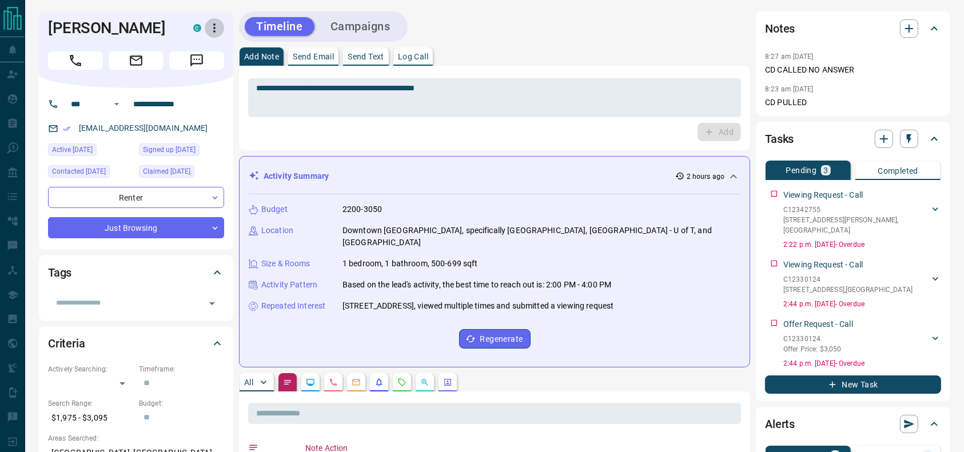
click at [209, 31] on icon "button" at bounding box center [215, 28] width 14 height 14
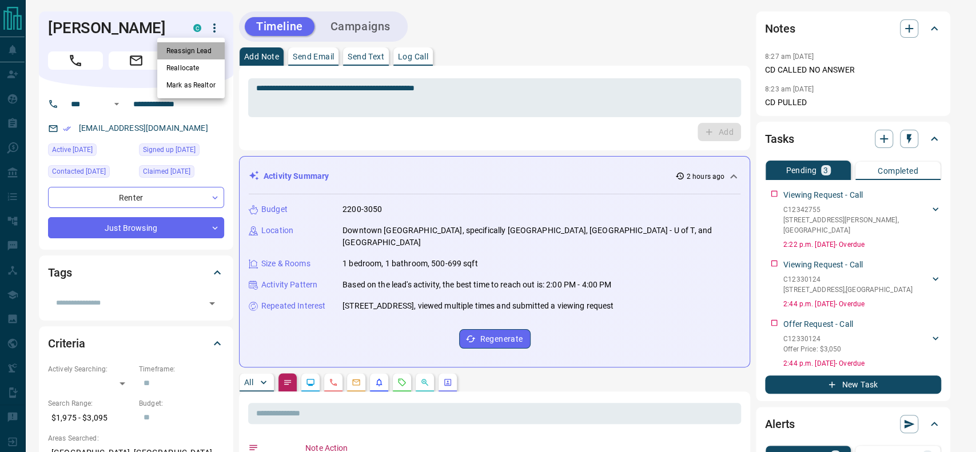
click at [196, 44] on li "Reassign Lead" at bounding box center [190, 50] width 67 height 17
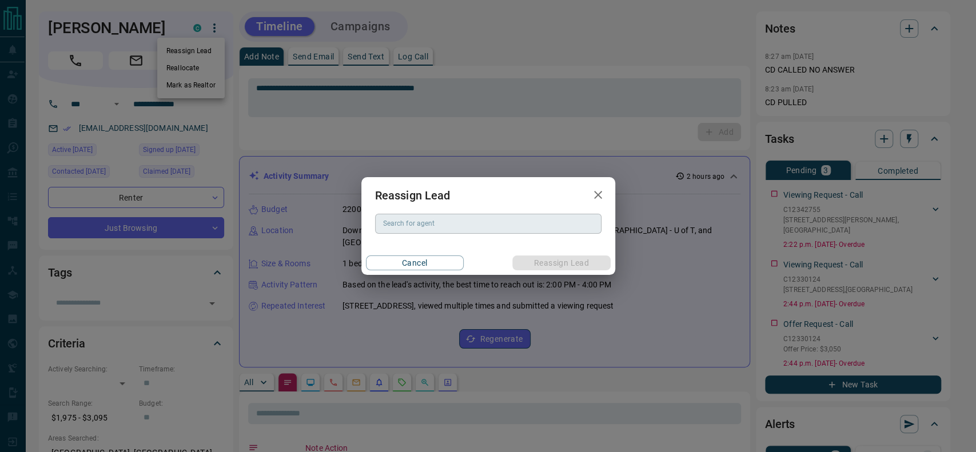
click at [481, 231] on div "Search for agent" at bounding box center [488, 223] width 226 height 19
click at [475, 245] on li "Jason Do" at bounding box center [488, 246] width 226 height 17
type input "********"
click at [569, 267] on button "Reassign Lead" at bounding box center [561, 263] width 98 height 15
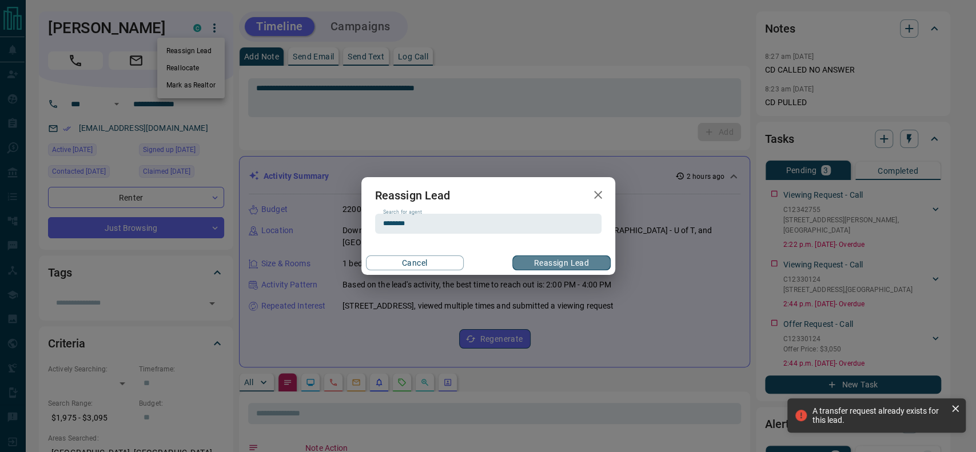
click at [553, 270] on button "Reassign Lead" at bounding box center [561, 263] width 98 height 15
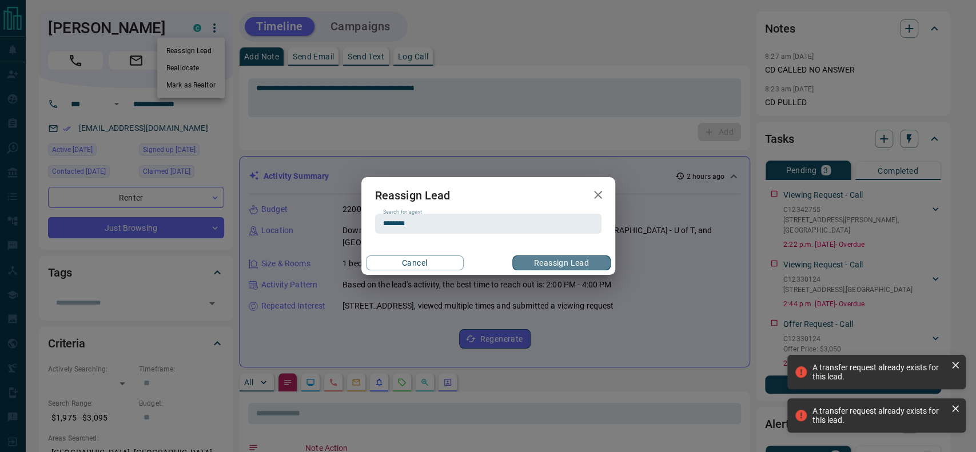
click at [553, 259] on button "Reassign Lead" at bounding box center [561, 263] width 98 height 15
click at [597, 184] on button "button" at bounding box center [598, 194] width 23 height 23
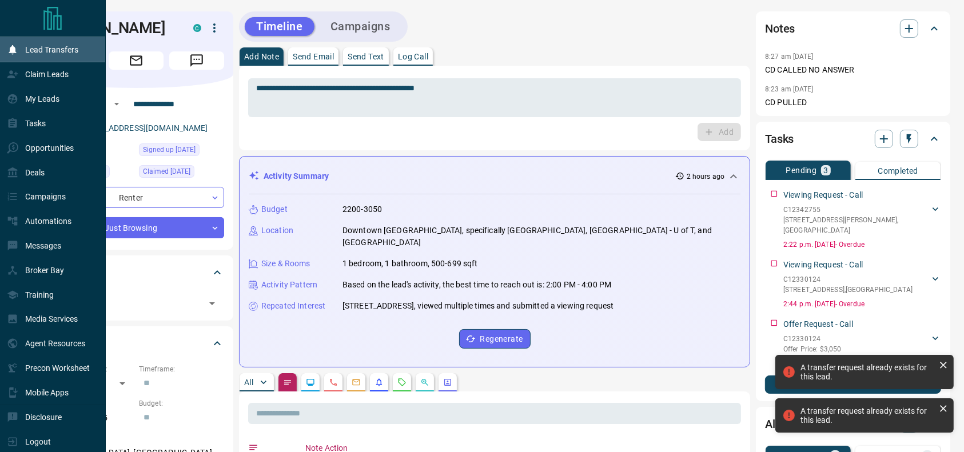
click at [0, 48] on div "Lead Transfers" at bounding box center [53, 49] width 106 height 25
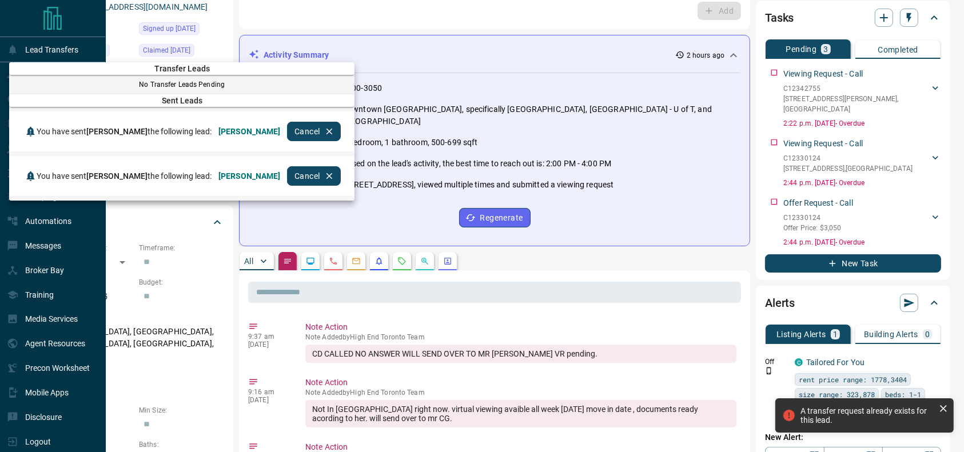
scroll to position [129, 0]
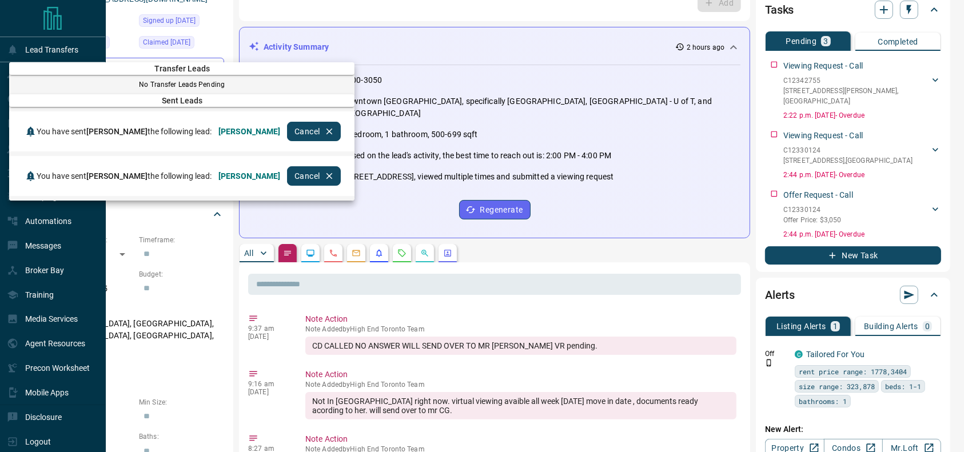
click at [622, 42] on div at bounding box center [482, 226] width 964 height 452
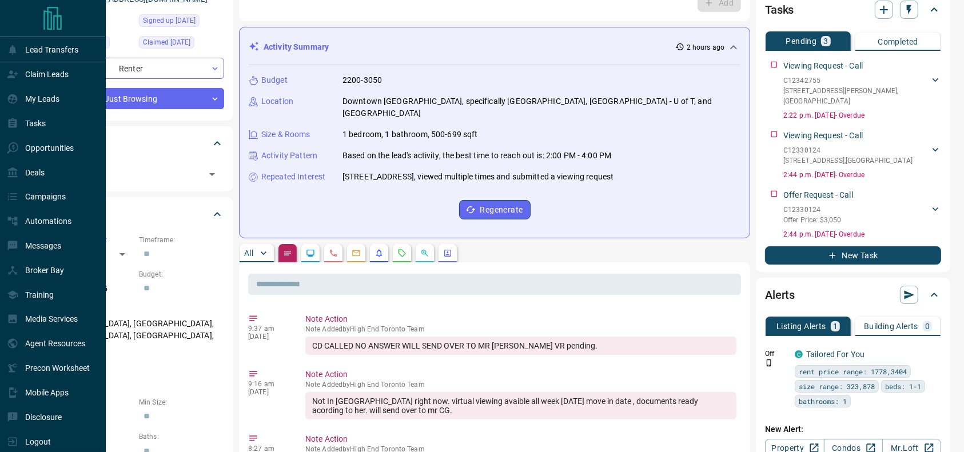
scroll to position [0, 0]
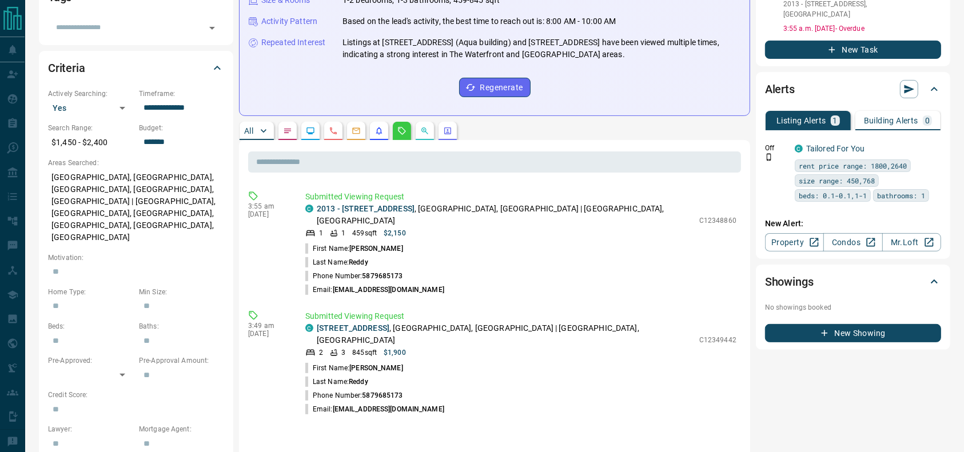
scroll to position [277, 0]
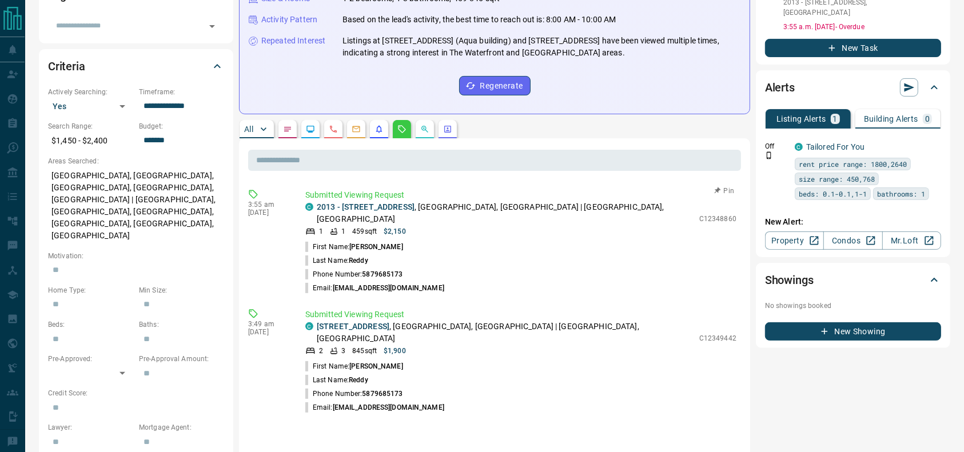
click at [603, 189] on p "Submitted Viewing Request" at bounding box center [520, 195] width 431 height 12
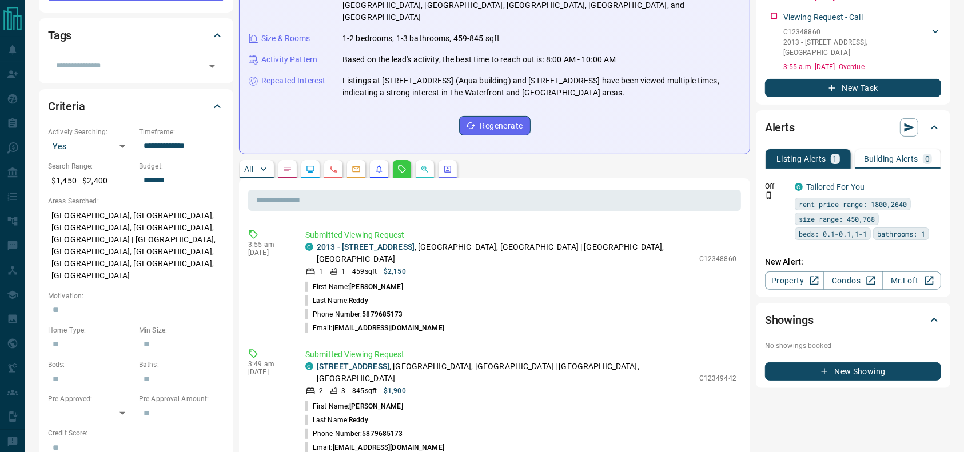
scroll to position [242, 0]
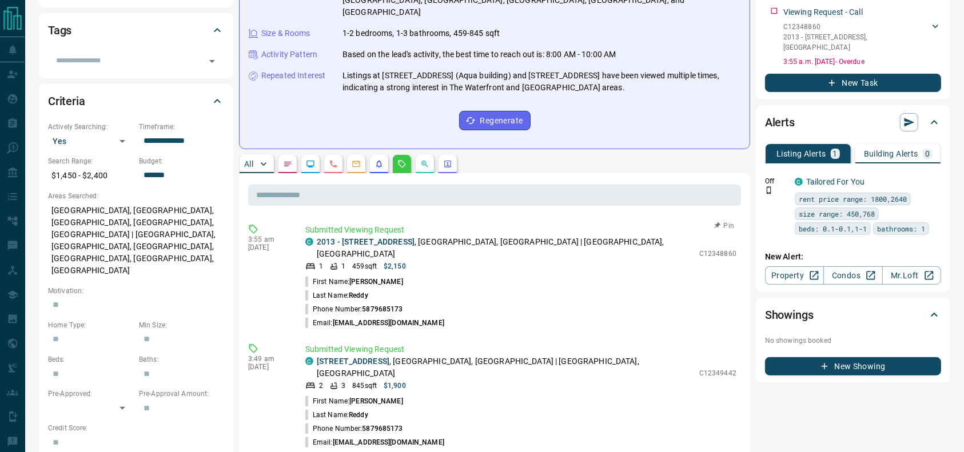
click at [461, 236] on p "2013 - 125 Redpath Avenue , Mount Pleasant West, Midtown | Central, Toronto" at bounding box center [505, 248] width 377 height 24
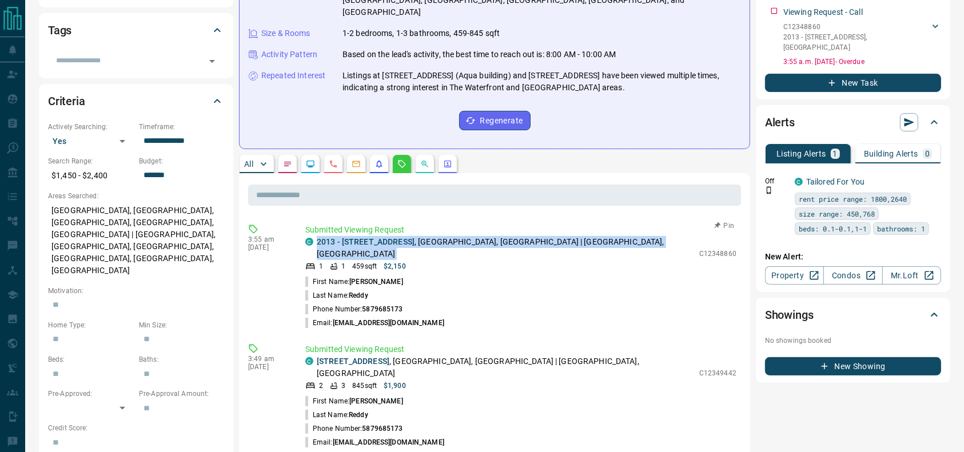
click at [461, 236] on p "2013 - 125 Redpath Avenue , Mount Pleasant West, Midtown | Central, Toronto" at bounding box center [505, 248] width 377 height 24
copy div "2013 - 125 Redpath Avenue , Mount Pleasant West, Midtown | Central, Toronto"
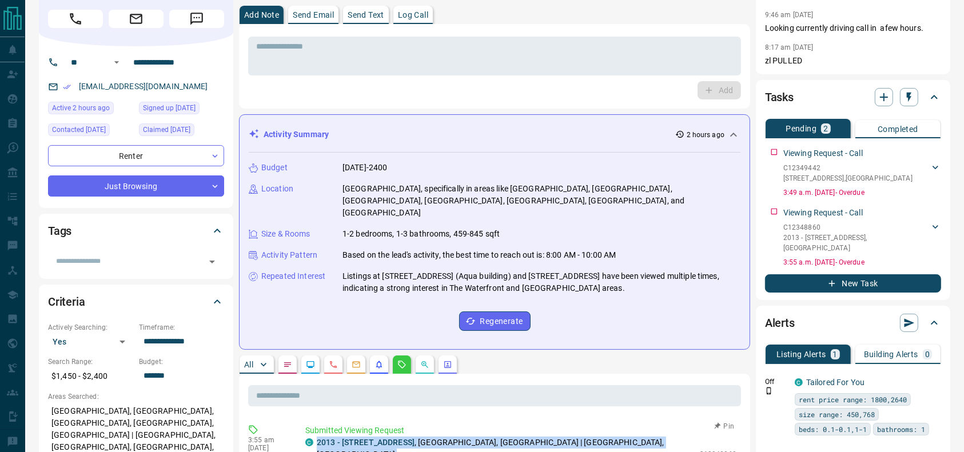
scroll to position [0, 0]
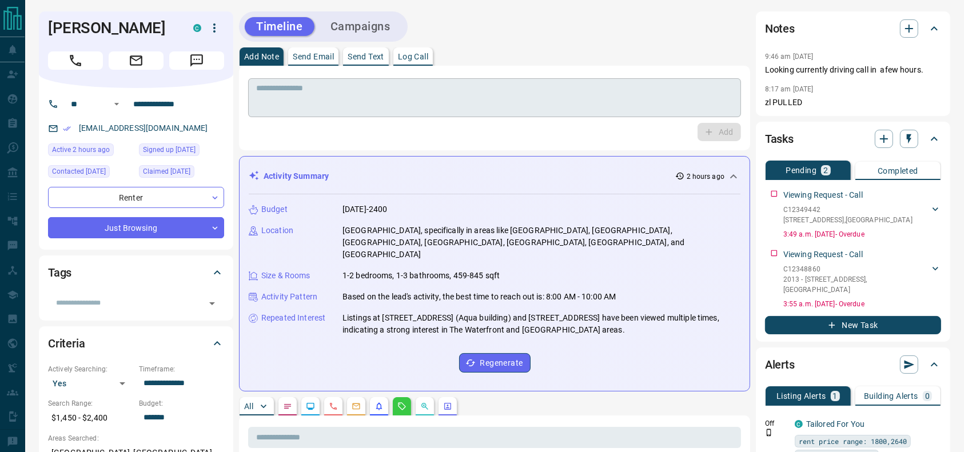
click at [396, 89] on textarea at bounding box center [494, 97] width 477 height 29
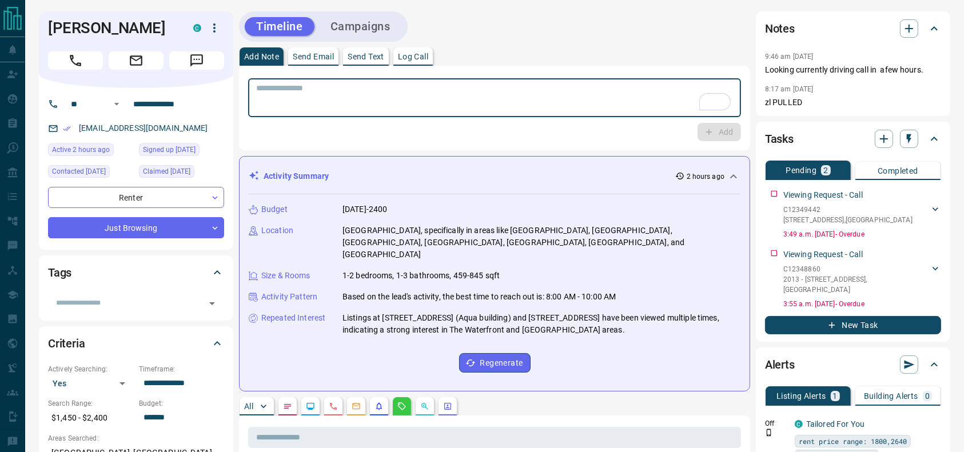
click at [424, 98] on textarea "To enrich screen reader interactions, please activate Accessibility in Grammarl…" at bounding box center [494, 97] width 477 height 29
click at [424, 99] on textarea "To enrich screen reader interactions, please activate Accessibility in Grammarl…" at bounding box center [494, 97] width 477 height 29
click at [776, 75] on p "Looking currently driving call in afew hours." at bounding box center [853, 70] width 176 height 12
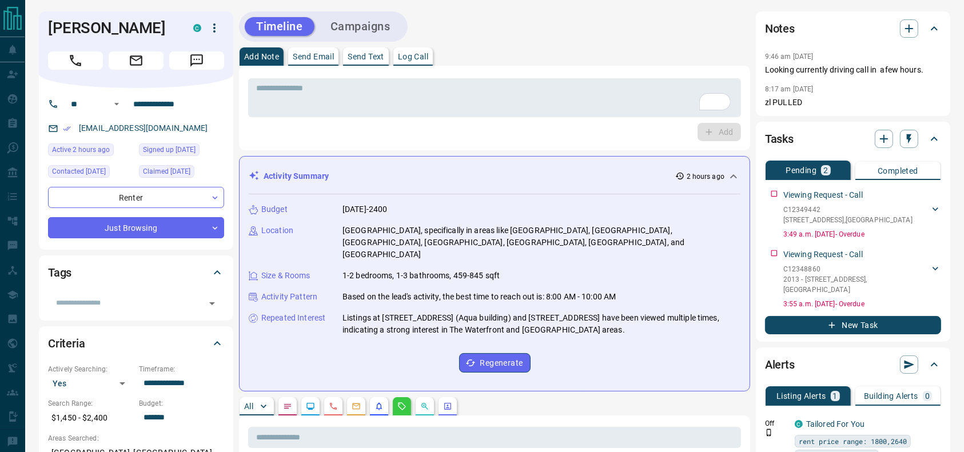
click at [685, 59] on div "Add Note Send Email Send Text Log Call" at bounding box center [494, 56] width 511 height 18
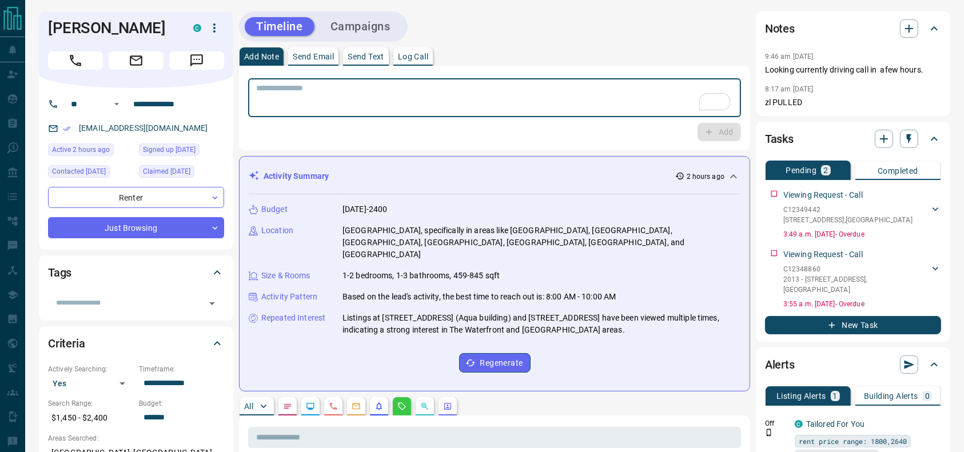
click at [355, 87] on textarea "To enrich screen reader interactions, please activate Accessibility in Grammarl…" at bounding box center [494, 97] width 477 height 29
click at [583, 97] on textarea "**********" at bounding box center [494, 97] width 477 height 29
type textarea "**********"
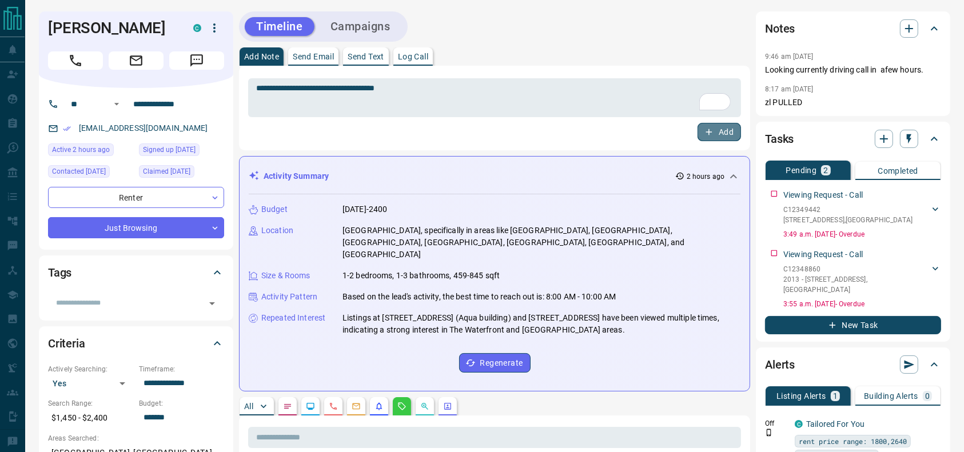
click at [721, 136] on button "Add" at bounding box center [719, 132] width 43 height 18
drag, startPoint x: 206, startPoint y: 125, endPoint x: 66, endPoint y: 126, distance: 140.1
click at [66, 126] on div "yashwanthr111@gmail.com" at bounding box center [136, 128] width 176 height 19
copy link "yashwanthr111@gmail.com"
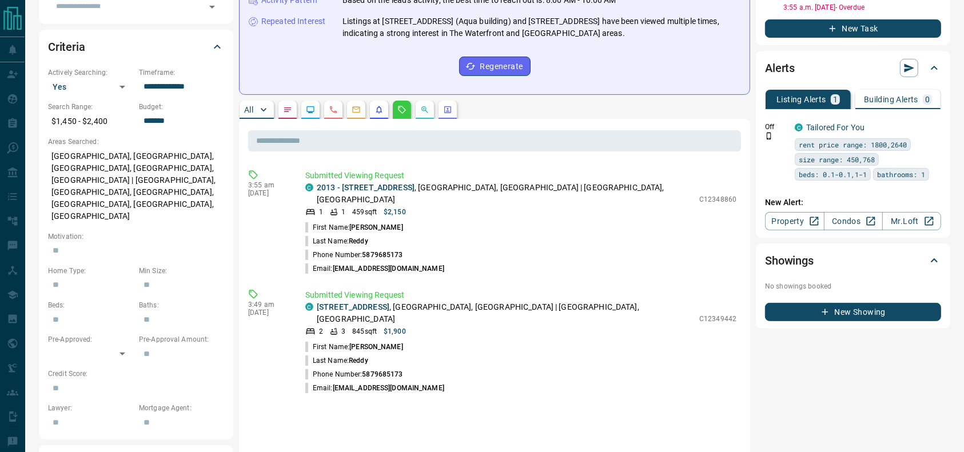
scroll to position [304, 0]
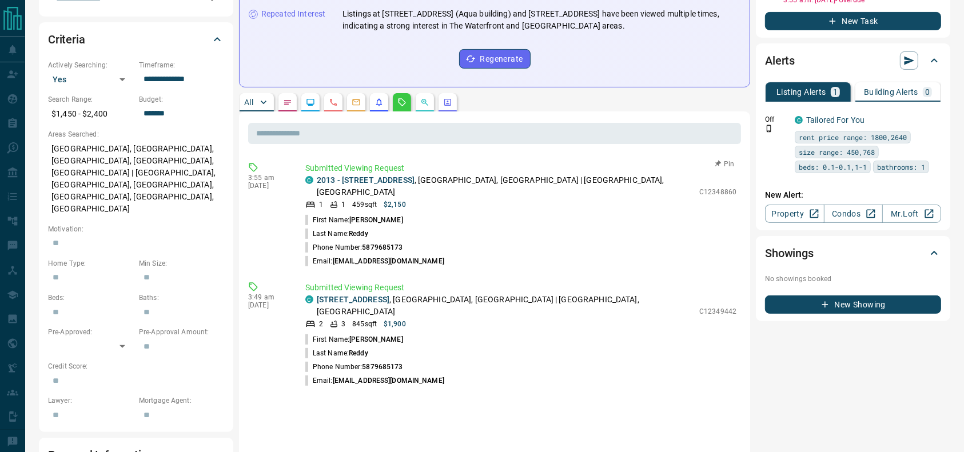
click at [541, 174] on p "2013 - 125 Redpath Avenue , Mount Pleasant West, Midtown | Central, Toronto" at bounding box center [505, 186] width 377 height 24
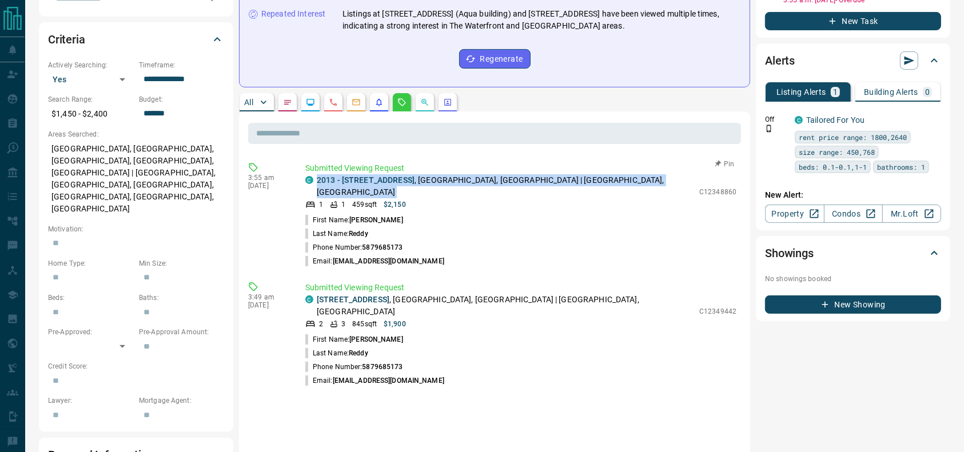
click at [541, 174] on p "2013 - 125 Redpath Avenue , Mount Pleasant West, Midtown | Central, Toronto" at bounding box center [505, 186] width 377 height 24
copy div "2013 - 125 Redpath Avenue , Mount Pleasant West, Midtown | Central, Toronto"
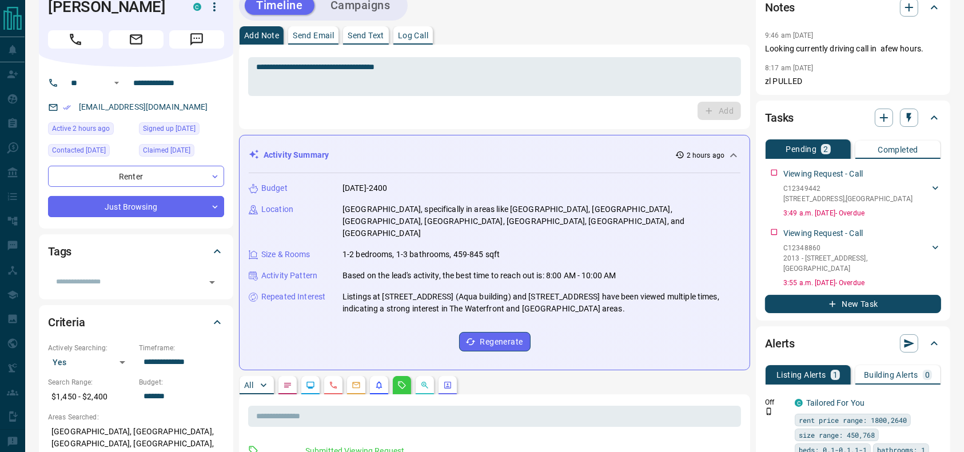
scroll to position [0, 0]
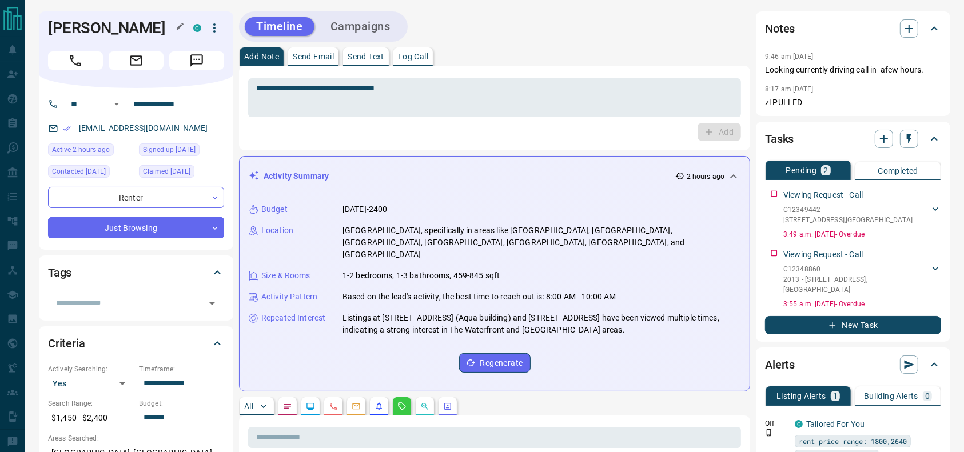
click at [71, 24] on h1 "Yashwanth Reddy" at bounding box center [112, 28] width 128 height 18
copy div "Yashwanth Reddy C"
drag, startPoint x: 201, startPoint y: 130, endPoint x: 90, endPoint y: 113, distance: 112.2
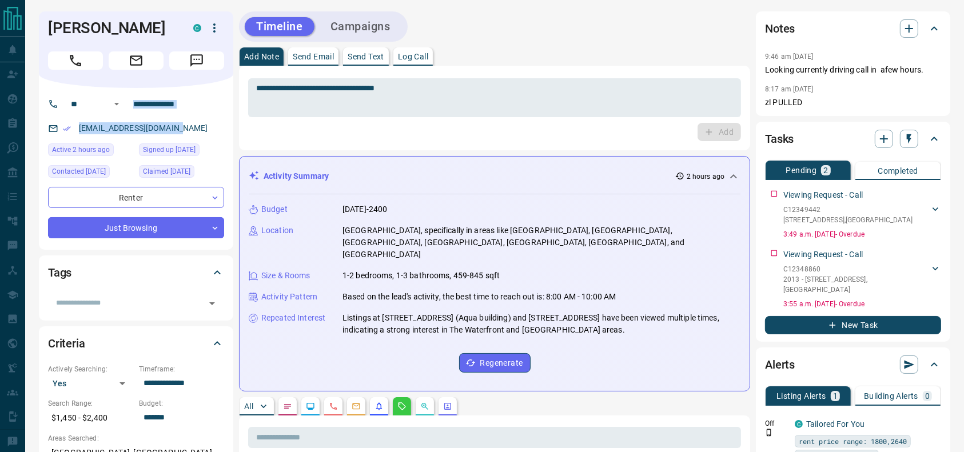
click at [90, 113] on div "**********" at bounding box center [136, 169] width 194 height 162
click at [137, 110] on input "**********" at bounding box center [173, 104] width 89 height 18
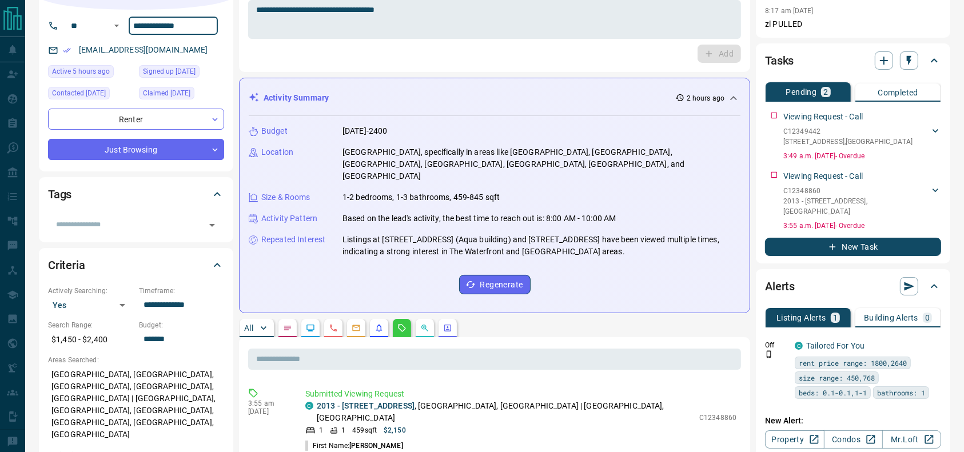
scroll to position [78, 0]
click at [292, 324] on icon "Notes" at bounding box center [287, 328] width 9 height 9
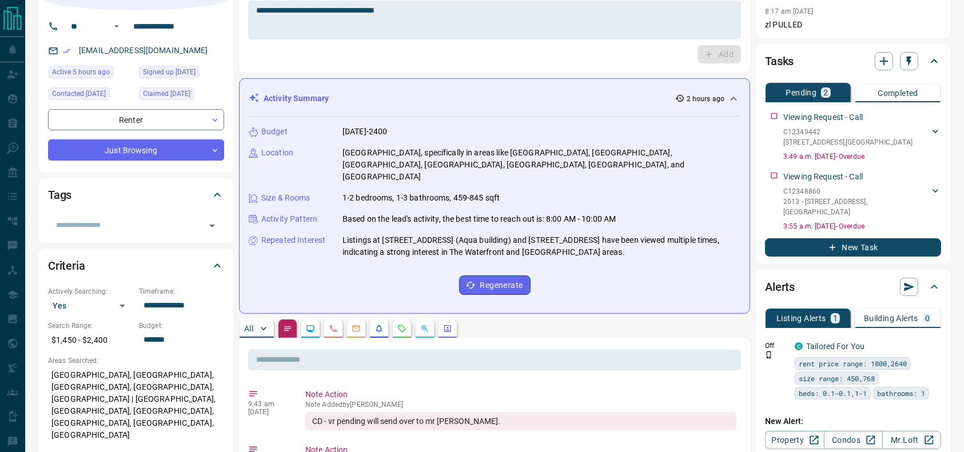
scroll to position [0, 0]
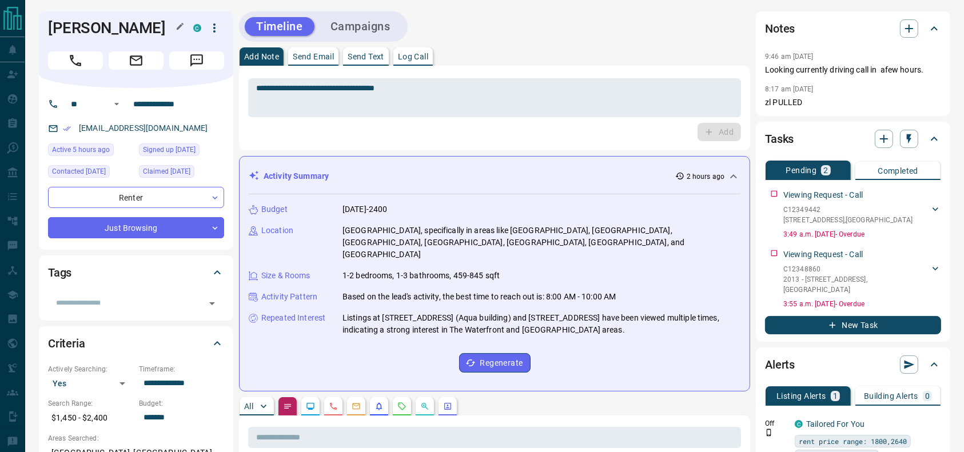
click at [63, 29] on h1 "Yashwanth Reddy" at bounding box center [112, 28] width 128 height 18
copy h1 "Yashwanth"
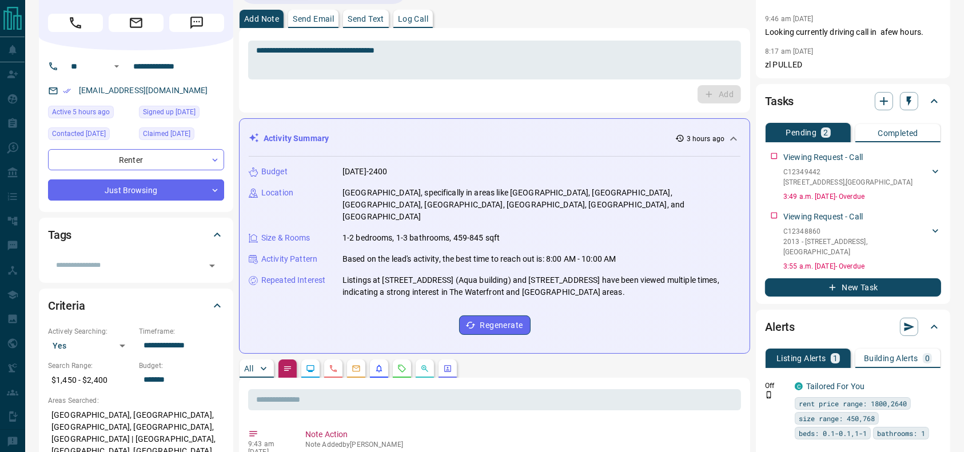
scroll to position [48, 0]
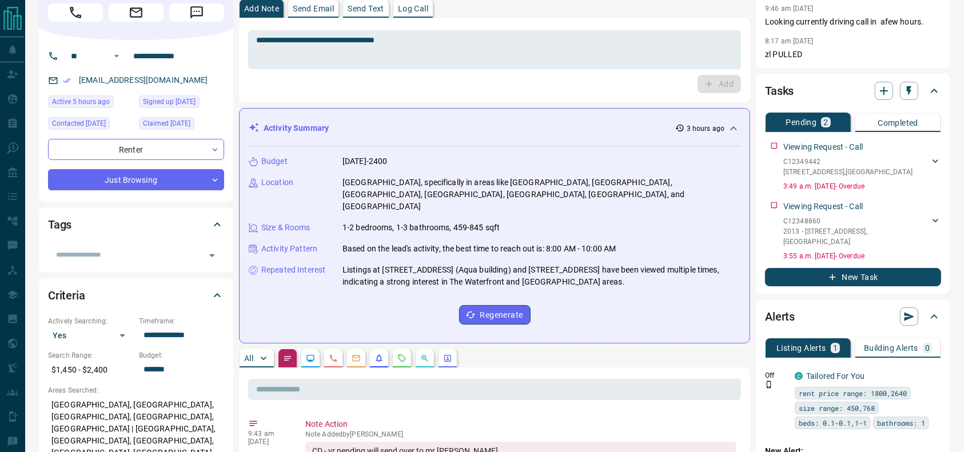
click at [589, 122] on div "Activity Summary 3 hours ago" at bounding box center [488, 128] width 478 height 12
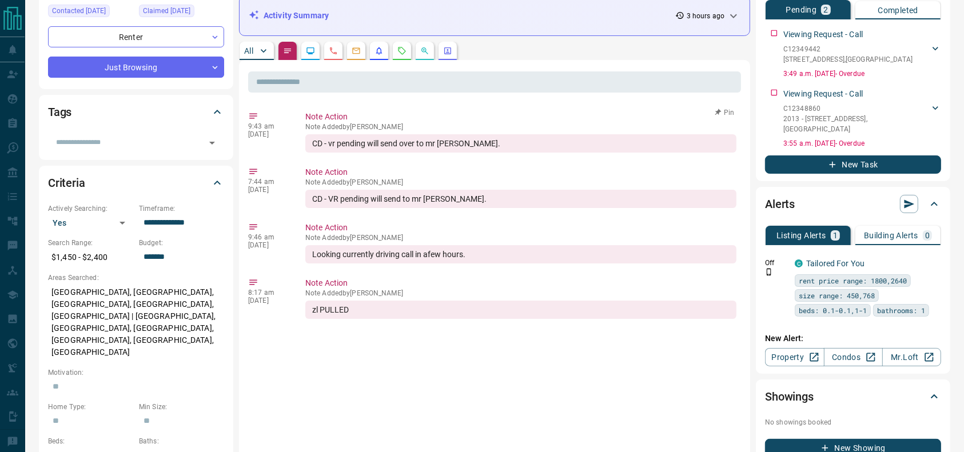
scroll to position [161, 0]
click at [589, 122] on p "Note Added by Zach Lahartinger" at bounding box center [520, 126] width 431 height 8
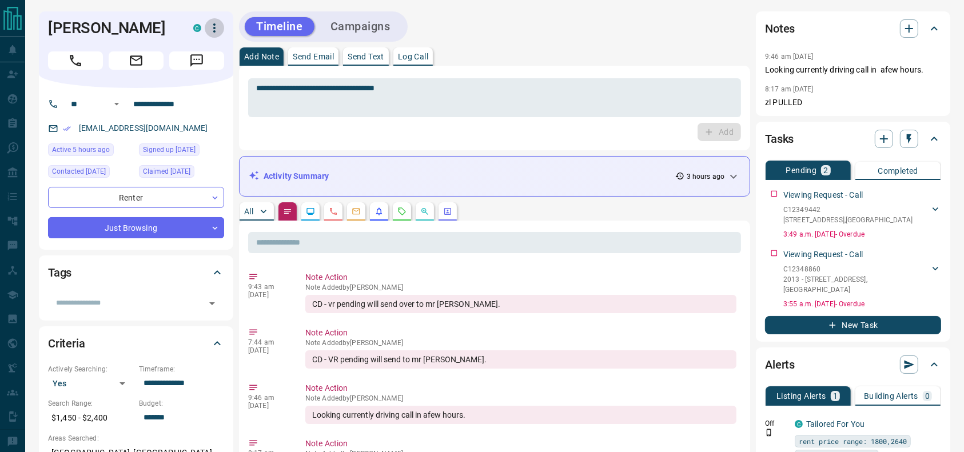
click at [219, 34] on icon "button" at bounding box center [215, 28] width 14 height 14
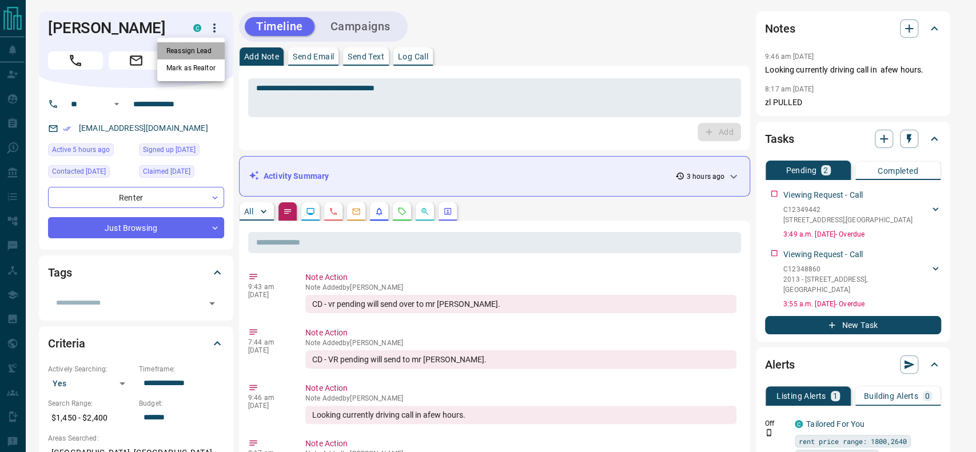
click at [214, 44] on li "Reassign Lead" at bounding box center [190, 50] width 67 height 17
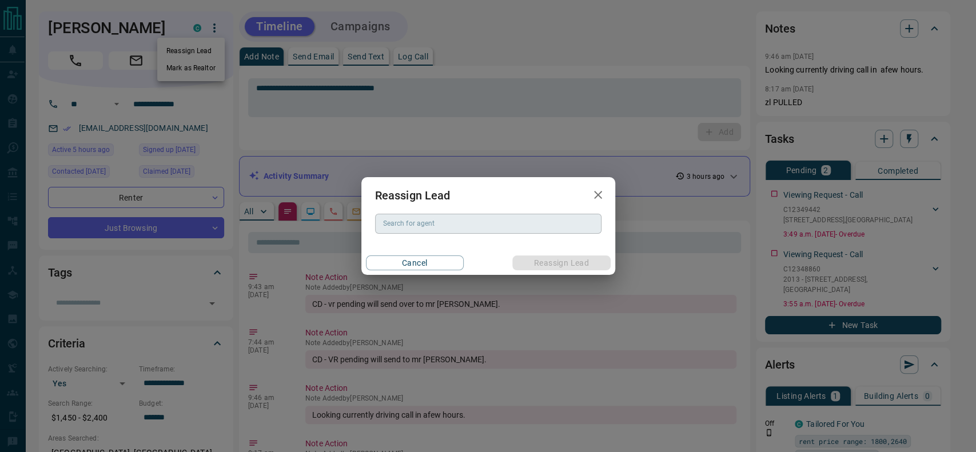
click at [403, 222] on input "Search for agent" at bounding box center [488, 223] width 218 height 13
type input "*"
click at [535, 245] on li "Jason Do" at bounding box center [488, 246] width 226 height 17
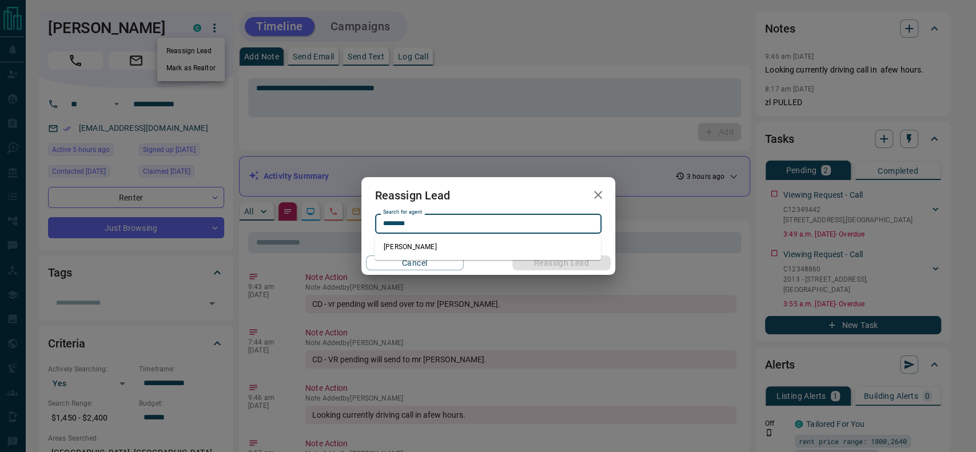
type input "********"
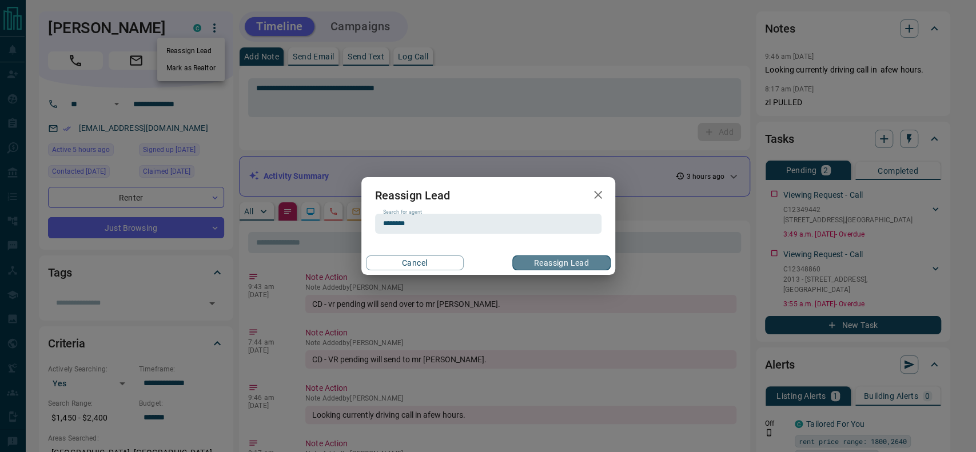
click at [553, 264] on button "Reassign Lead" at bounding box center [561, 263] width 98 height 15
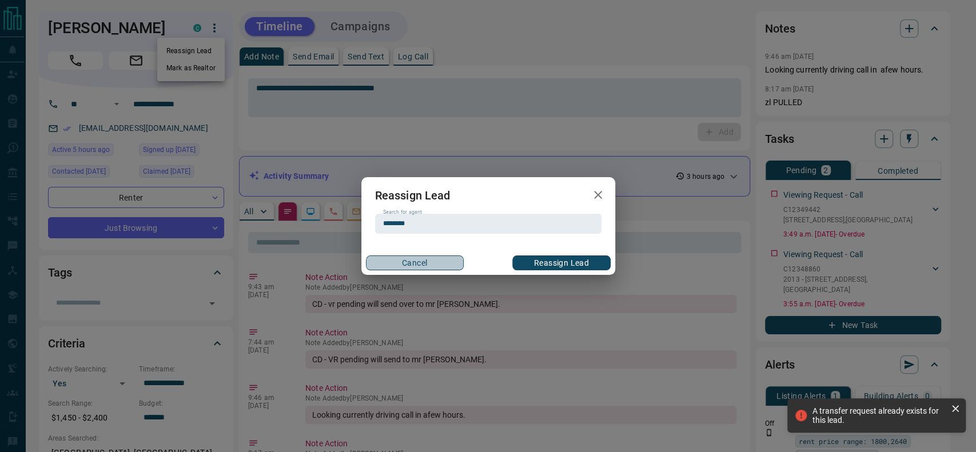
click at [451, 263] on button "Cancel" at bounding box center [415, 263] width 98 height 15
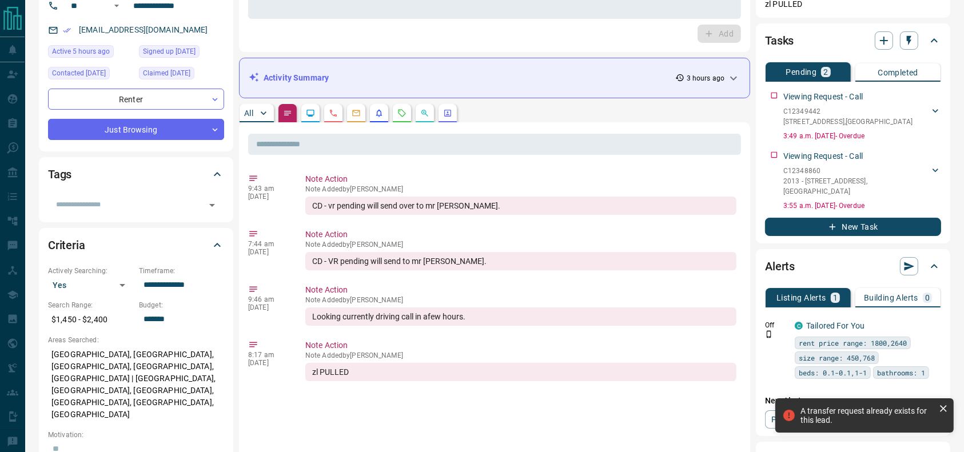
scroll to position [99, 0]
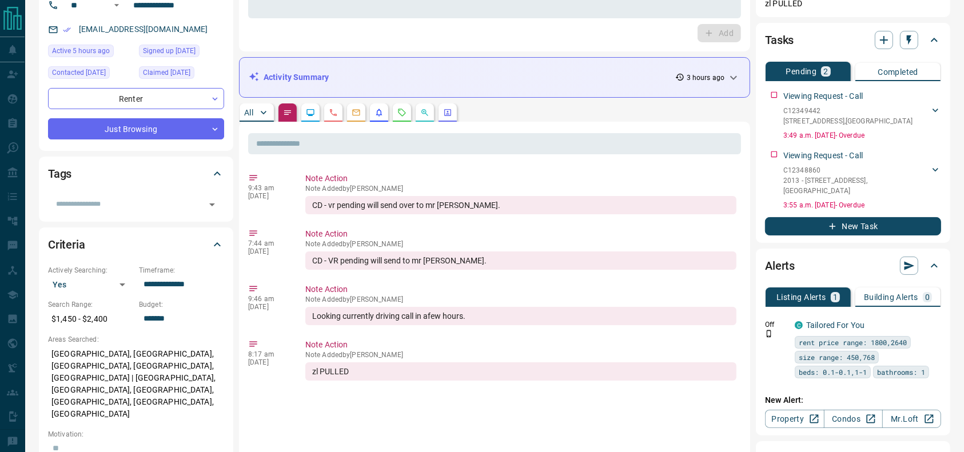
click at [401, 232] on p "Note Action" at bounding box center [520, 234] width 431 height 12
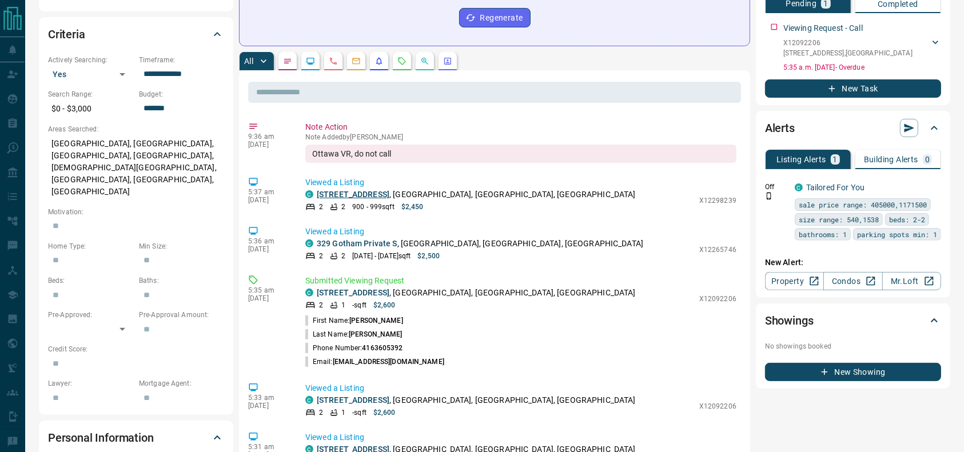
scroll to position [314, 0]
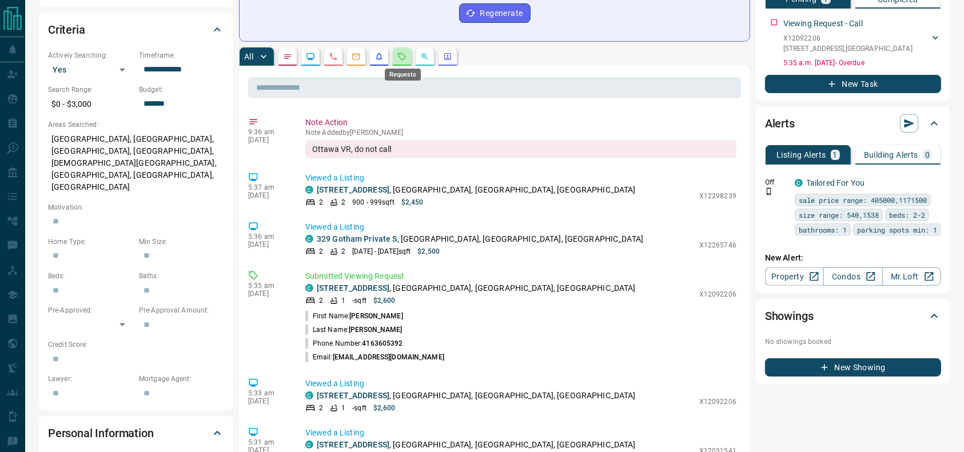
click at [402, 56] on icon "Requests" at bounding box center [401, 56] width 9 height 9
